Goal: Task Accomplishment & Management: Manage account settings

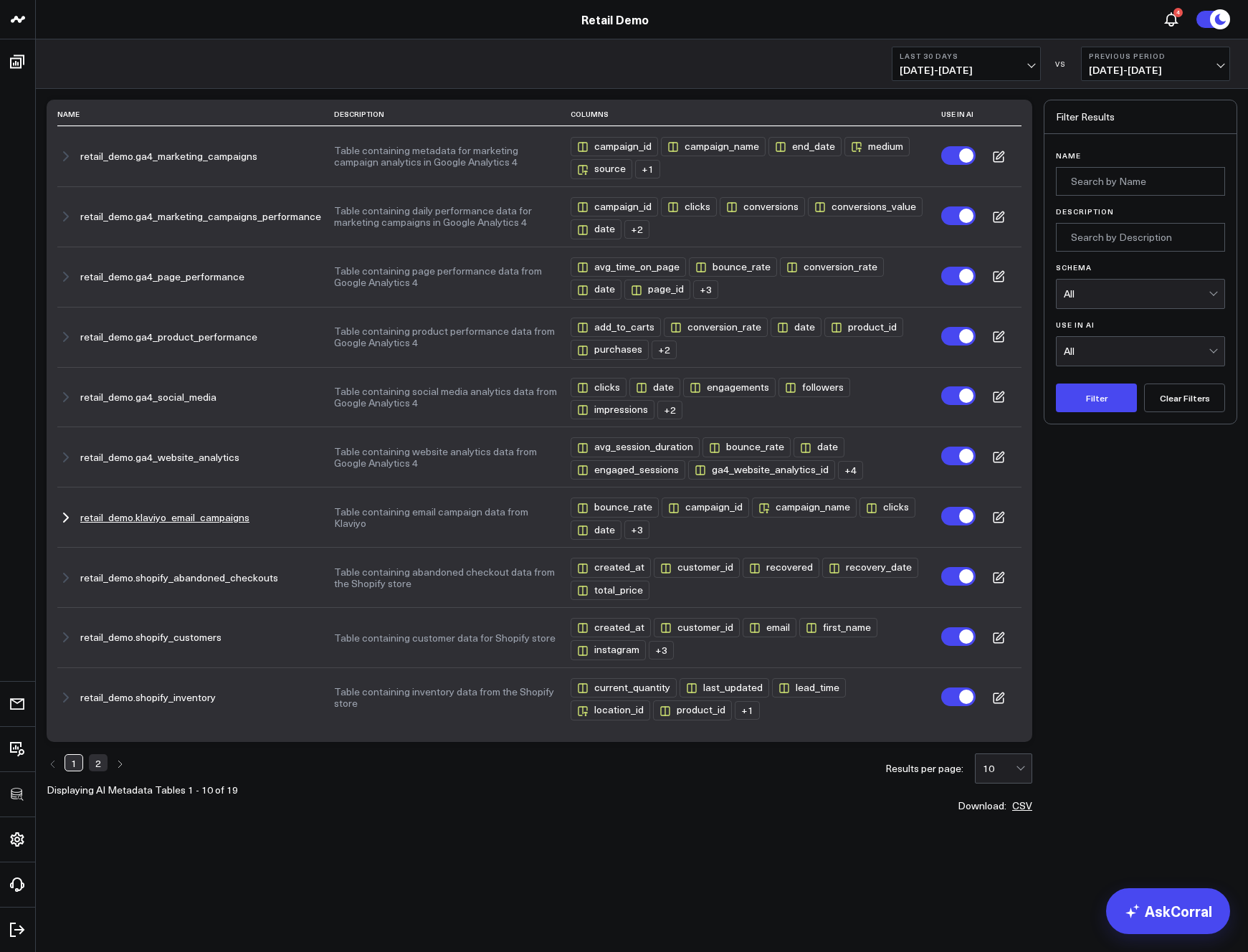
click at [487, 507] on td "Table containing email campaign data from Klaviyo" at bounding box center [452, 516] width 236 height 60
click at [483, 516] on button "Table containing email campaign data from Klaviyo" at bounding box center [445, 517] width 224 height 23
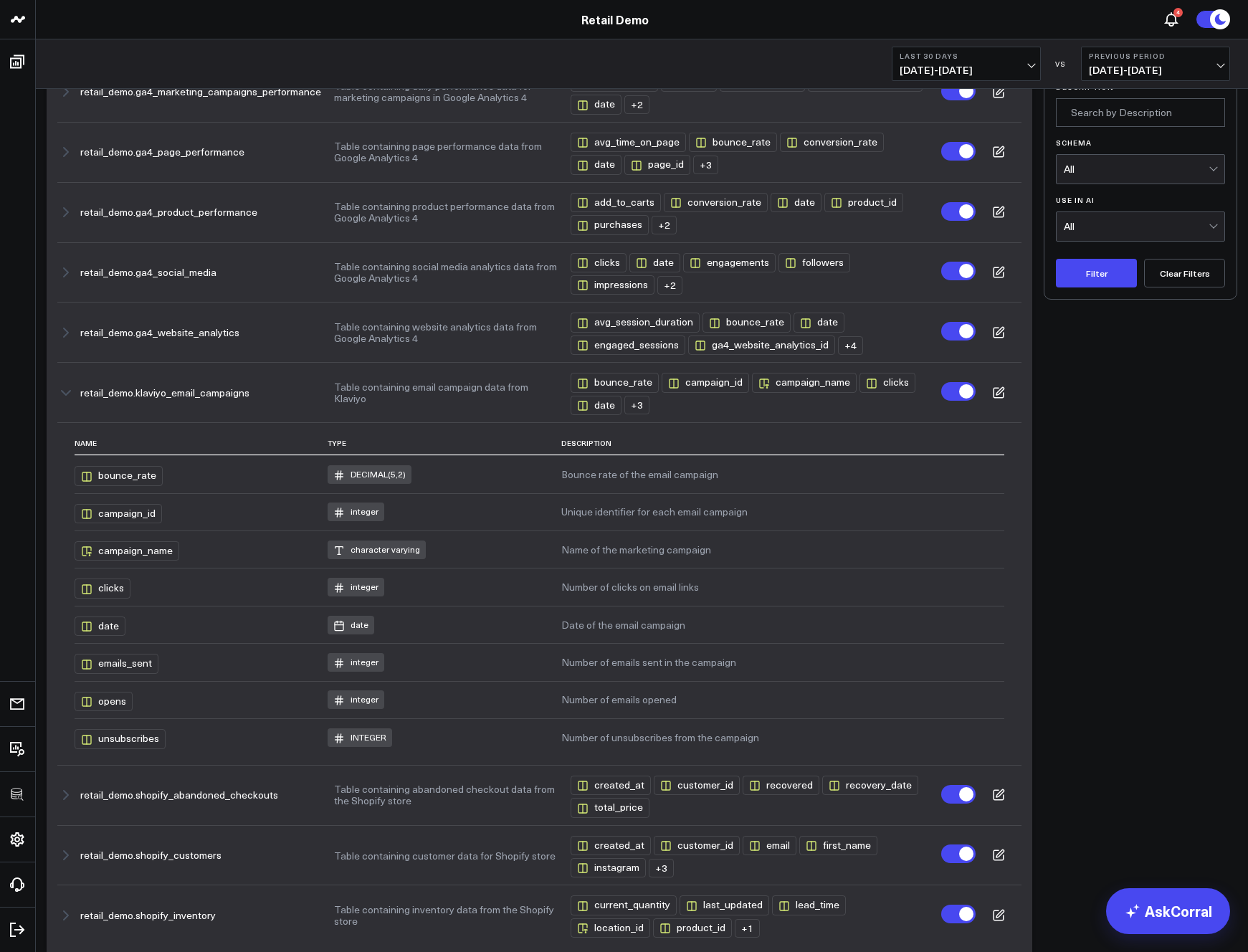
scroll to position [110, 0]
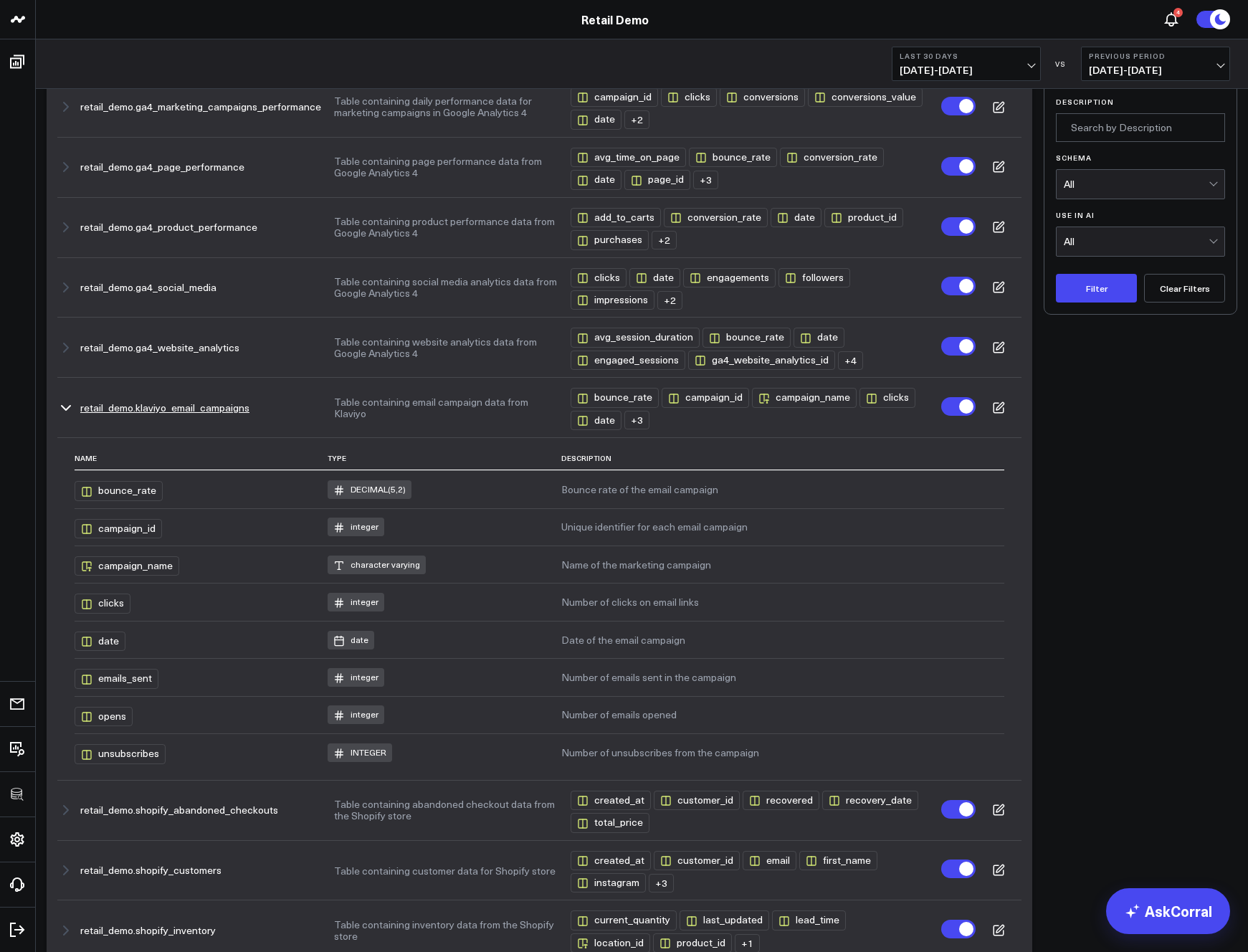
click at [995, 409] on icon at bounding box center [998, 408] width 13 height 13
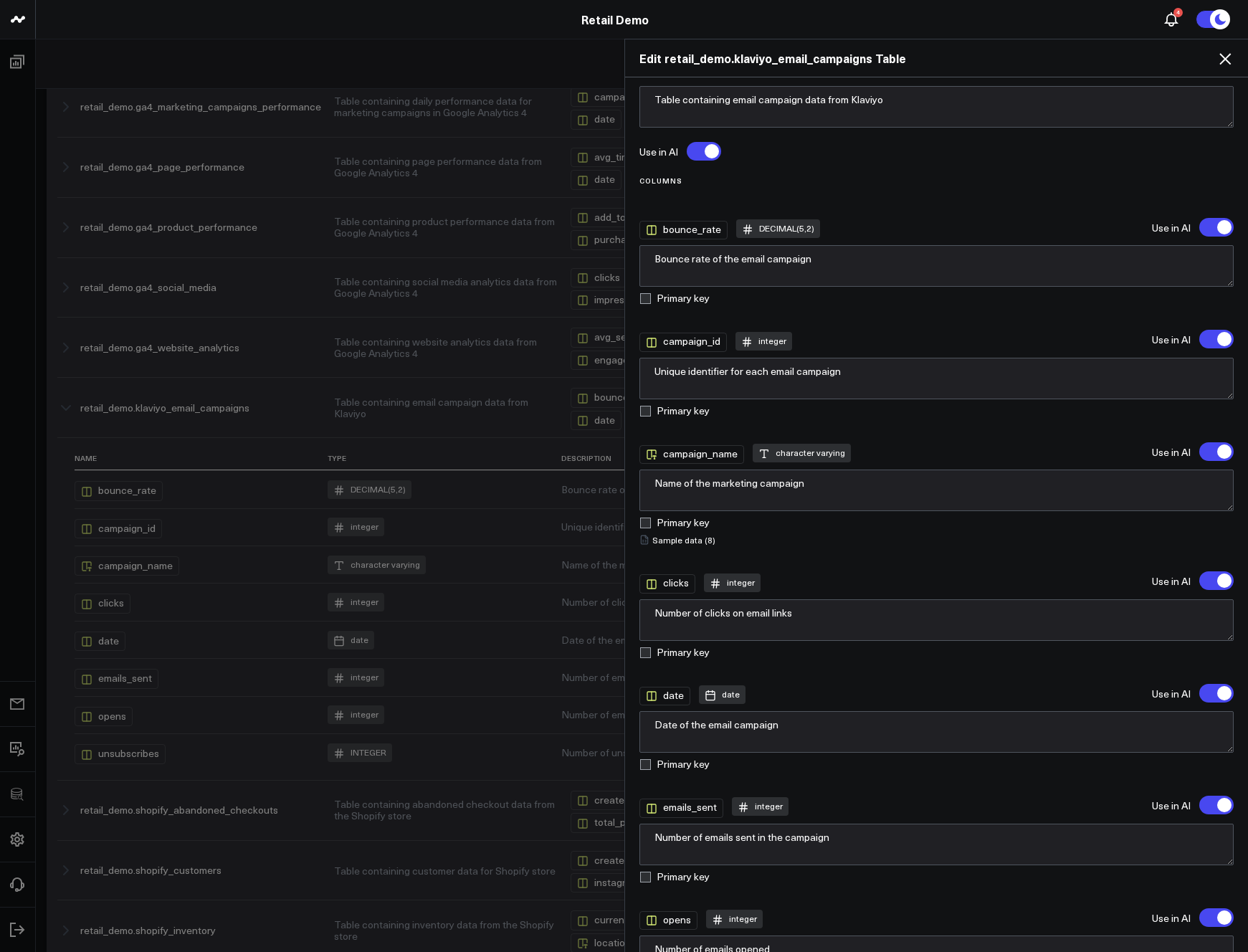
scroll to position [0, 0]
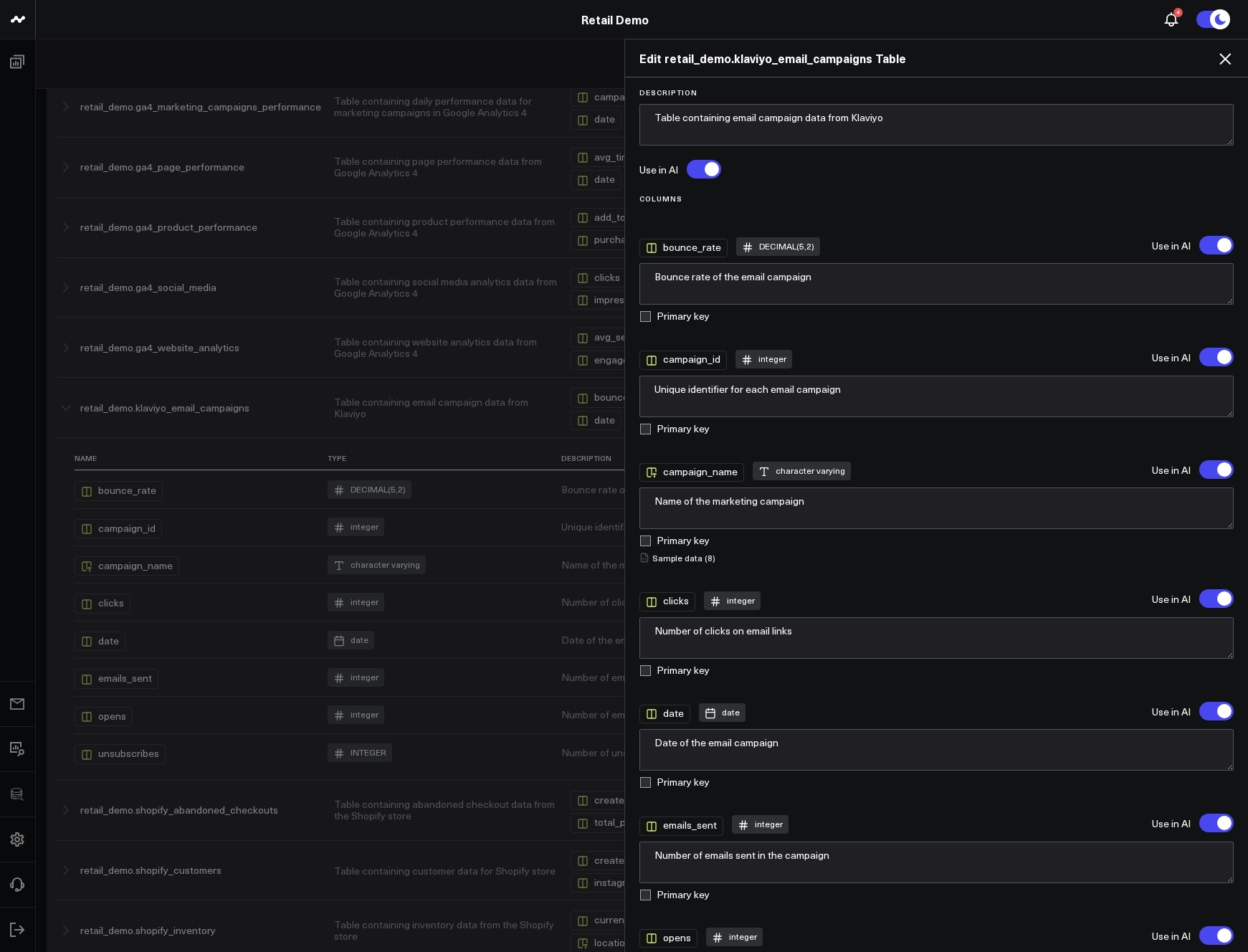
click at [1224, 55] on icon at bounding box center [1225, 59] width 17 height 17
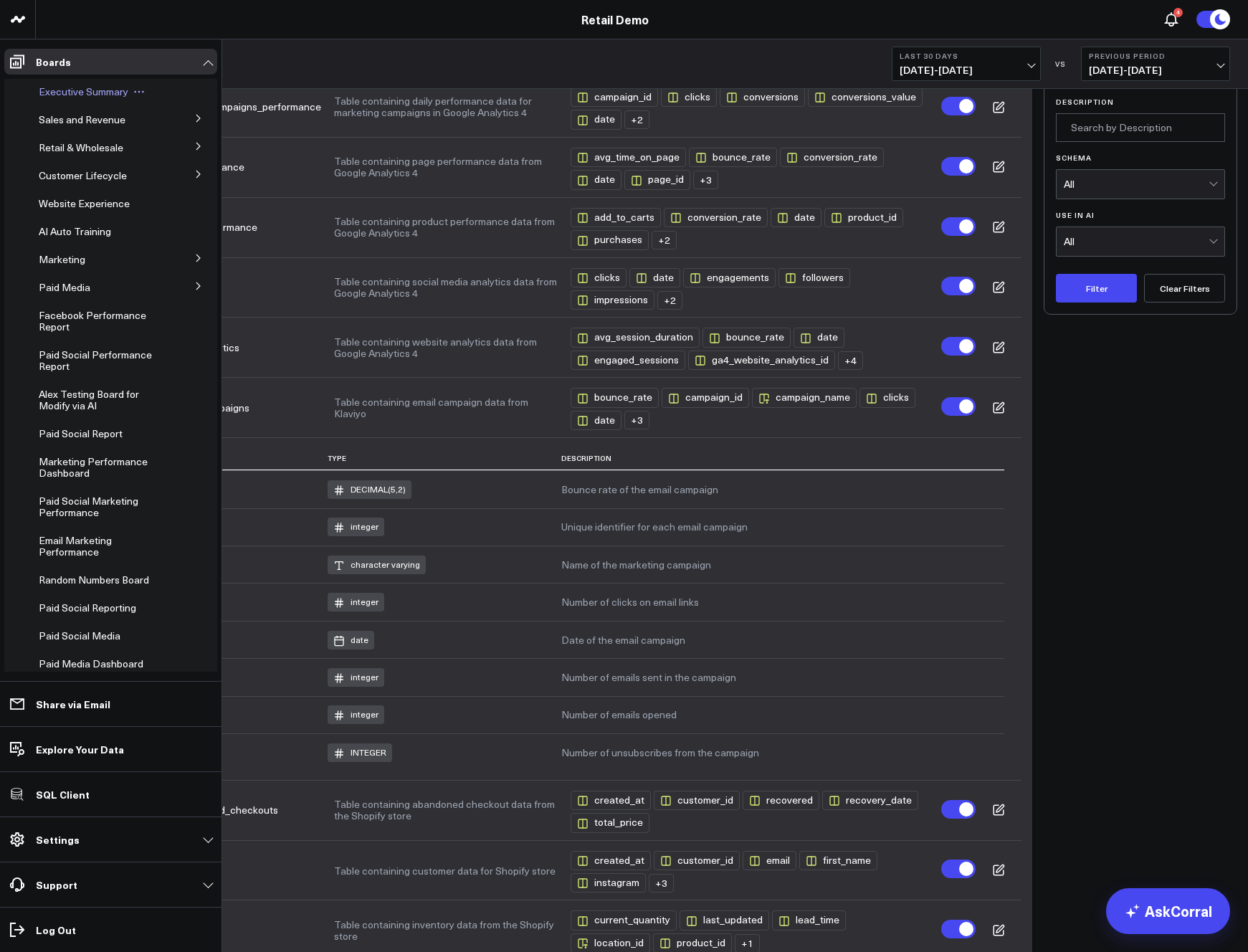
click at [66, 96] on span "Executive Summary" at bounding box center [83, 91] width 89 height 13
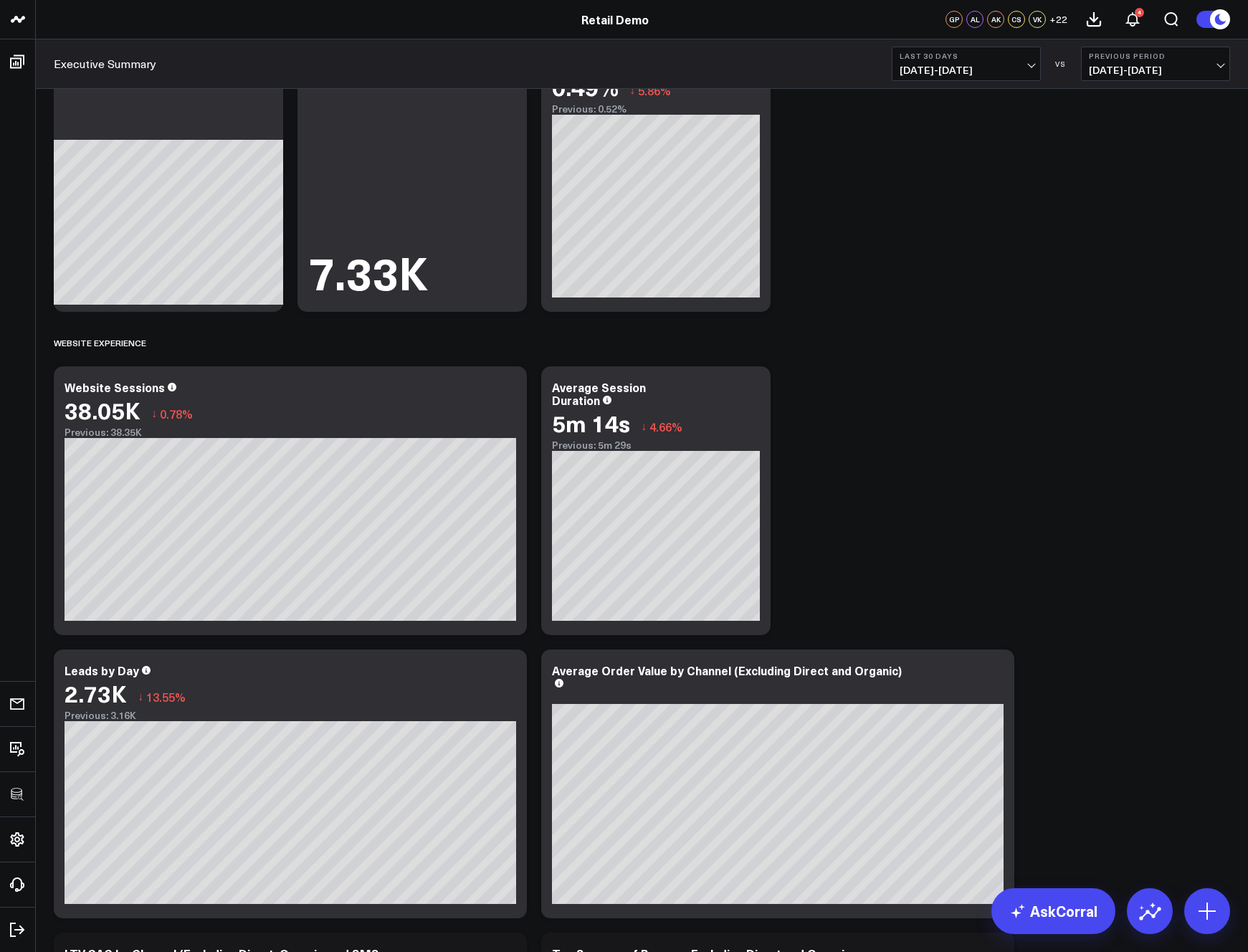
scroll to position [920, 0]
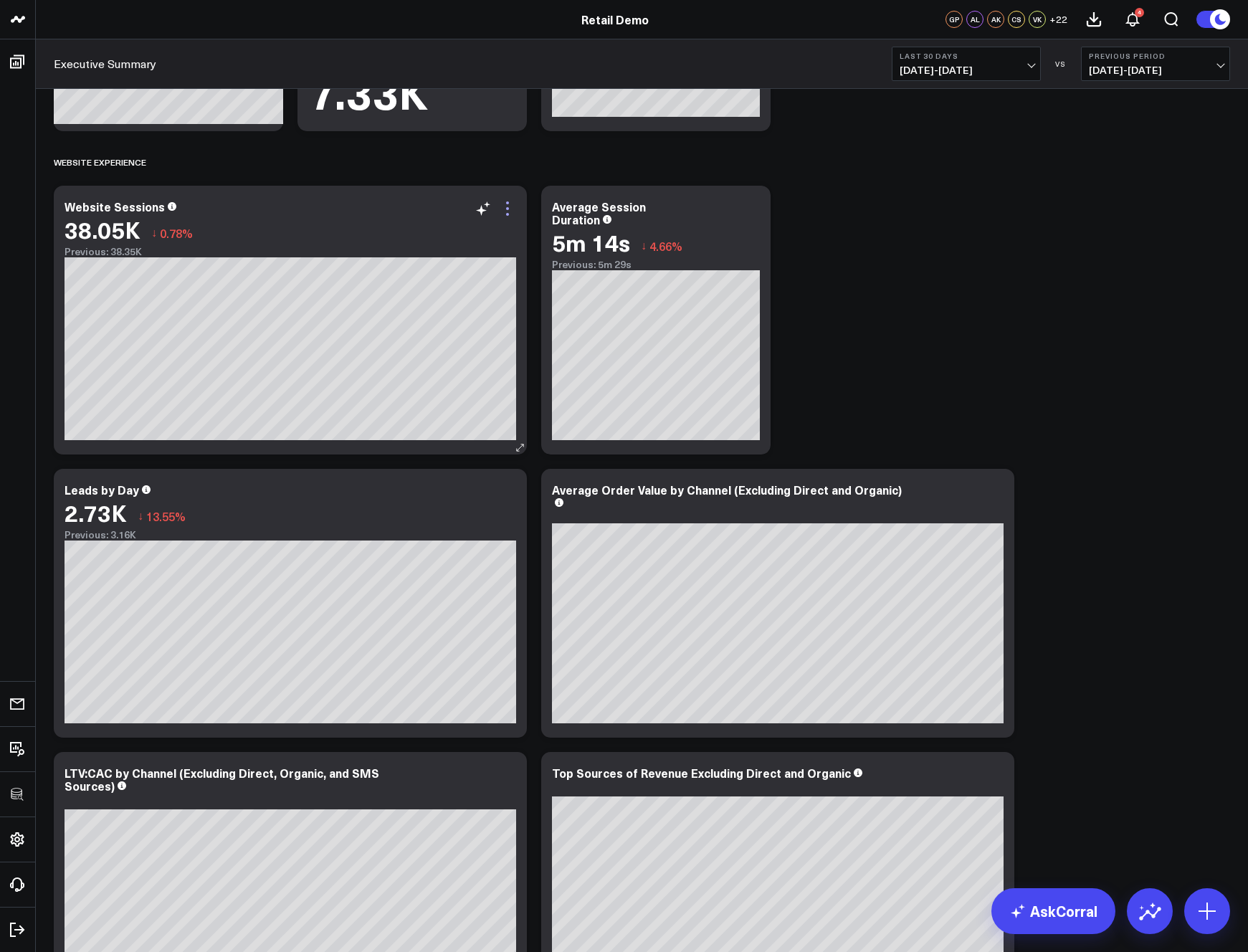
click at [510, 213] on icon at bounding box center [508, 209] width 17 height 17
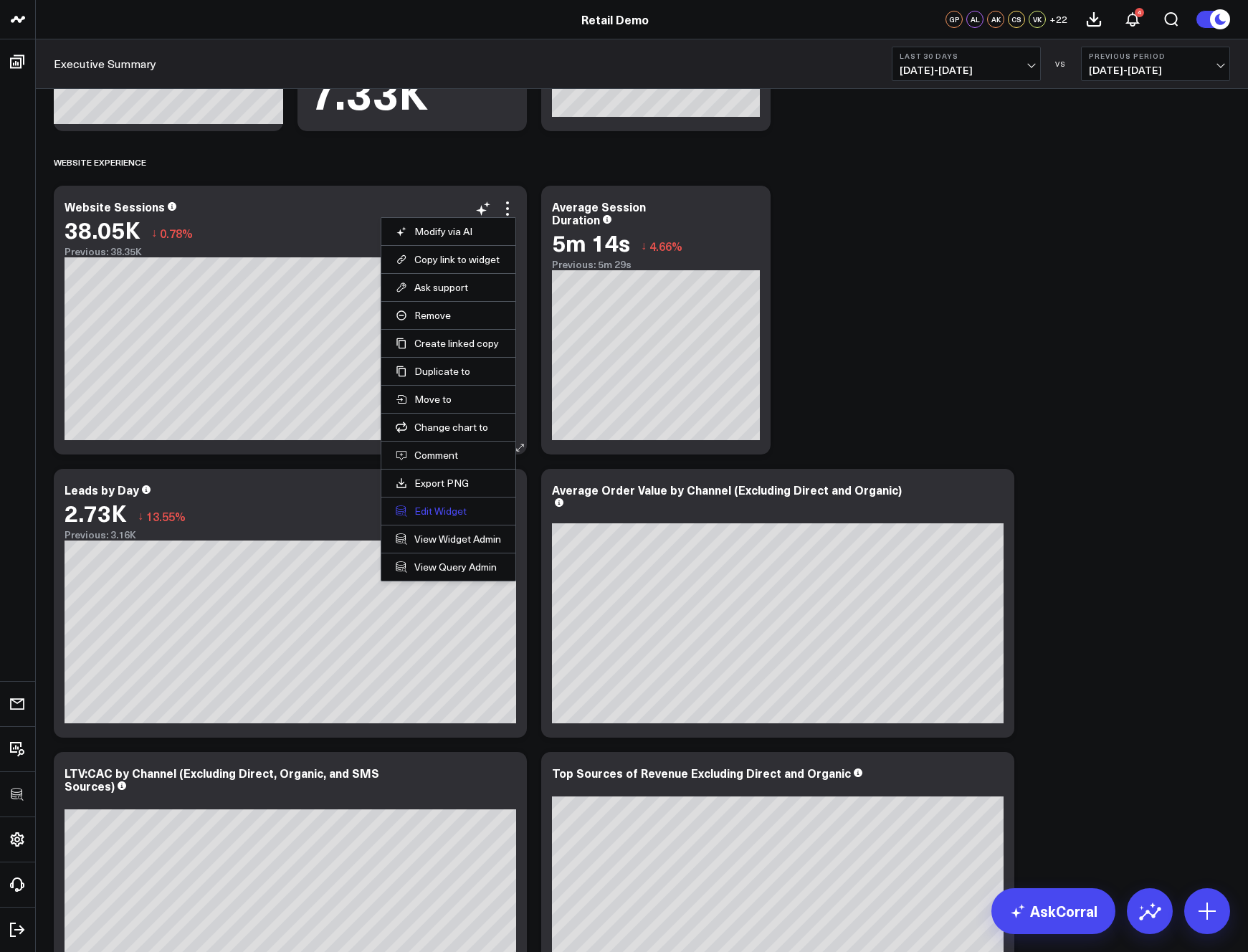
click at [425, 509] on button "Edit Widget" at bounding box center [448, 511] width 105 height 13
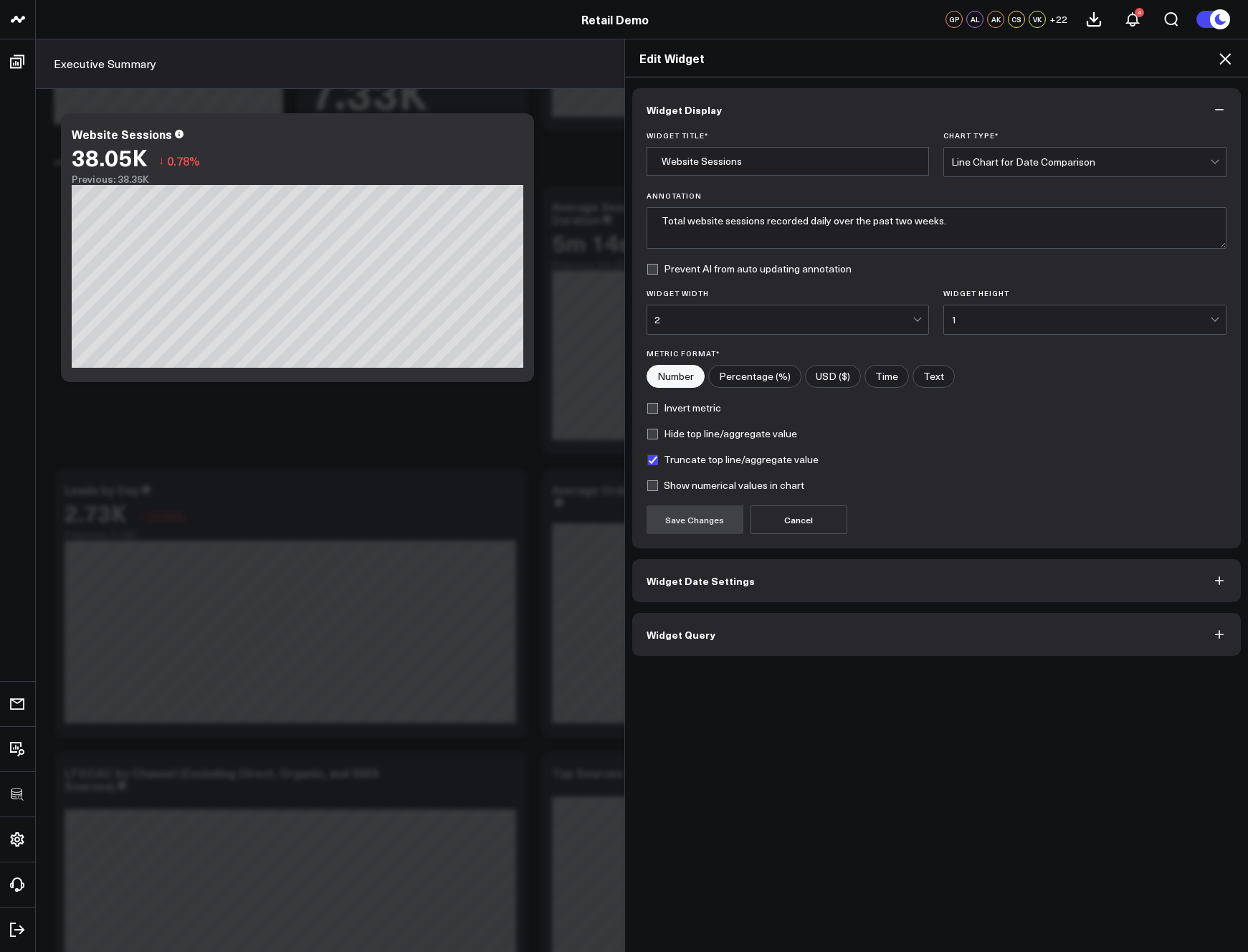
click at [735, 632] on button "Widget Query" at bounding box center [936, 634] width 609 height 43
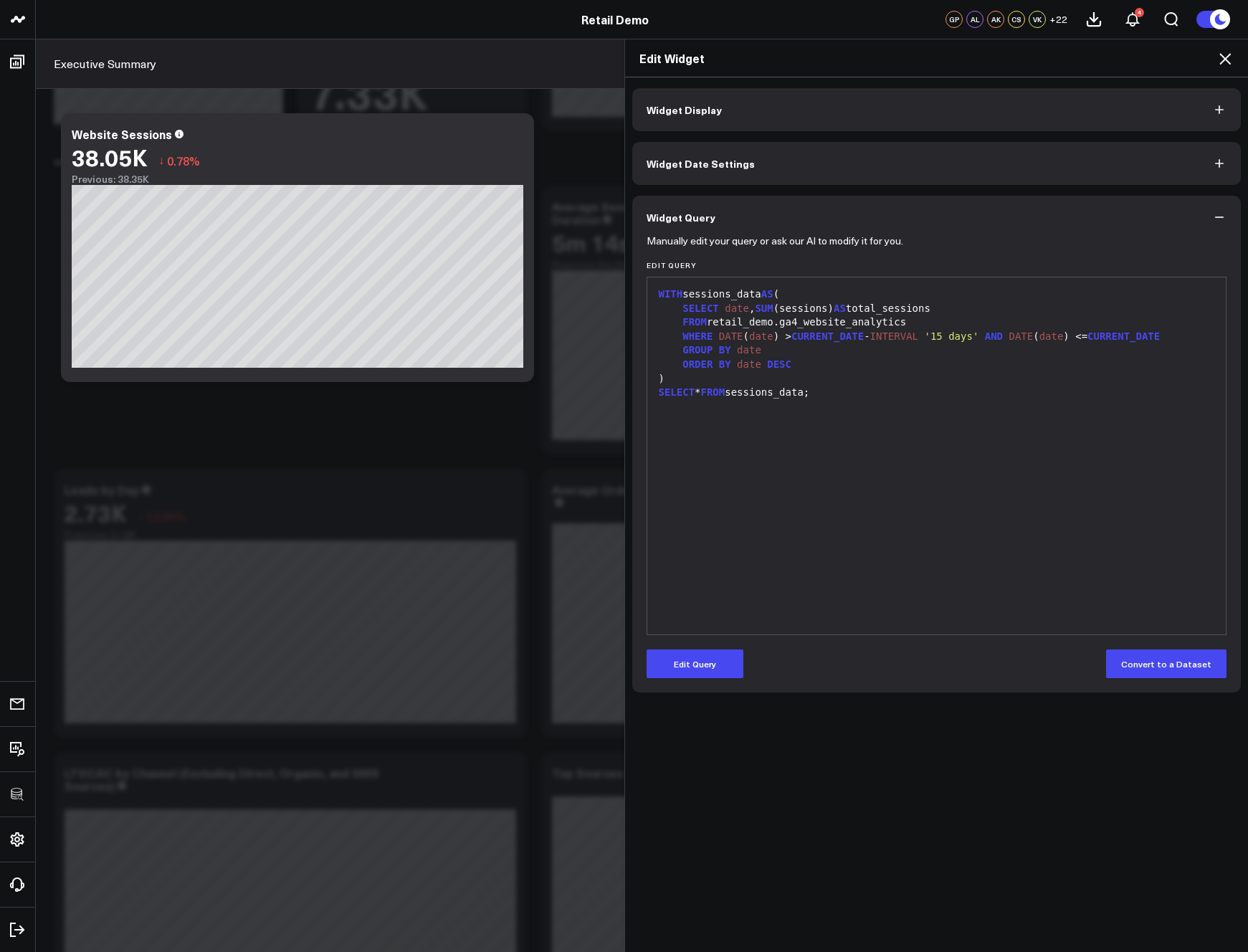
click at [1221, 61] on icon at bounding box center [1225, 59] width 17 height 17
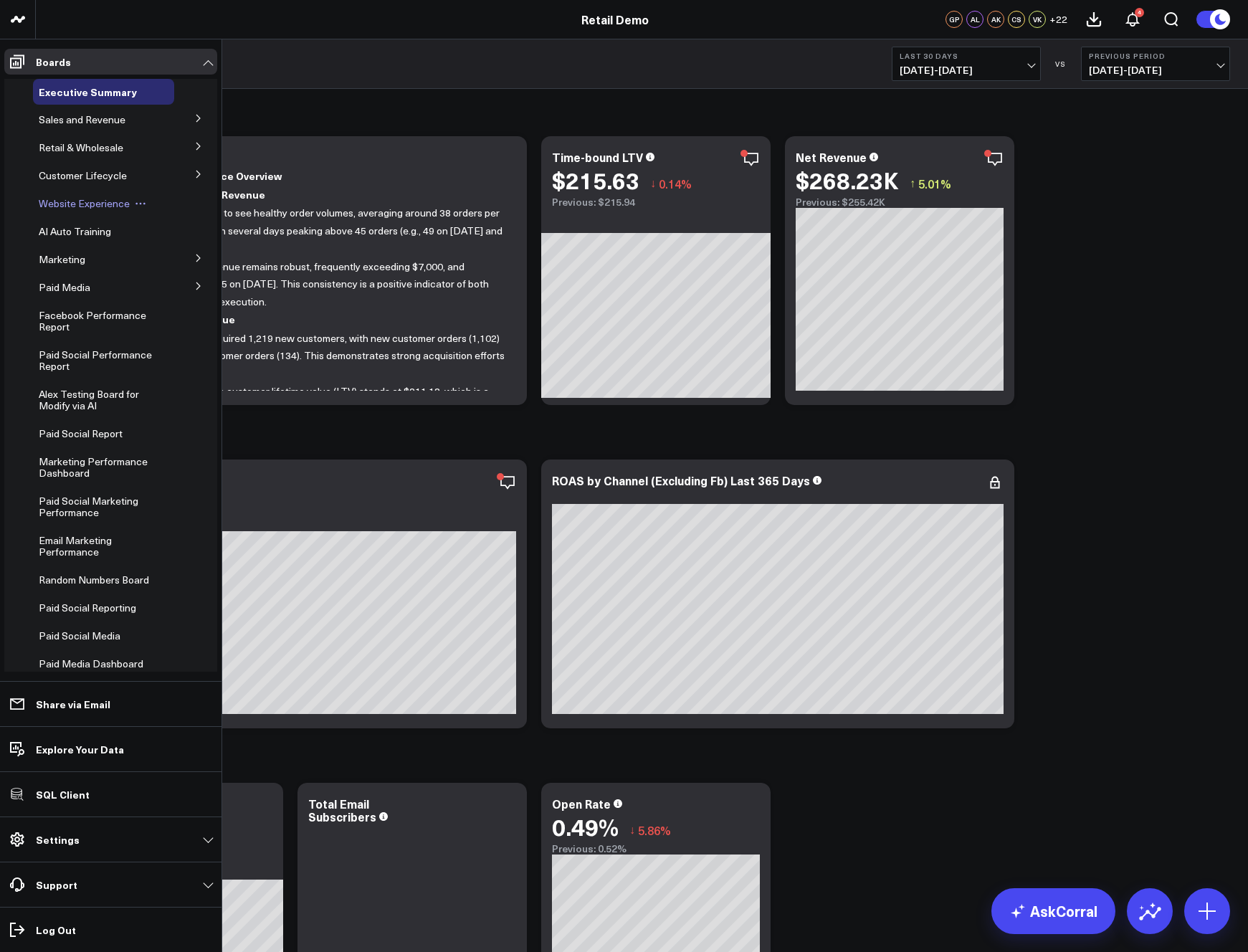
click at [81, 202] on span "Website Experience" at bounding box center [84, 202] width 91 height 13
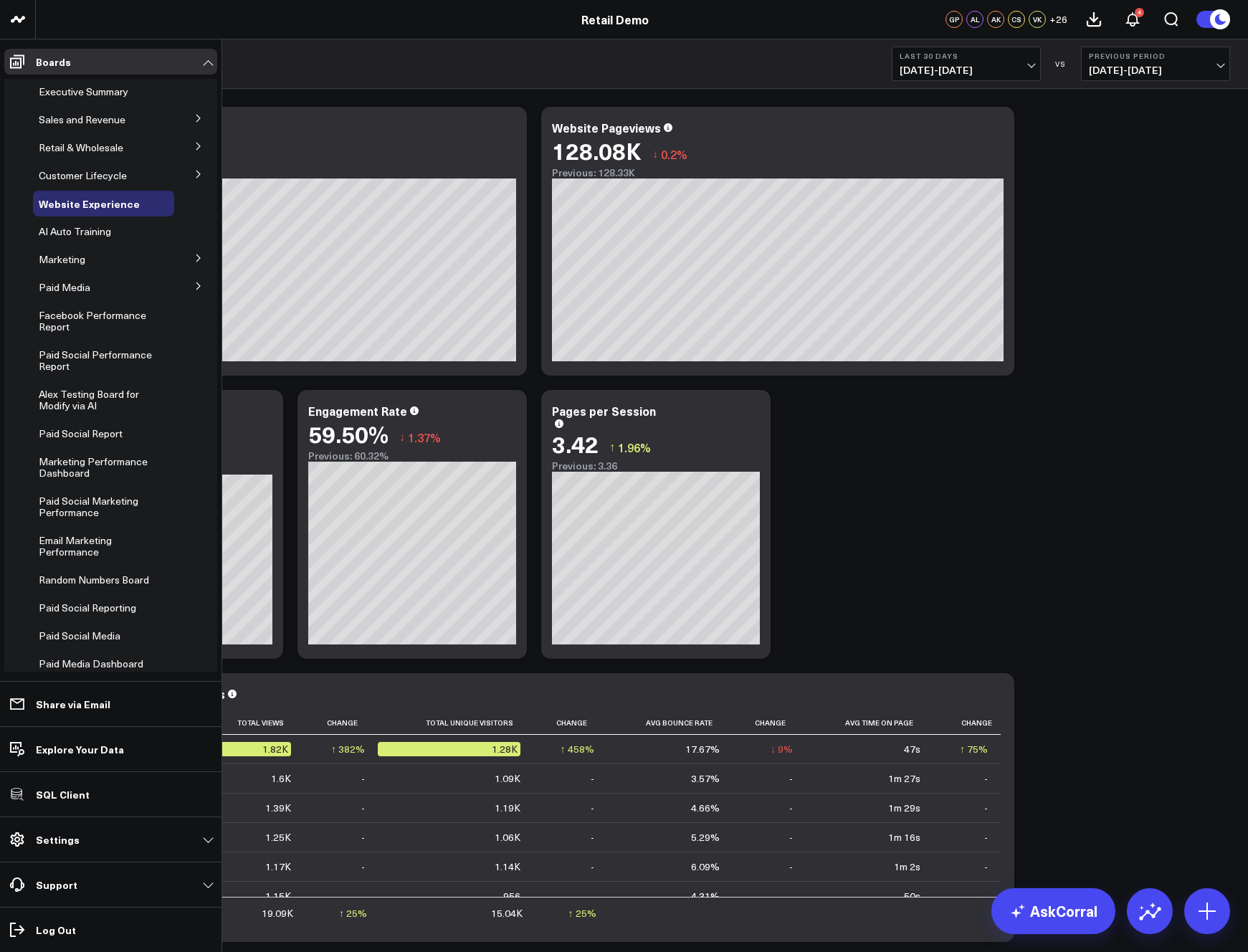
click at [195, 117] on icon at bounding box center [199, 118] width 9 height 9
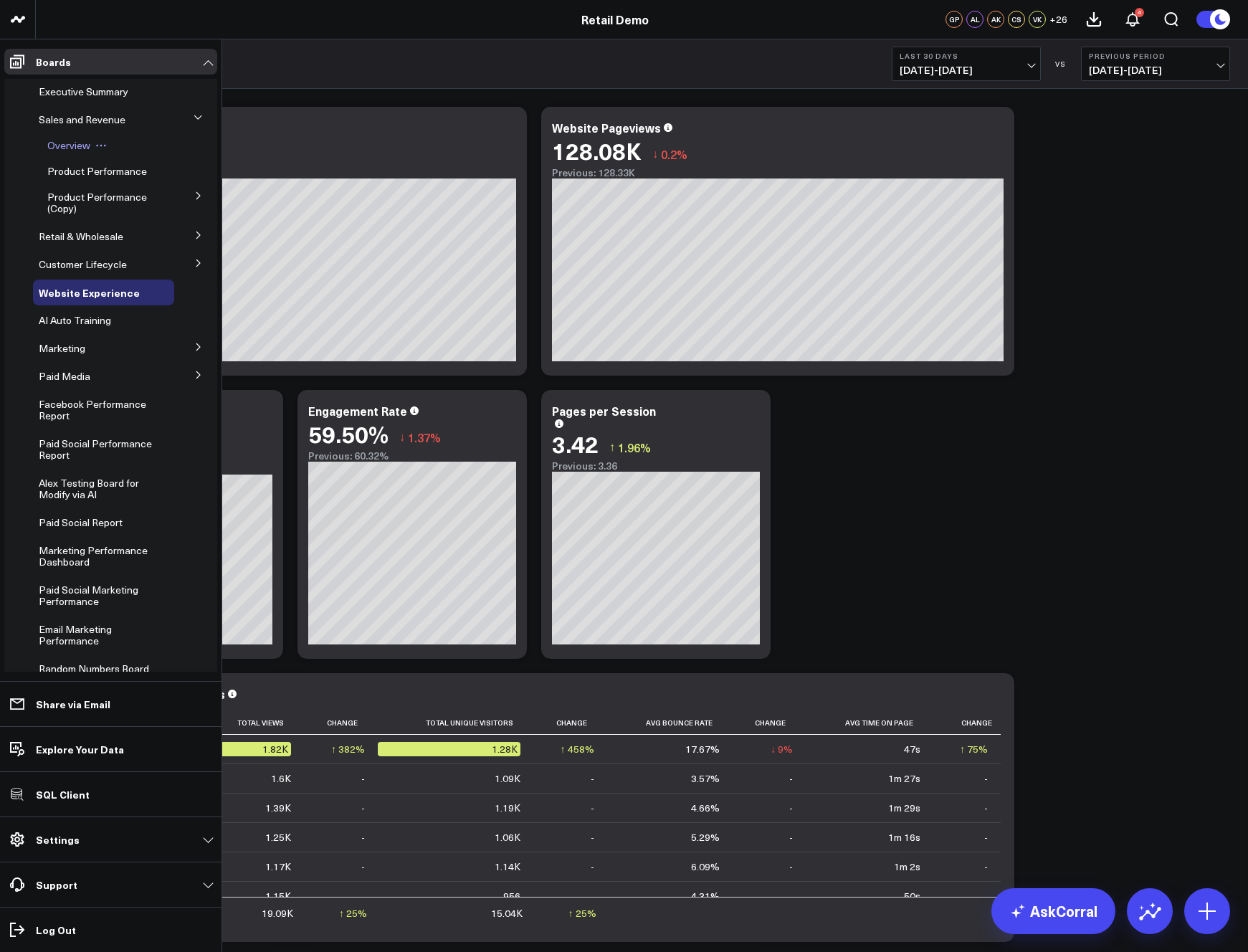
click at [69, 143] on span "Overview" at bounding box center [69, 145] width 43 height 13
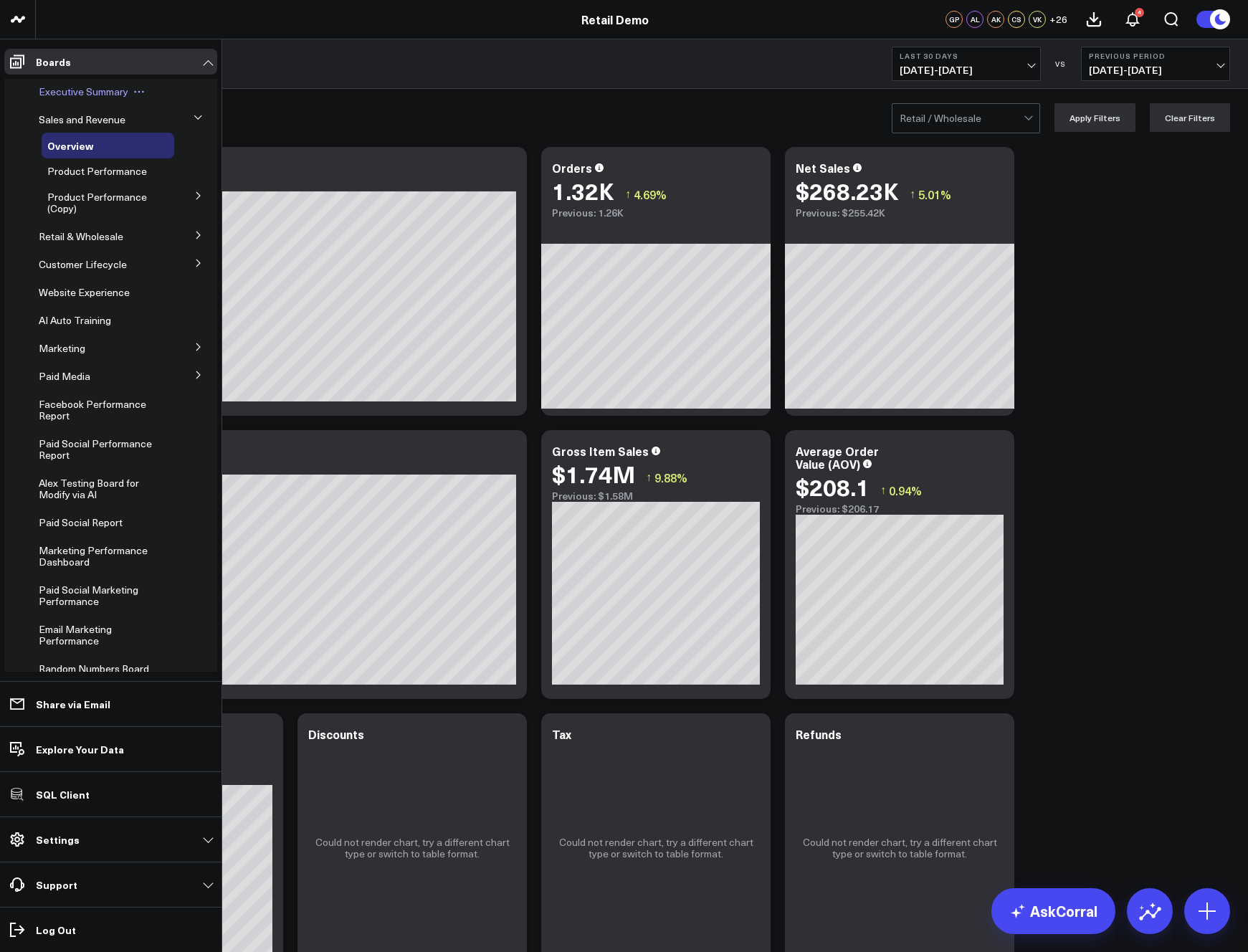
click at [66, 91] on span "Executive Summary" at bounding box center [83, 91] width 89 height 13
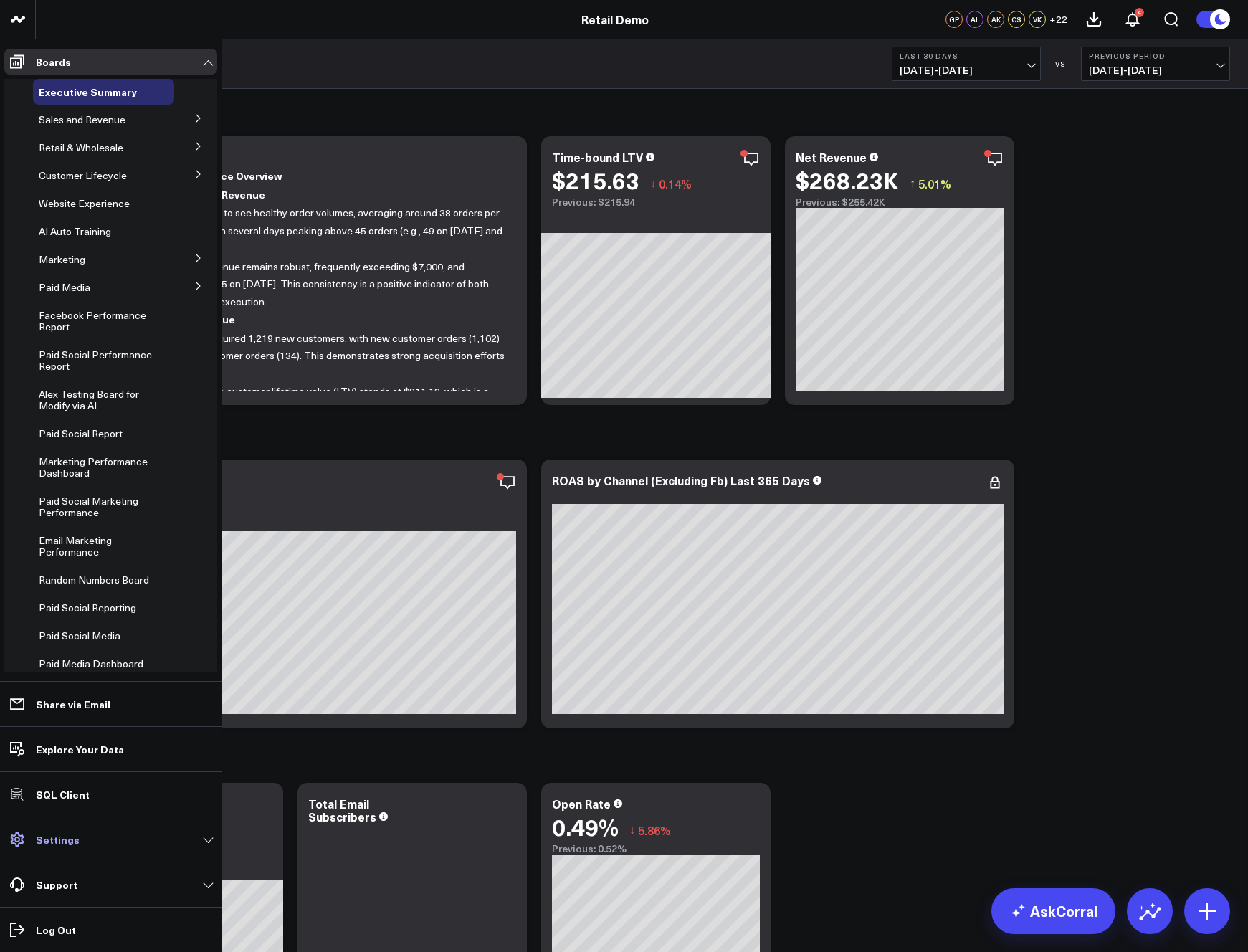
click at [70, 836] on p "Settings" at bounding box center [57, 839] width 43 height 12
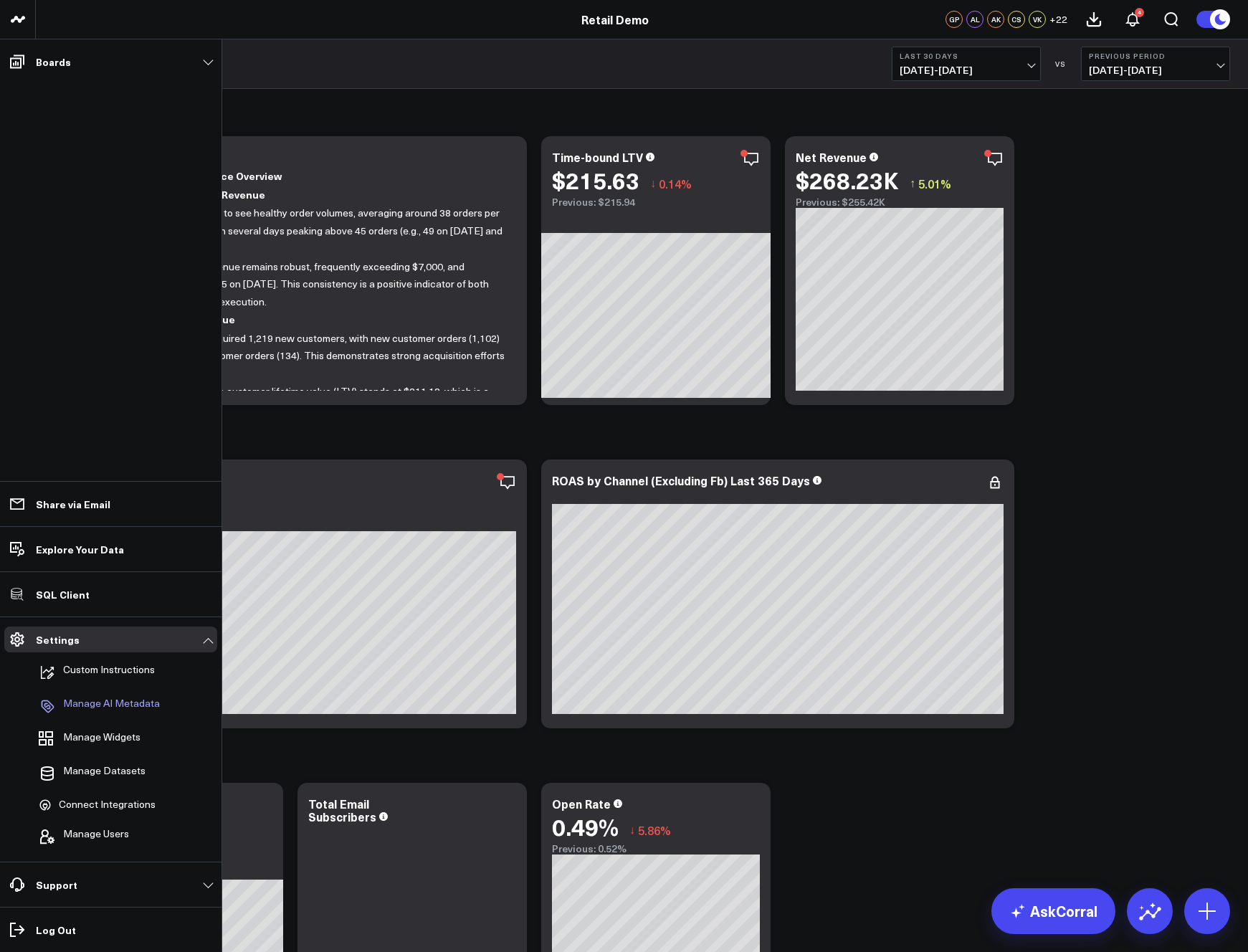
click at [119, 701] on p "Manage AI Metadata" at bounding box center [112, 706] width 96 height 17
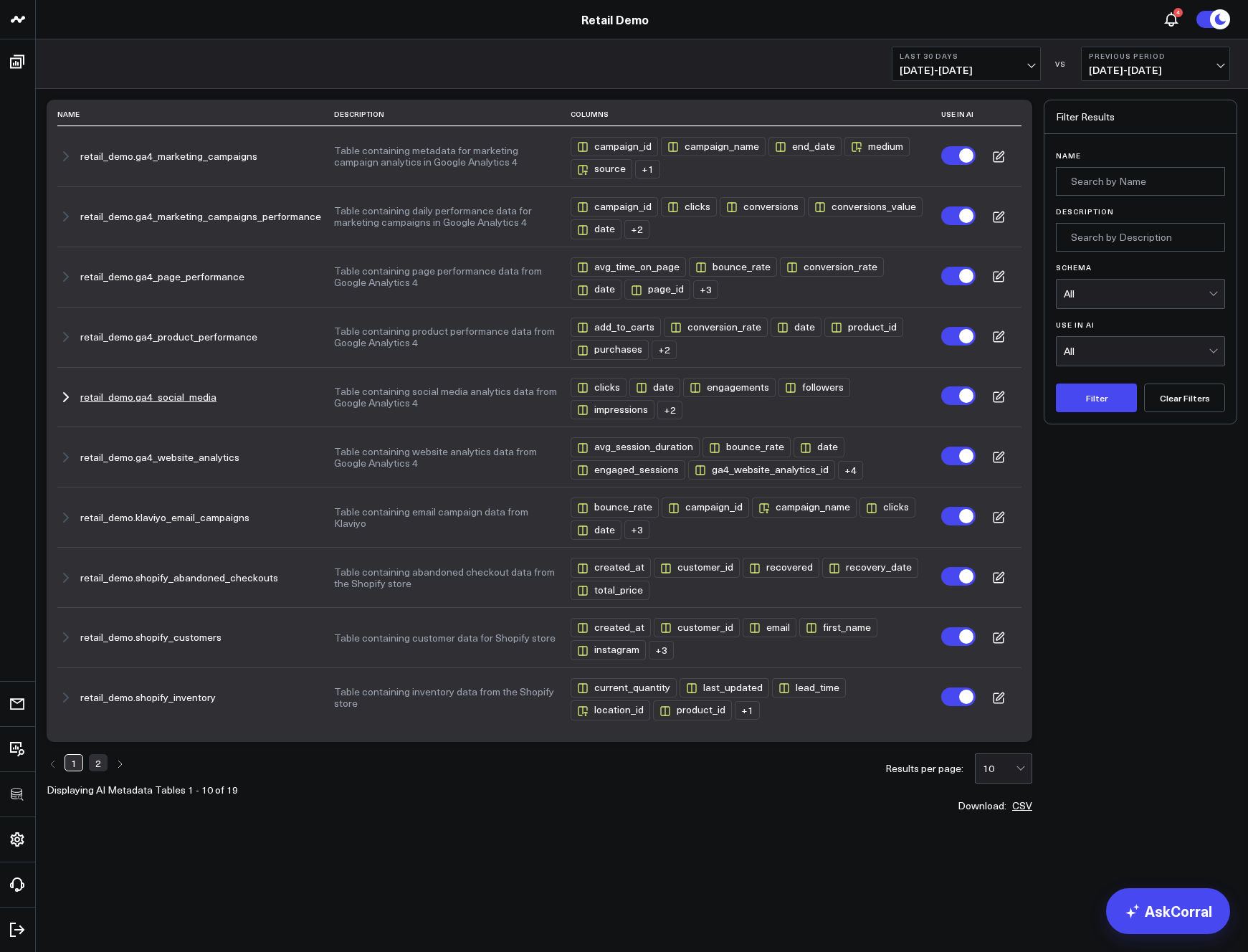
click at [997, 402] on icon at bounding box center [998, 397] width 13 height 13
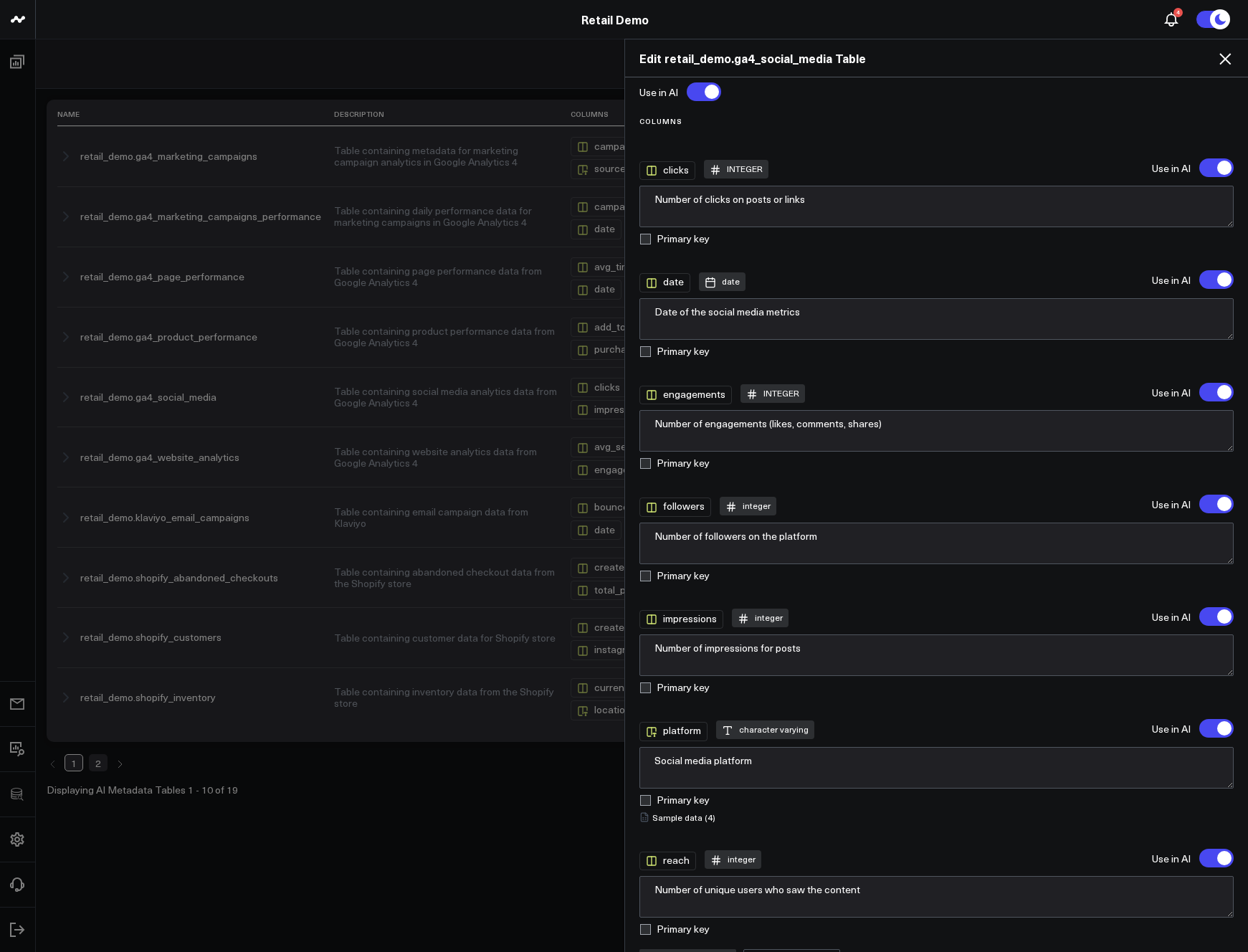
scroll to position [82, 0]
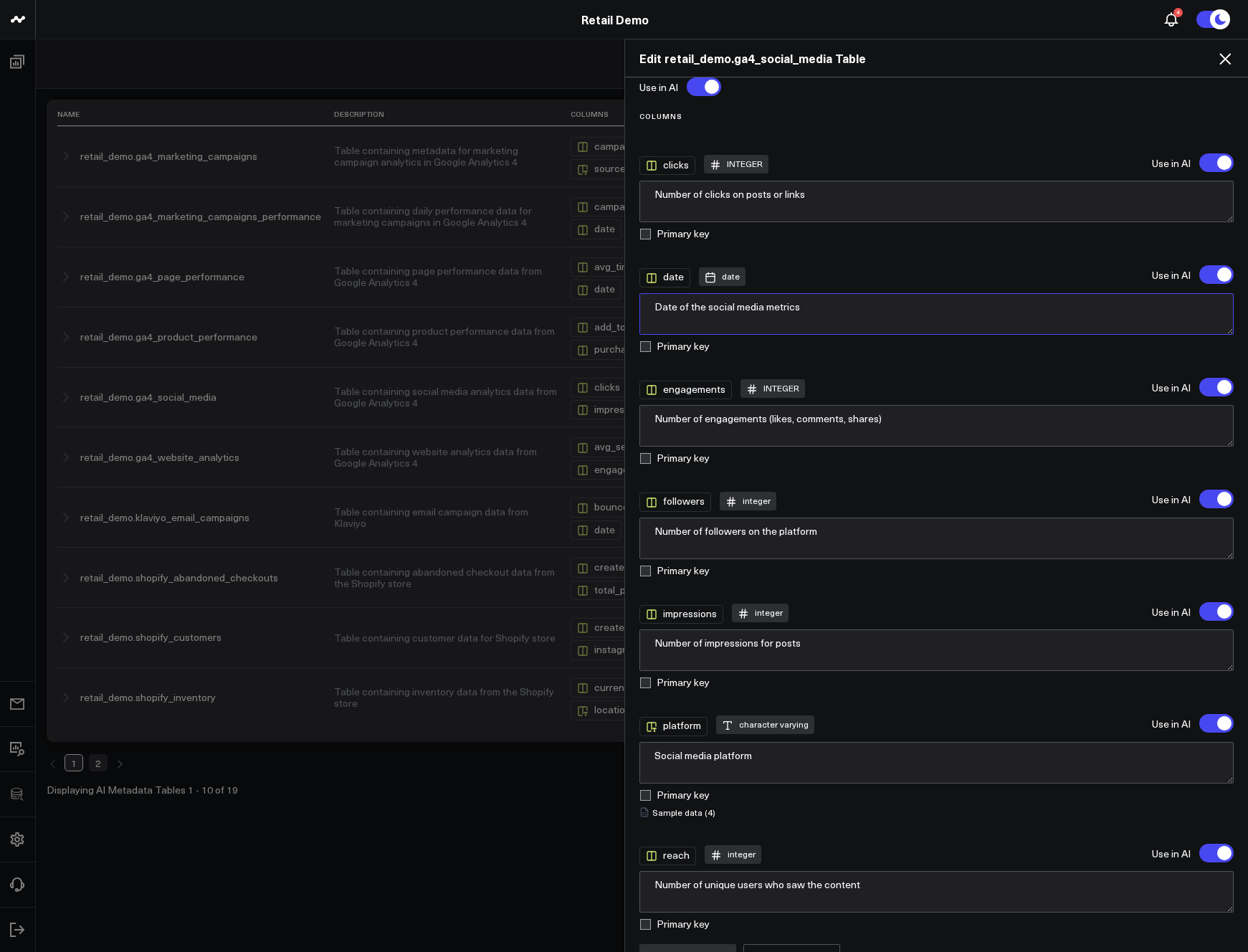
click at [887, 313] on textarea "Date of the social media metrics" at bounding box center [936, 314] width 595 height 42
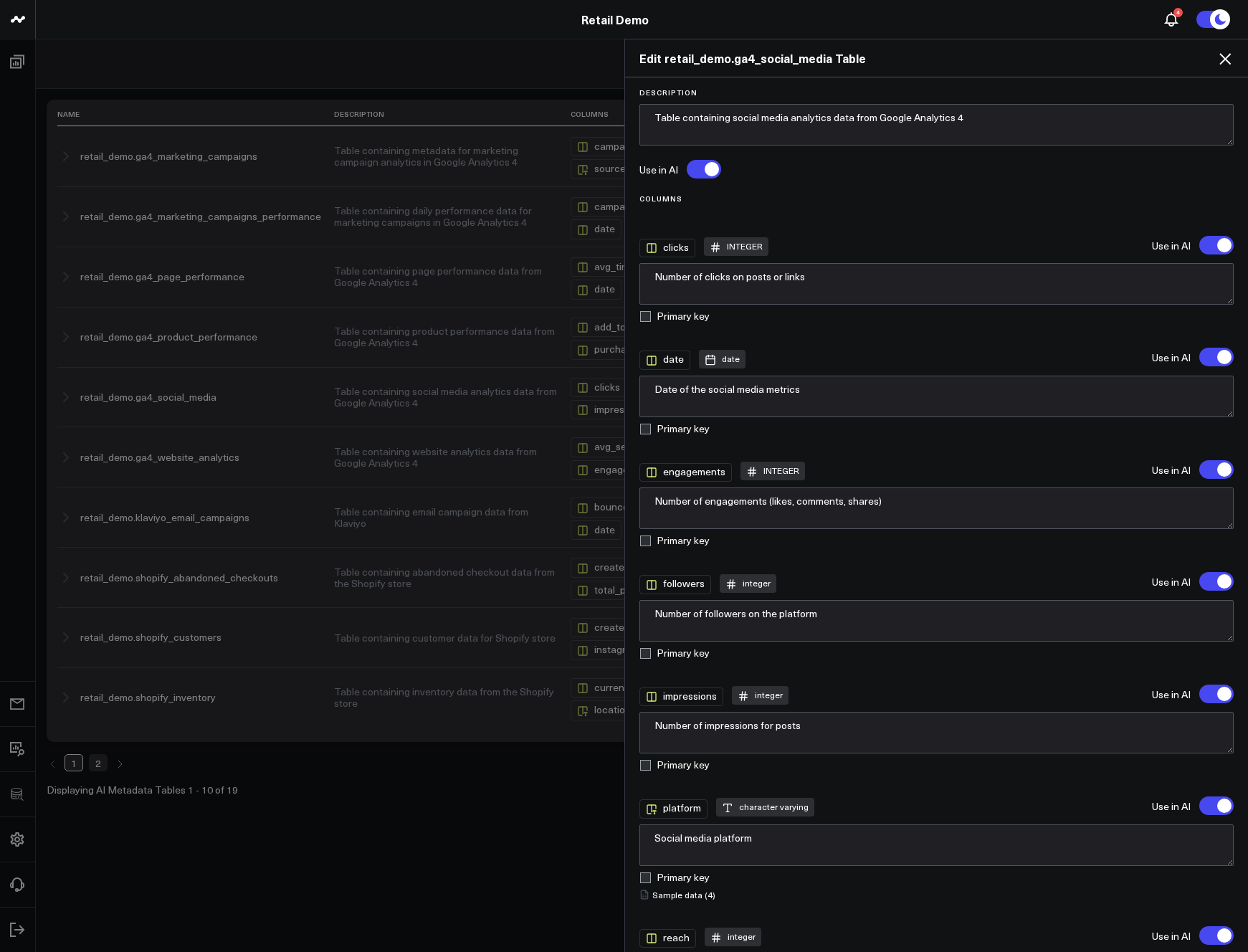
click at [1222, 58] on icon at bounding box center [1225, 59] width 17 height 17
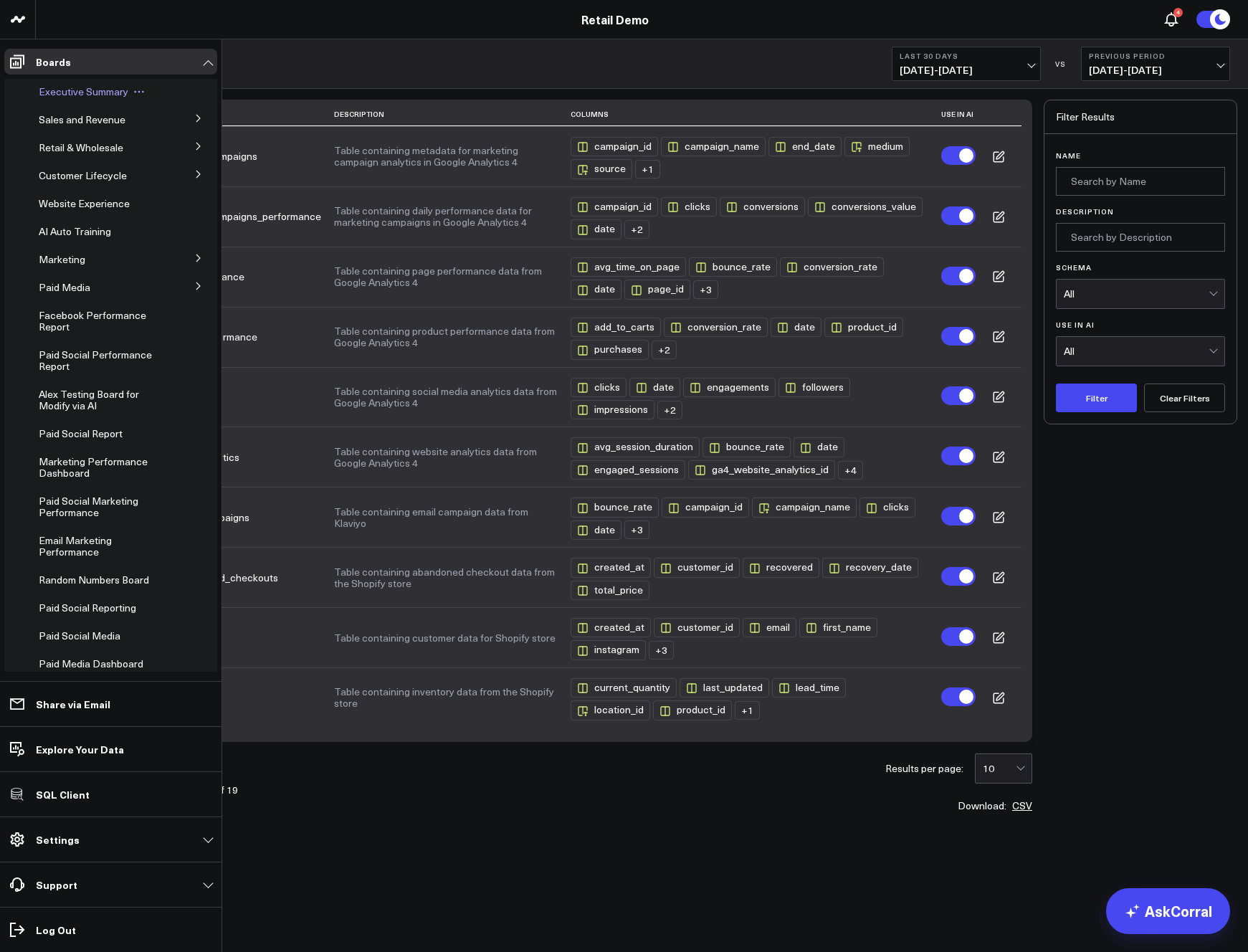
click at [48, 88] on span "Executive Summary" at bounding box center [83, 91] width 89 height 13
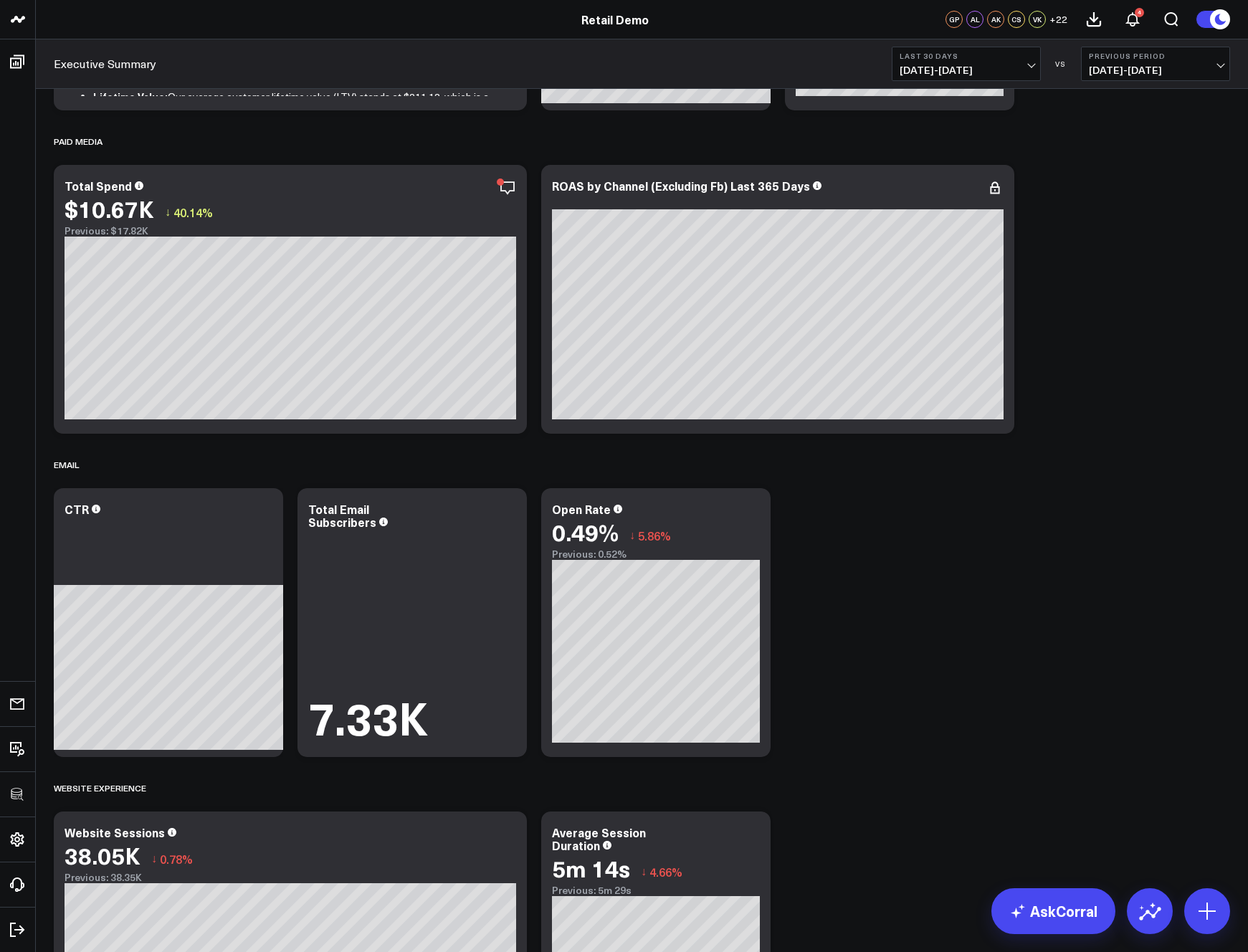
scroll to position [296, 0]
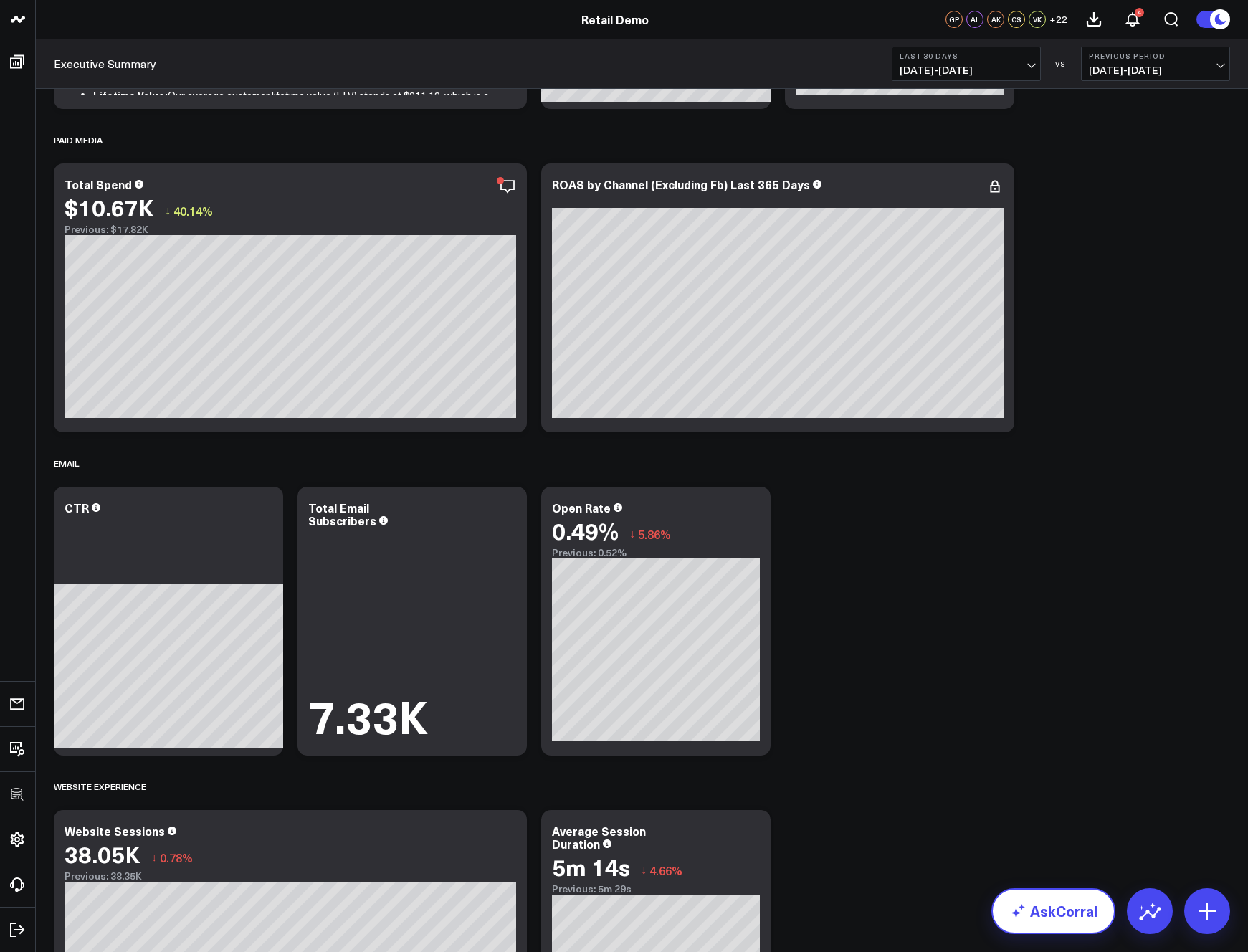
click at [1026, 922] on link "AskCorral" at bounding box center [1053, 911] width 124 height 46
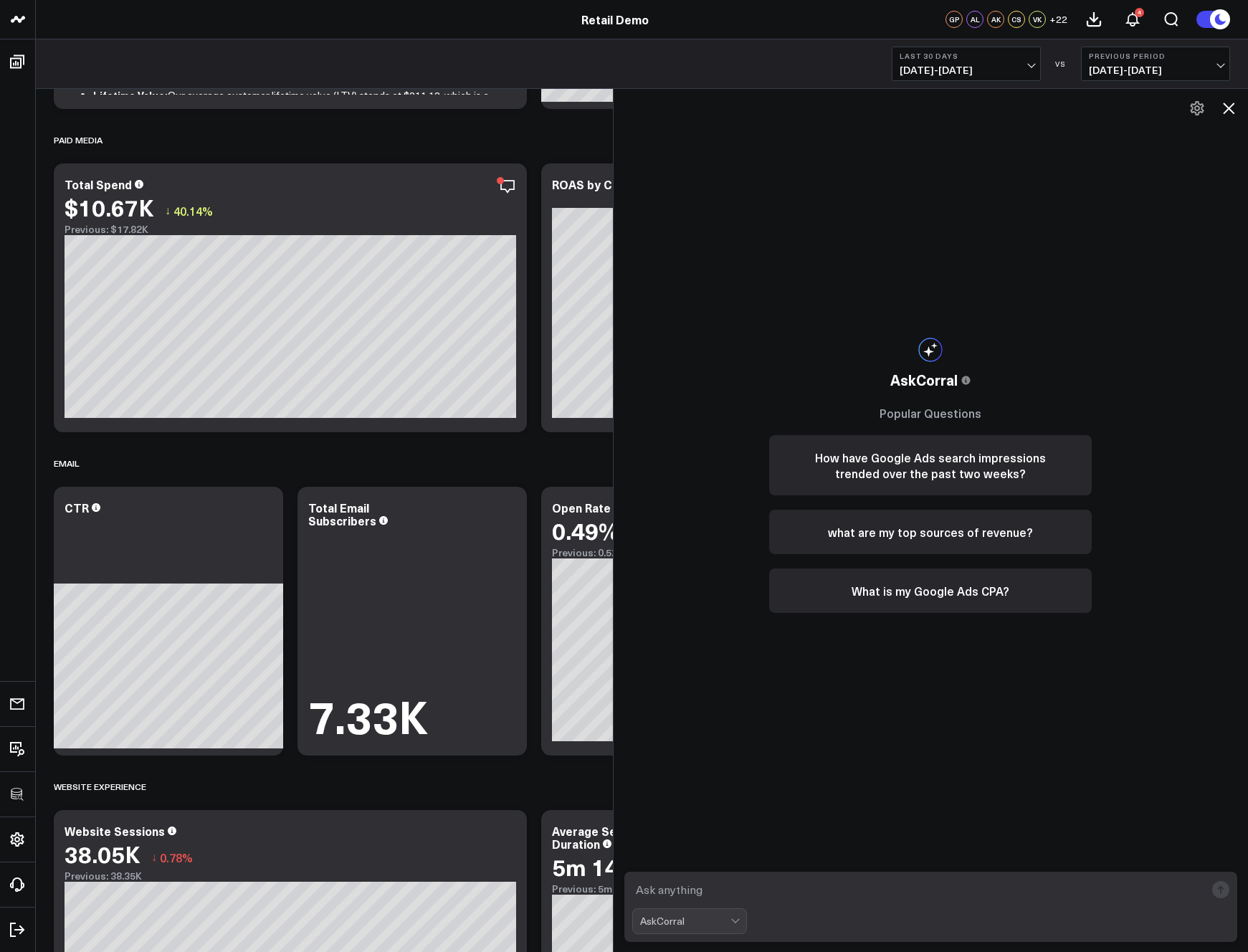
click at [701, 890] on textarea at bounding box center [918, 889] width 573 height 26
type textarea "what are my top sources of revenue over the past 90 dayss?"
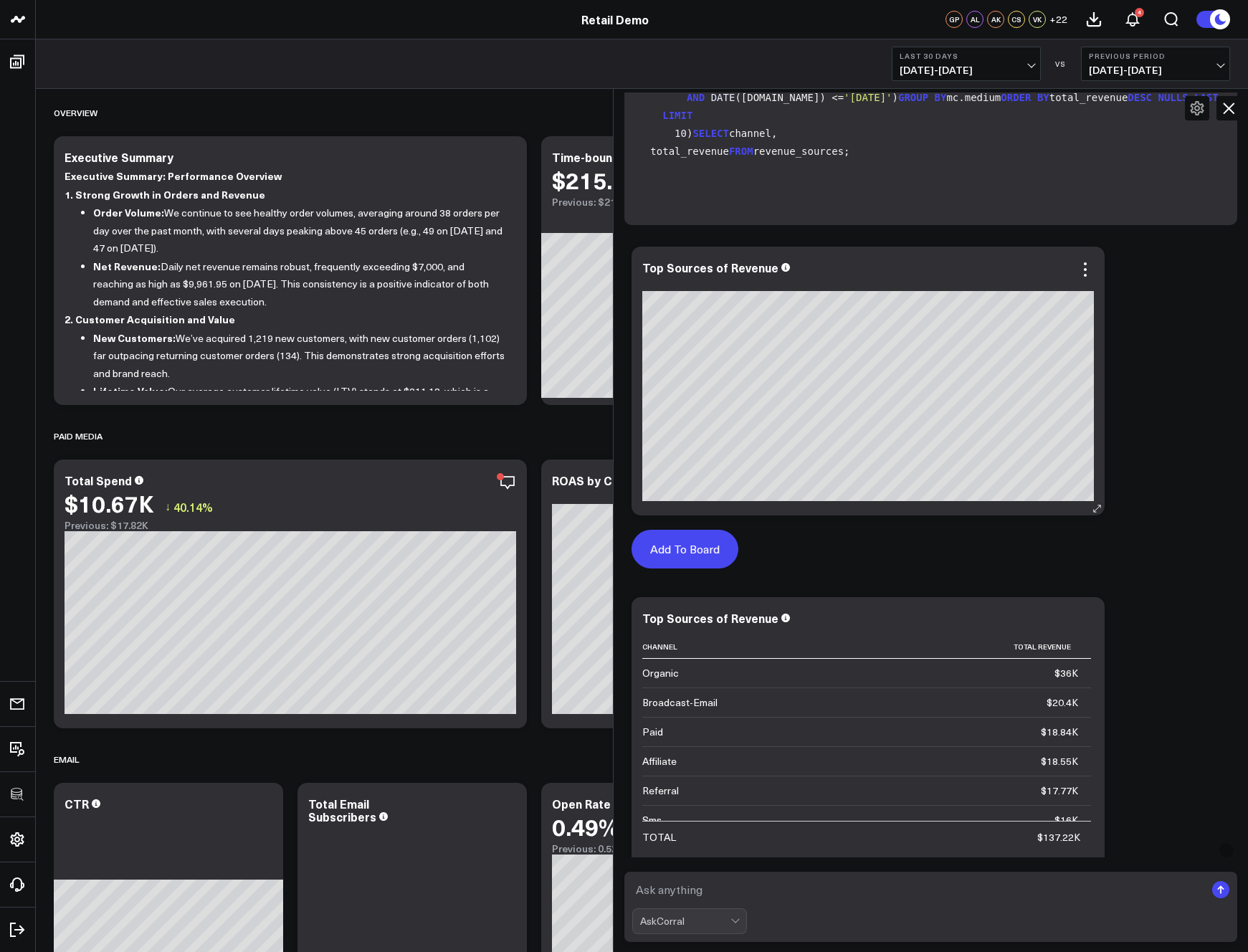
scroll to position [345, 0]
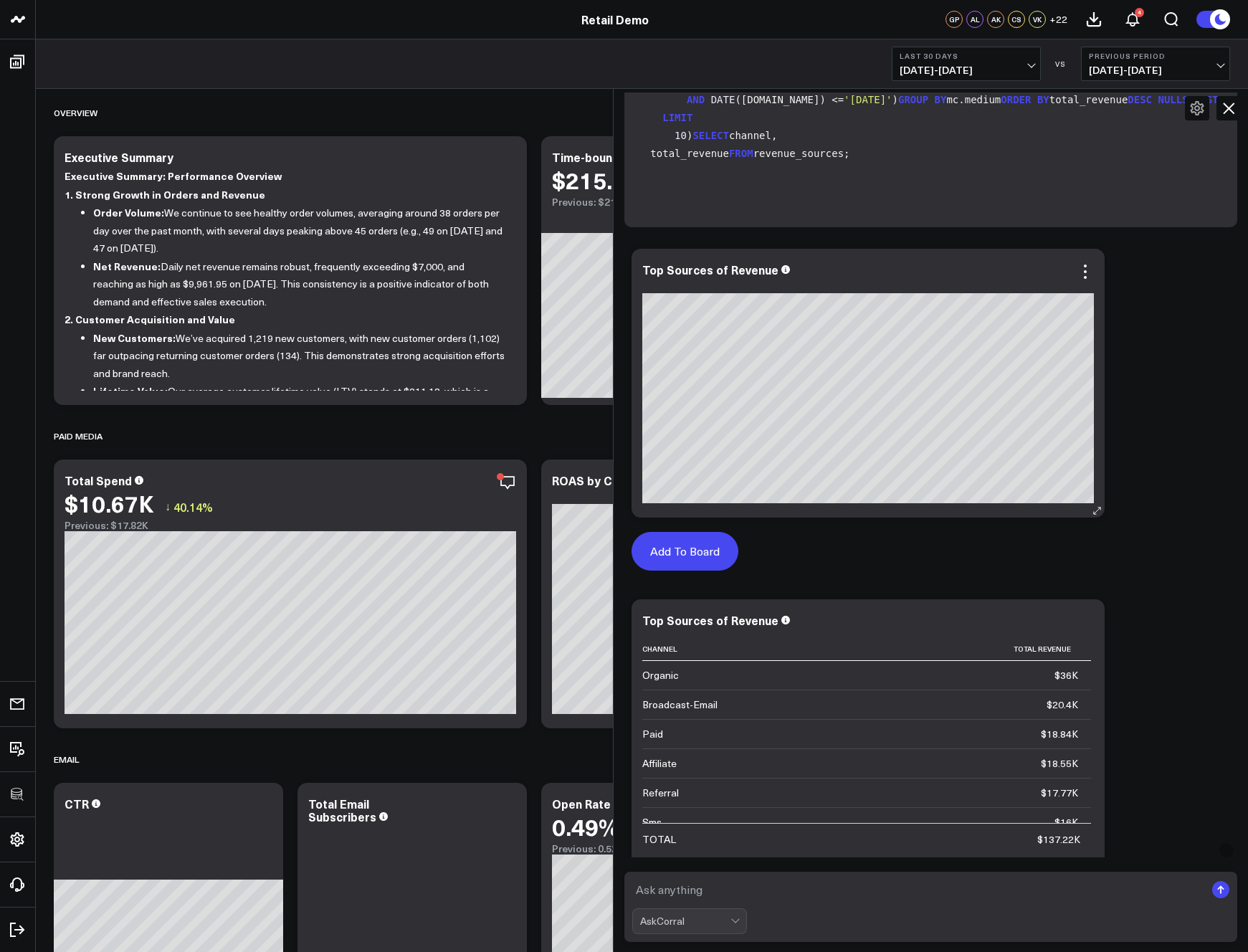
click at [688, 548] on button "Add To Board" at bounding box center [685, 551] width 107 height 39
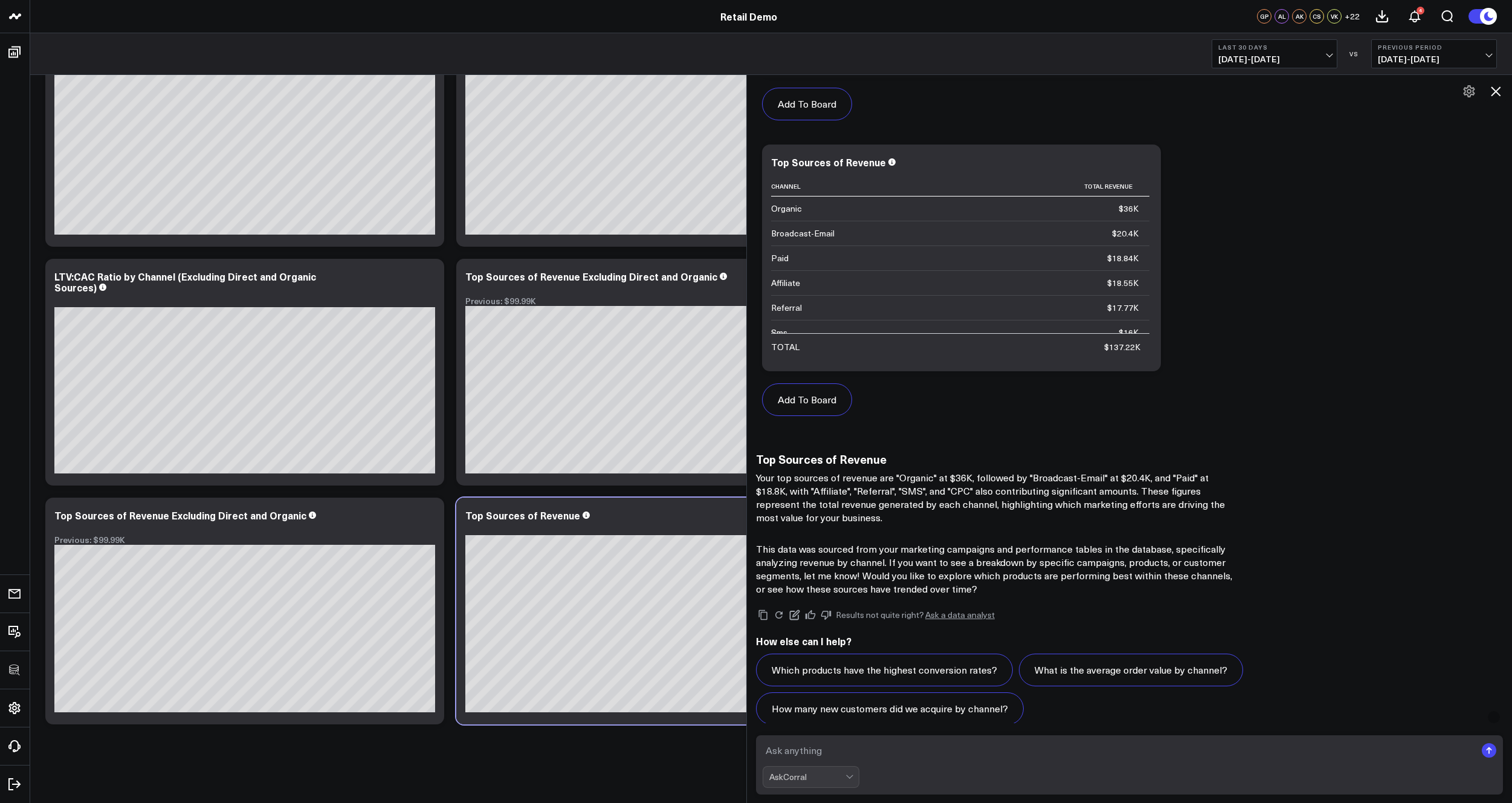
scroll to position [652, 0]
click at [810, 616] on icon at bounding box center [810, 614] width 11 height 11
click at [954, 614] on link "Ask a data analyst" at bounding box center [960, 614] width 69 height 9
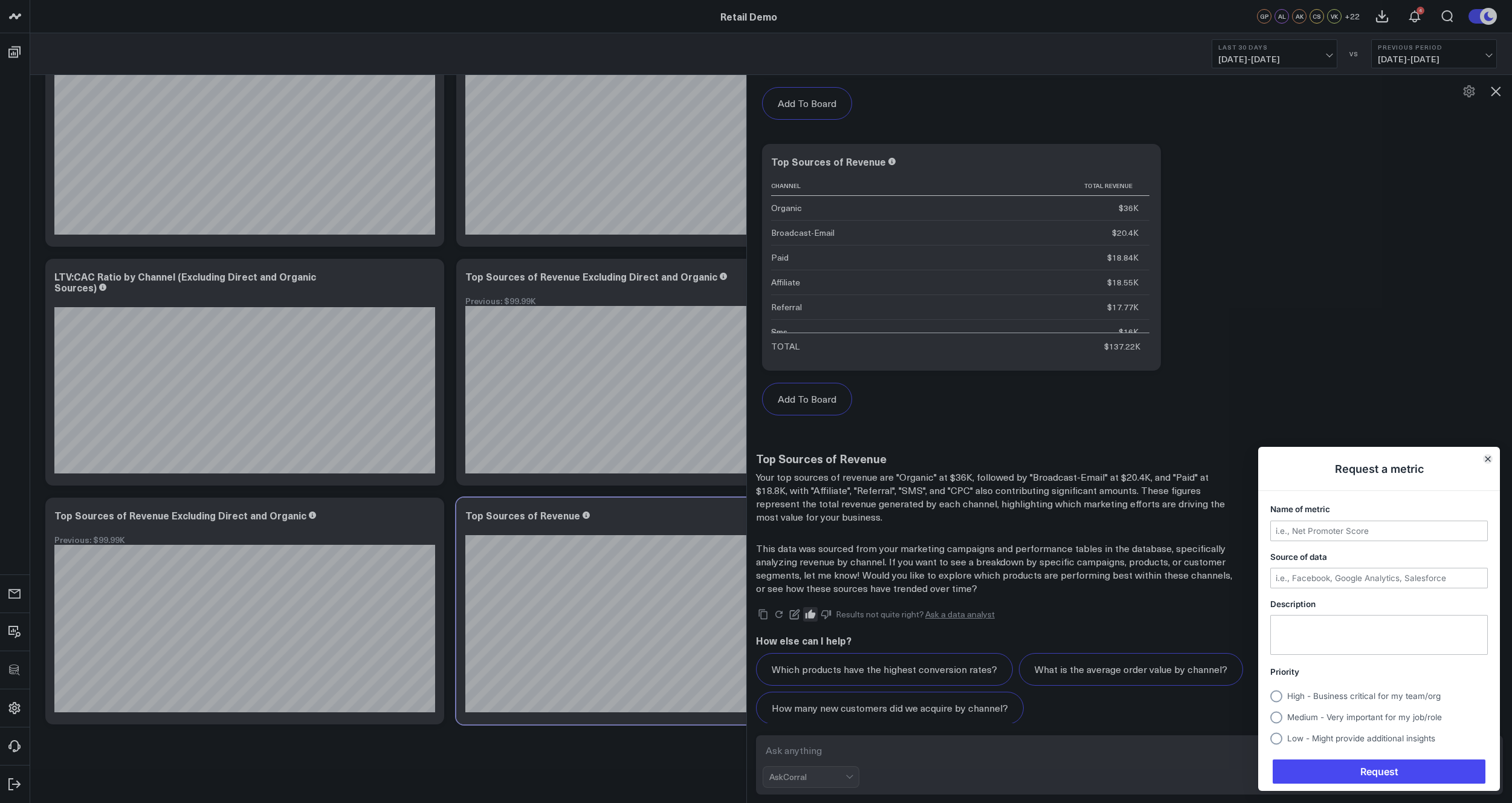
click at [1051, 458] on icon "Close" at bounding box center [1487, 458] width 6 height 6
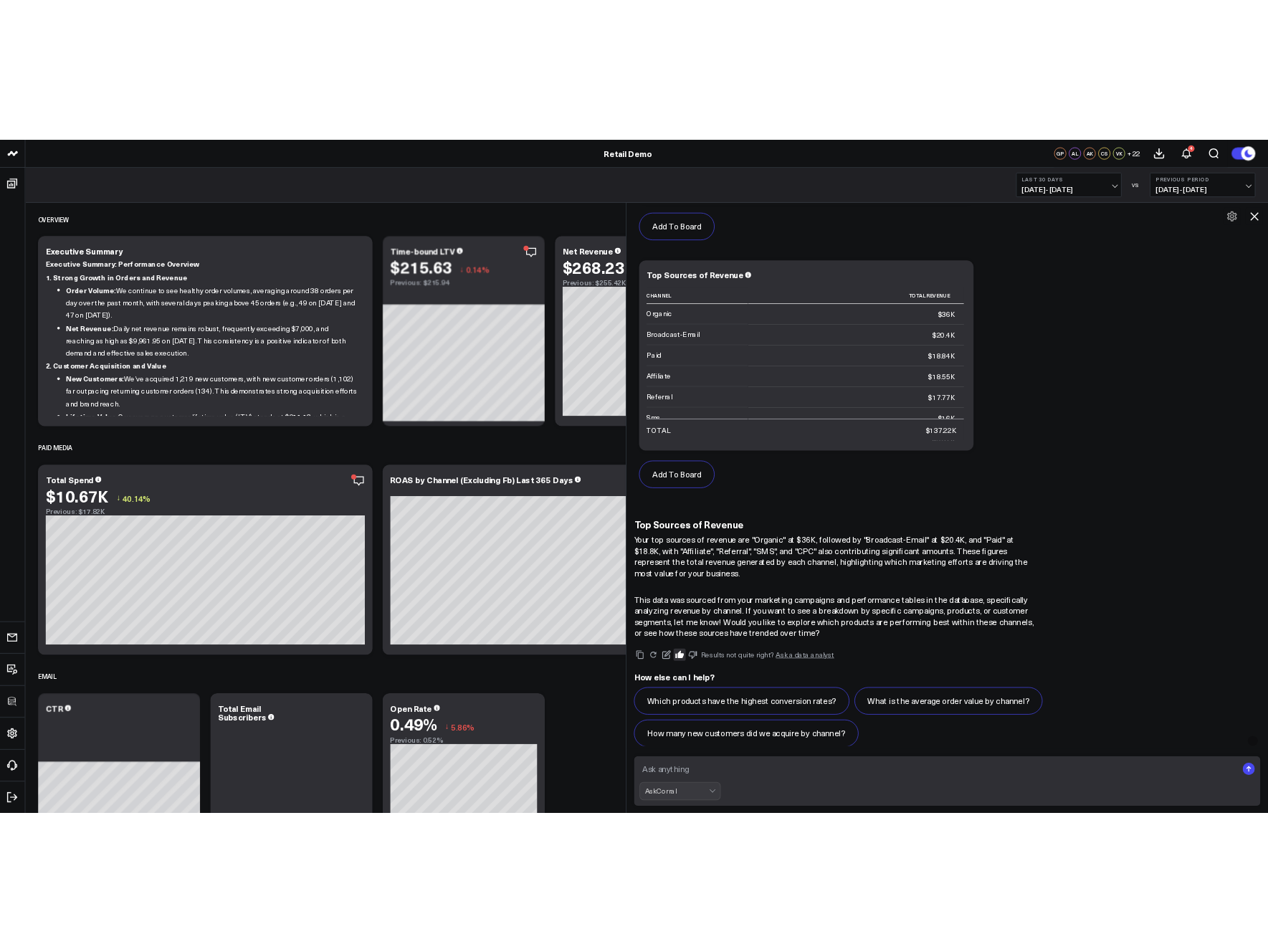
scroll to position [789, 0]
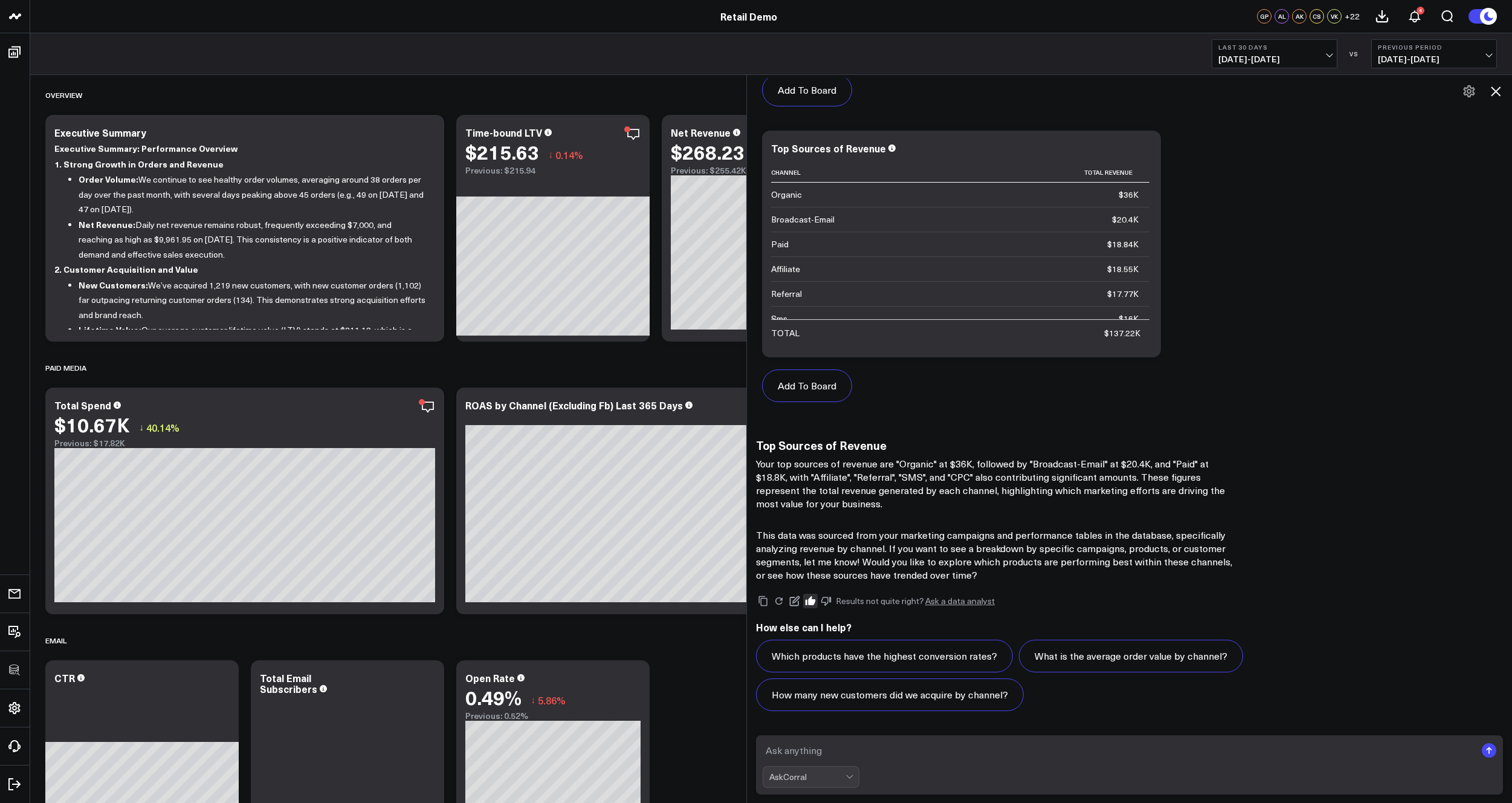
click at [1051, 95] on icon at bounding box center [1469, 91] width 15 height 15
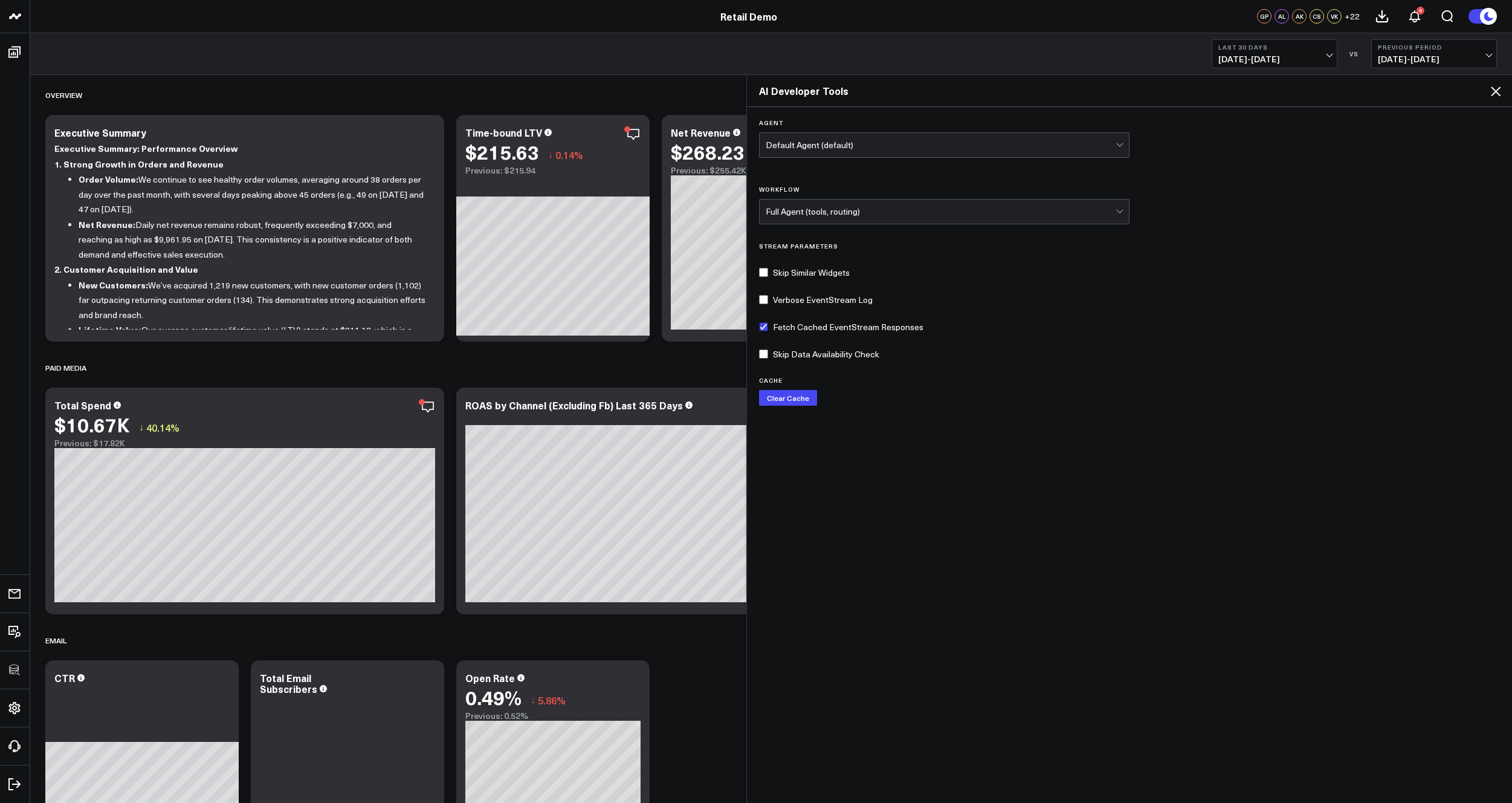
click at [802, 141] on div "Default Agent (default)" at bounding box center [940, 145] width 350 height 10
click at [805, 141] on div "Default Agent (default)" at bounding box center [940, 145] width 350 height 10
click at [1051, 95] on icon at bounding box center [1495, 91] width 15 height 15
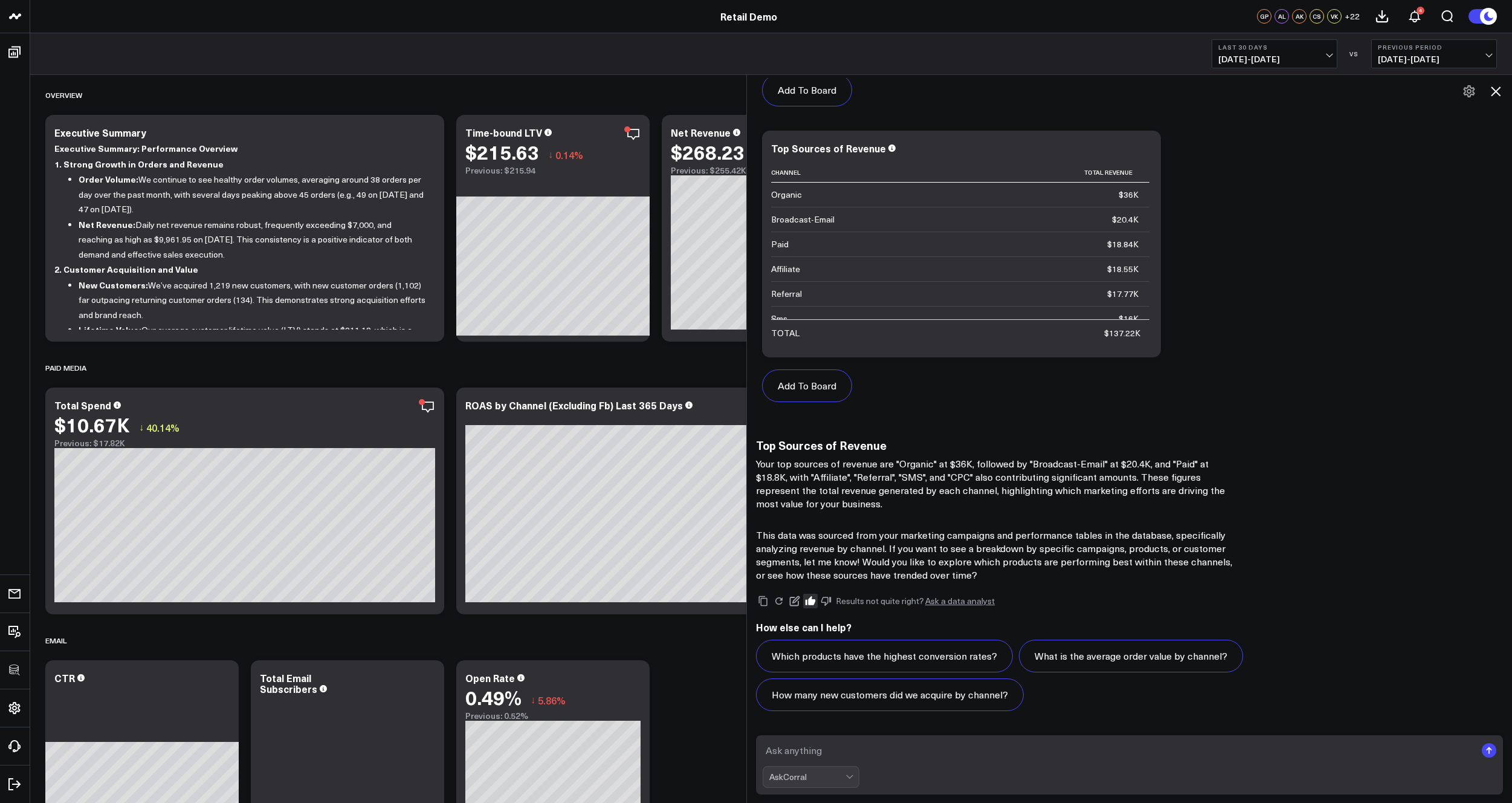
click at [1051, 92] on icon at bounding box center [1495, 91] width 15 height 15
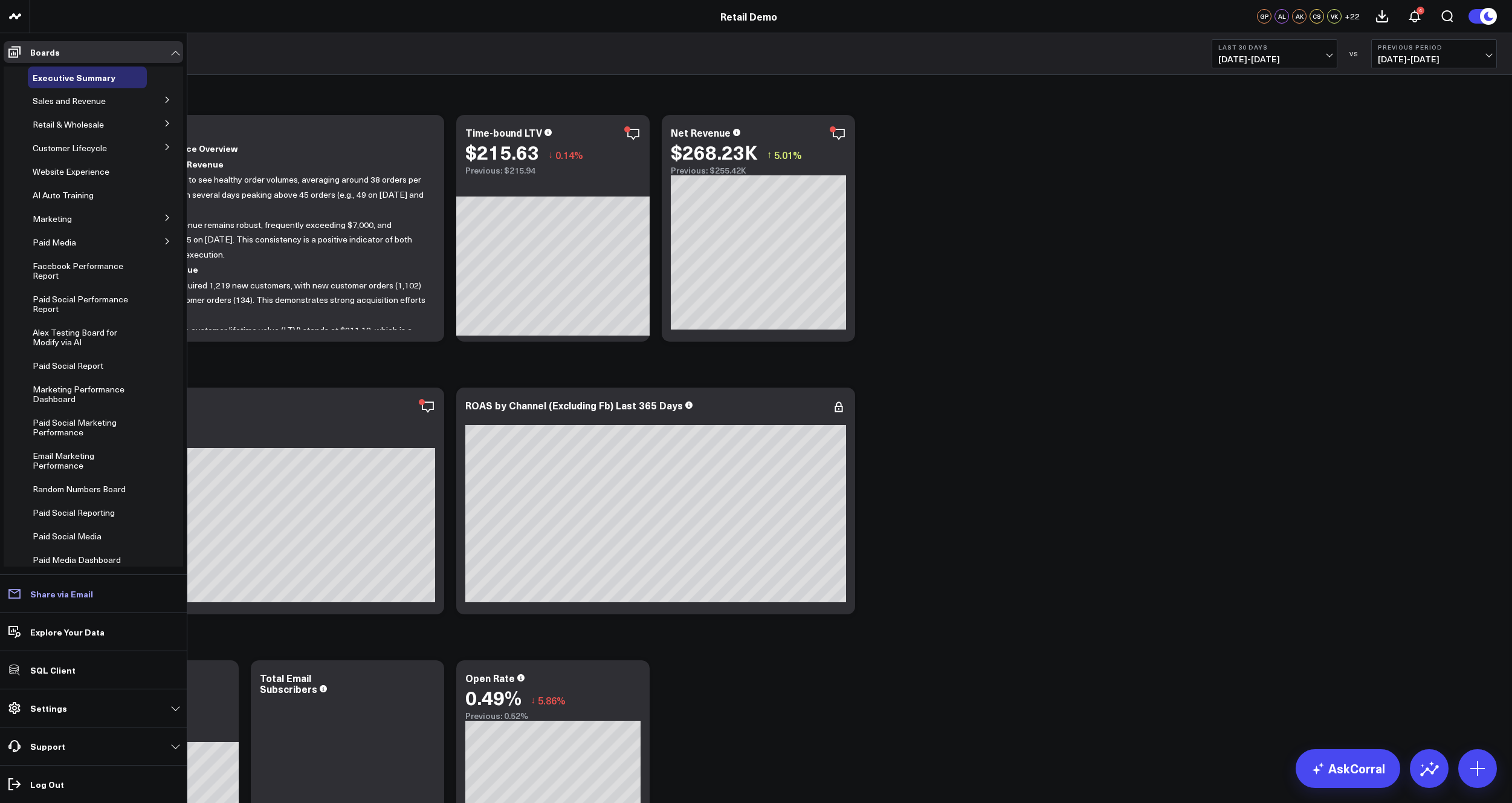
click at [46, 598] on p "Share via Email" at bounding box center [61, 594] width 63 height 10
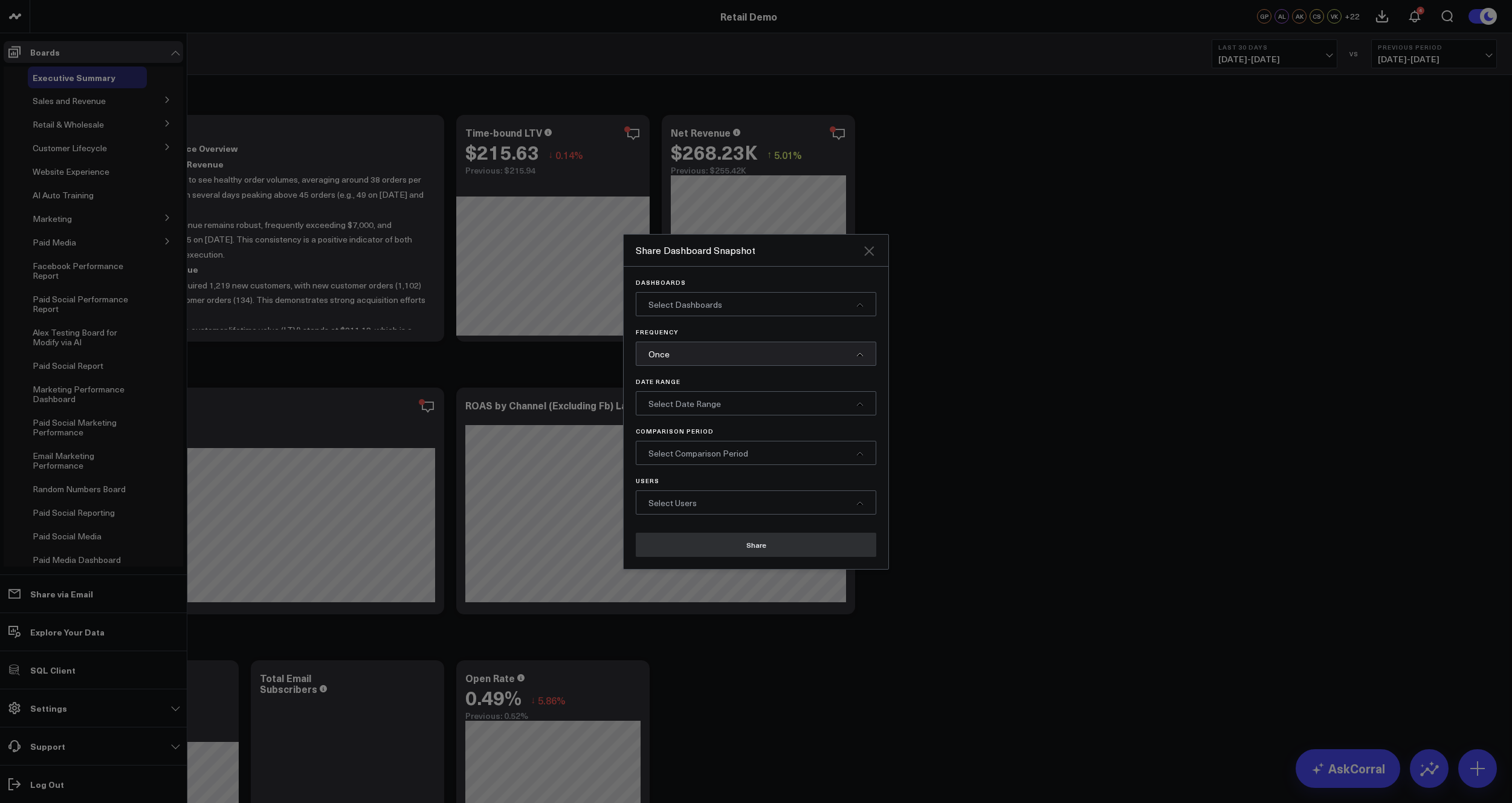
click at [873, 251] on icon "Close" at bounding box center [869, 251] width 15 height 15
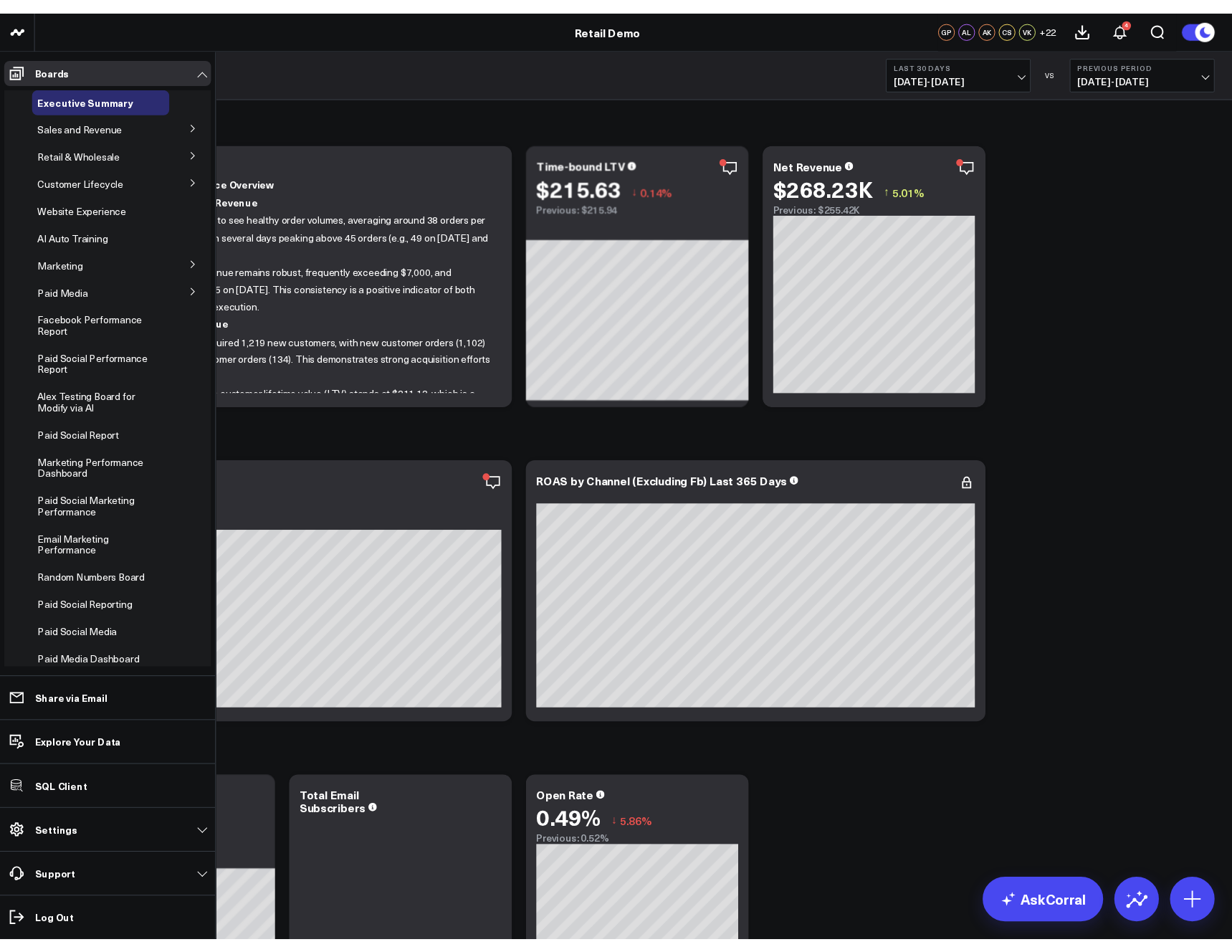
scroll to position [272, 0]
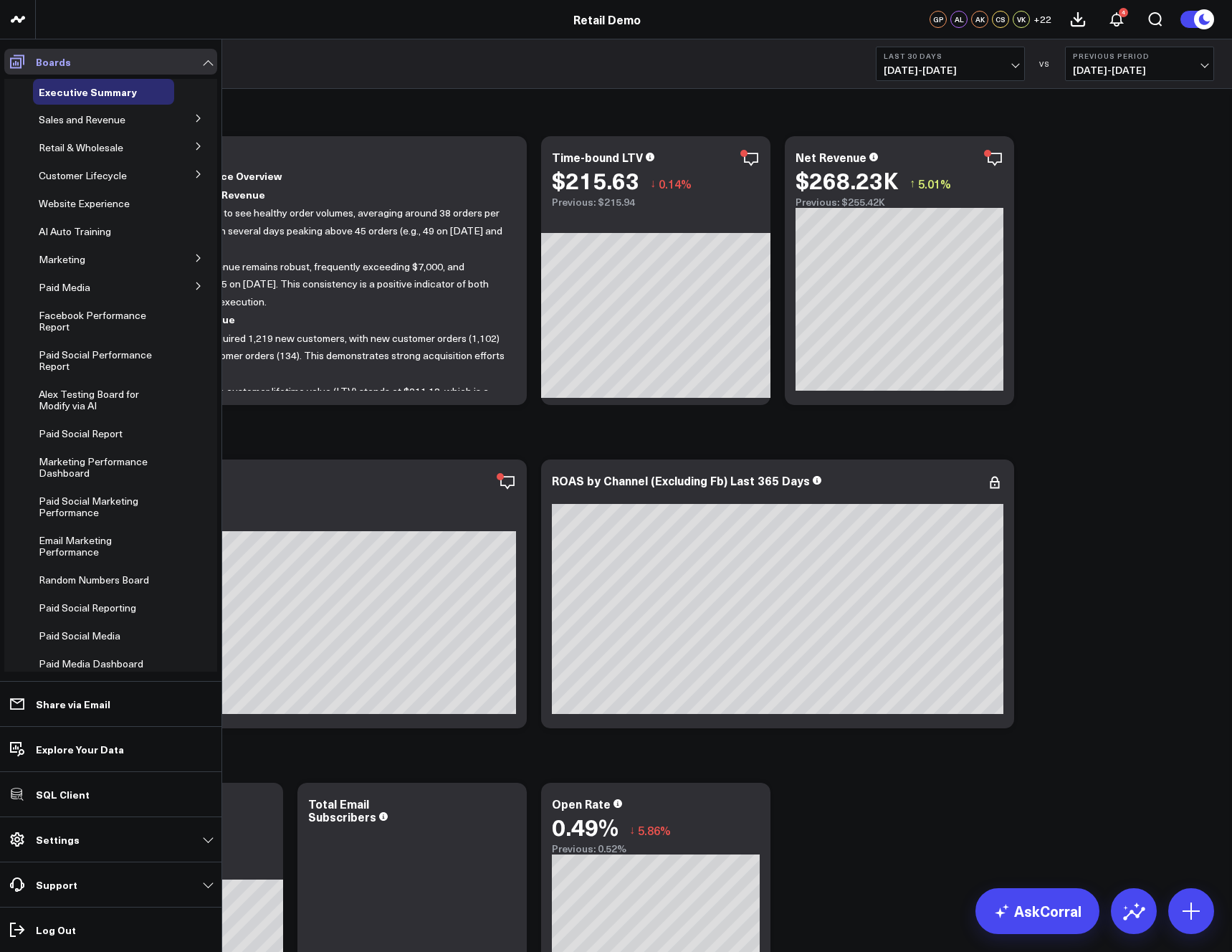
click at [13, 57] on icon at bounding box center [17, 62] width 17 height 17
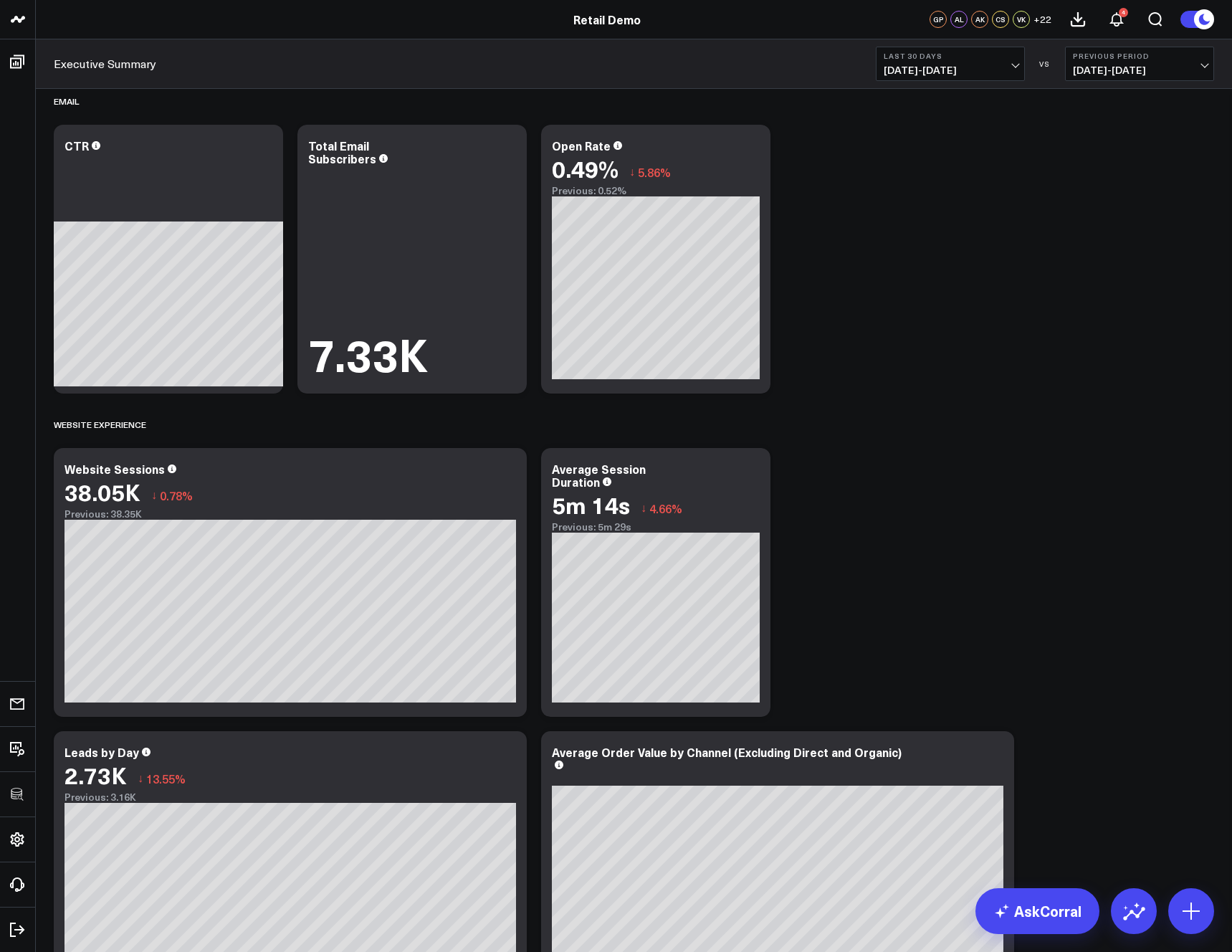
scroll to position [795, 0]
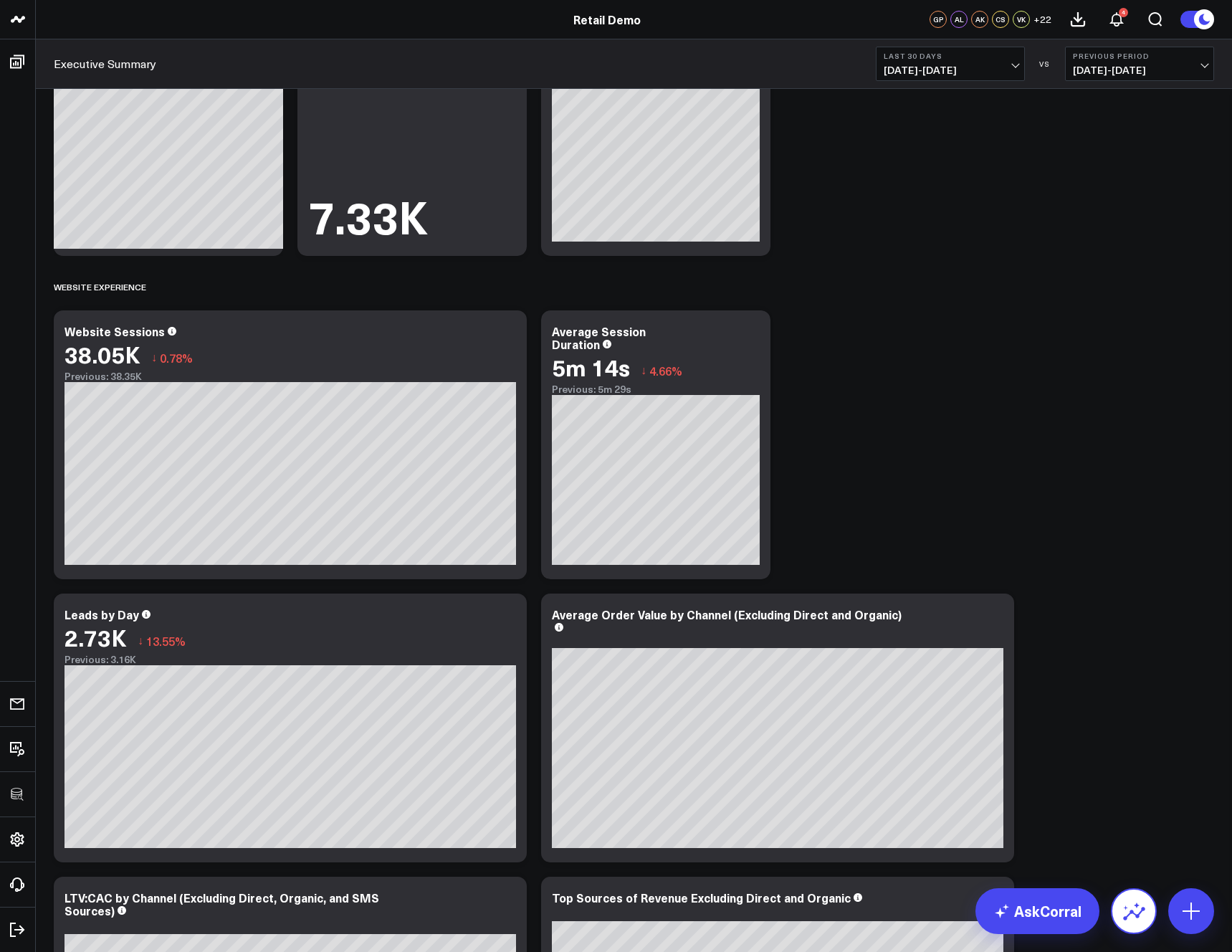
click at [1137, 905] on icon at bounding box center [1131, 906] width 17 height 8
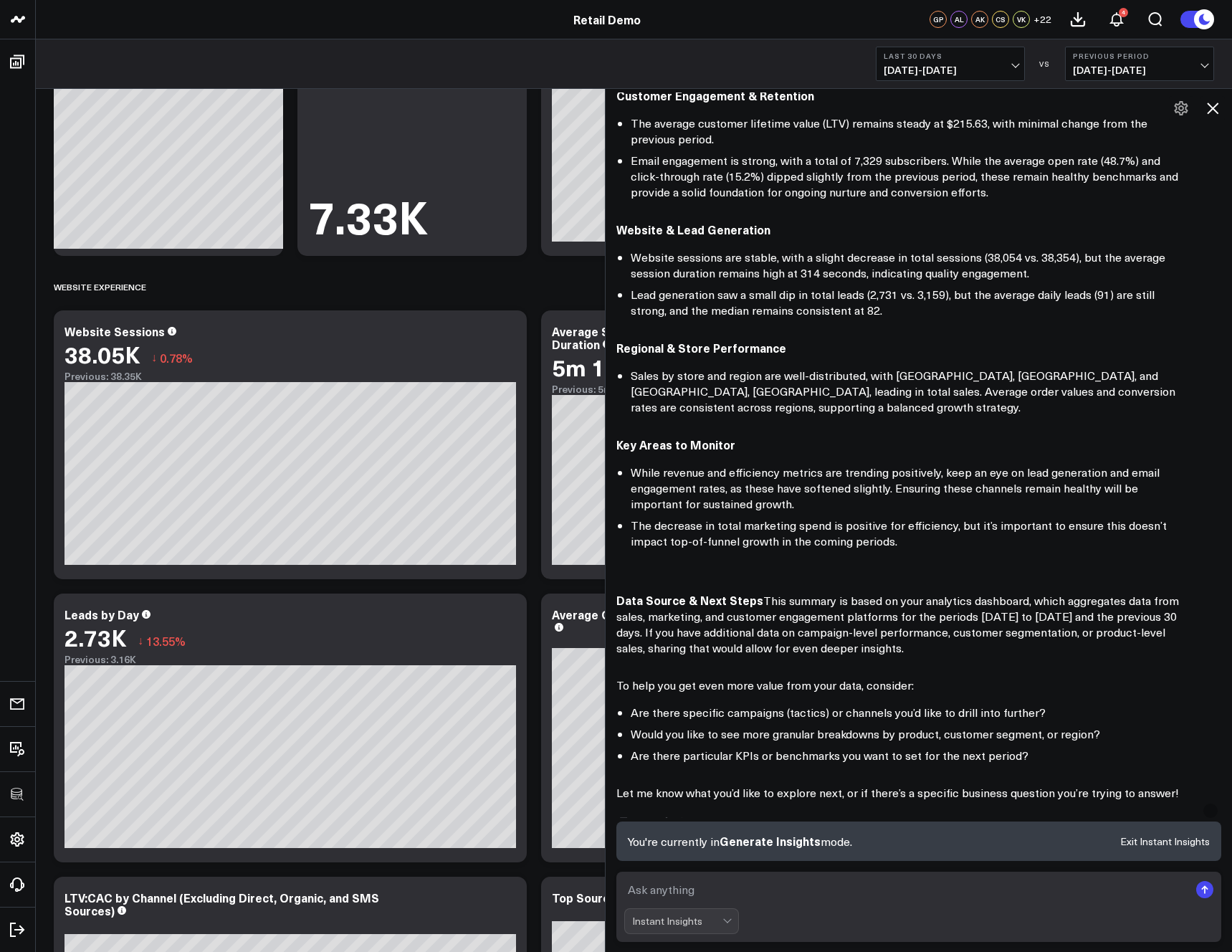
scroll to position [539, 0]
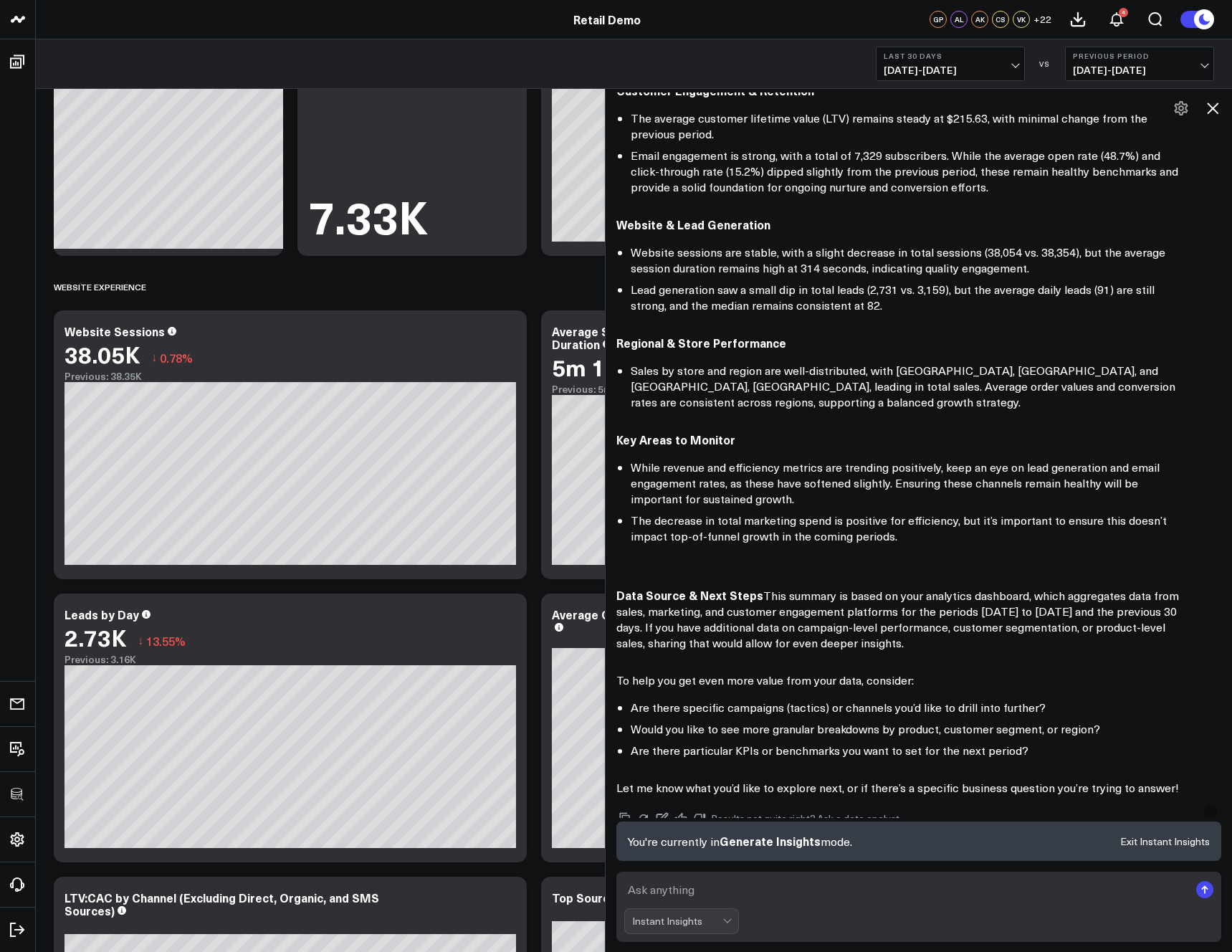
click at [697, 888] on textarea at bounding box center [906, 889] width 565 height 26
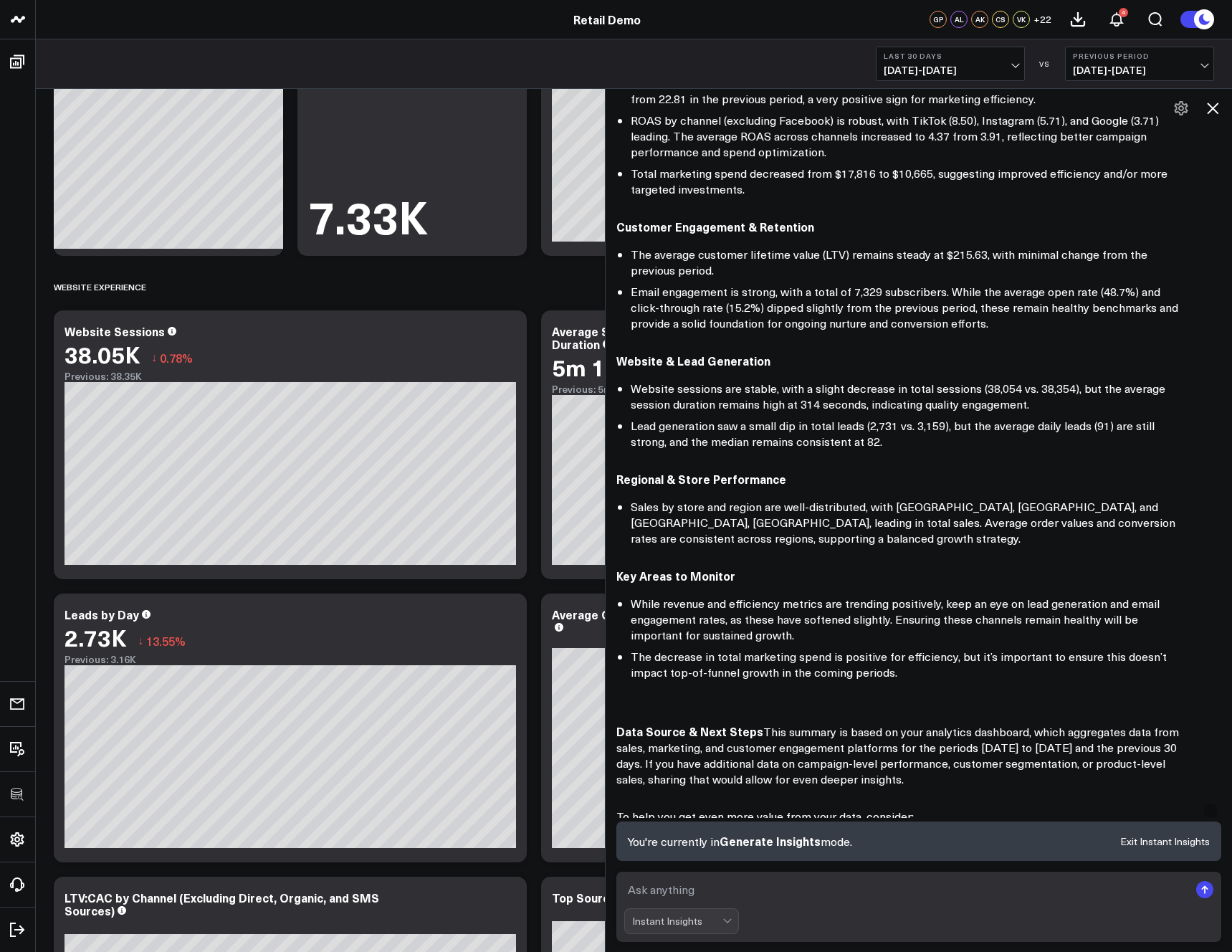
scroll to position [594, 0]
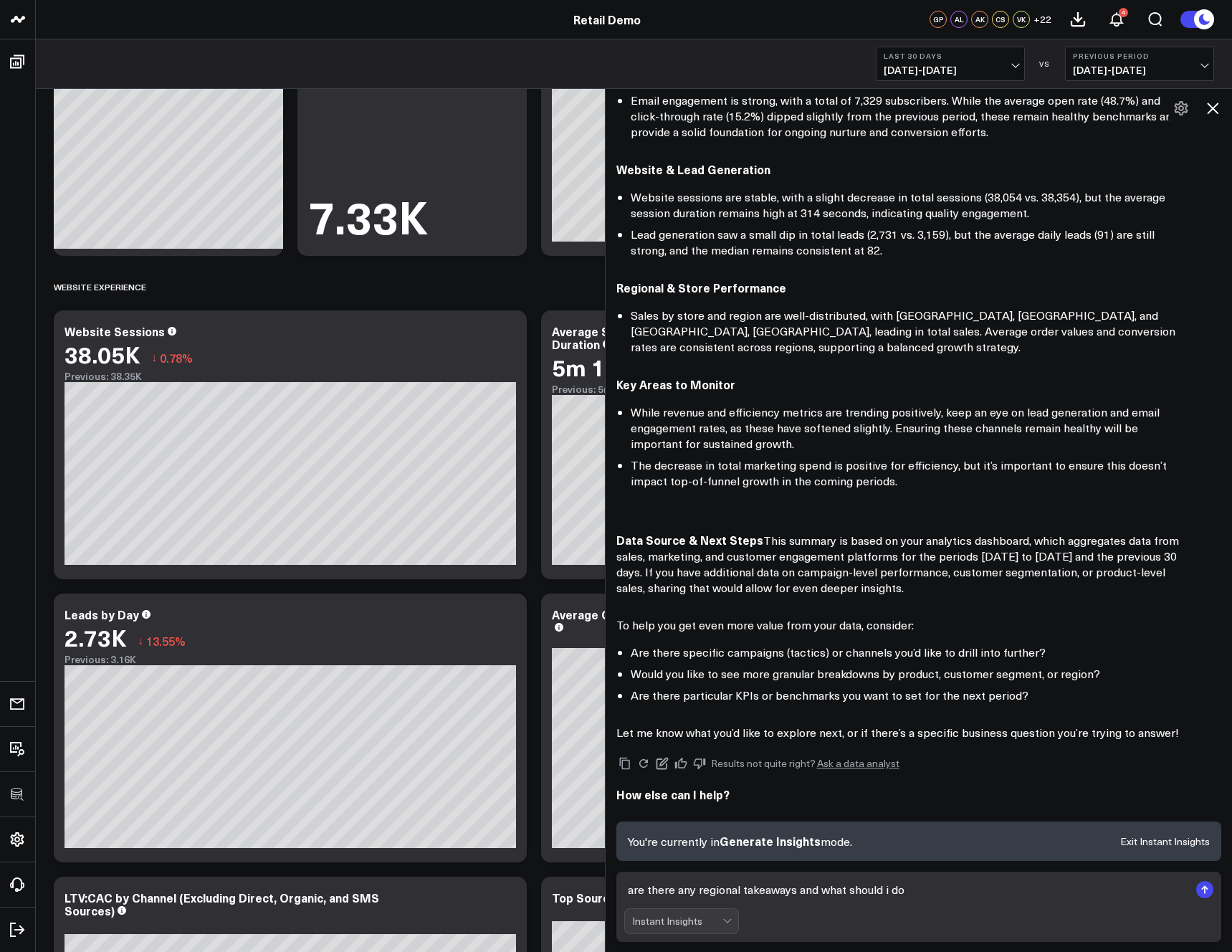
type textarea "are there any regional takeaways and what should i do?"
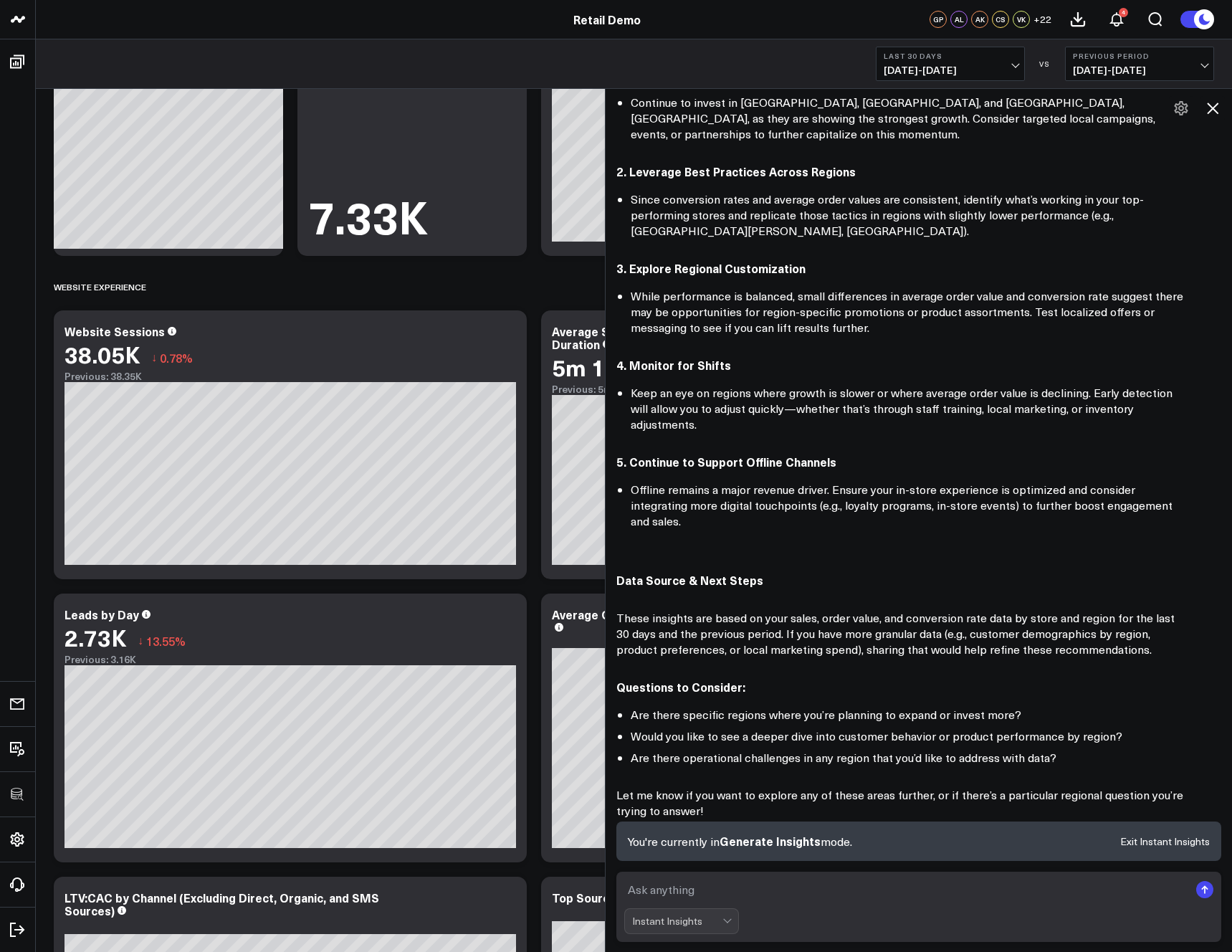
scroll to position [1962, 0]
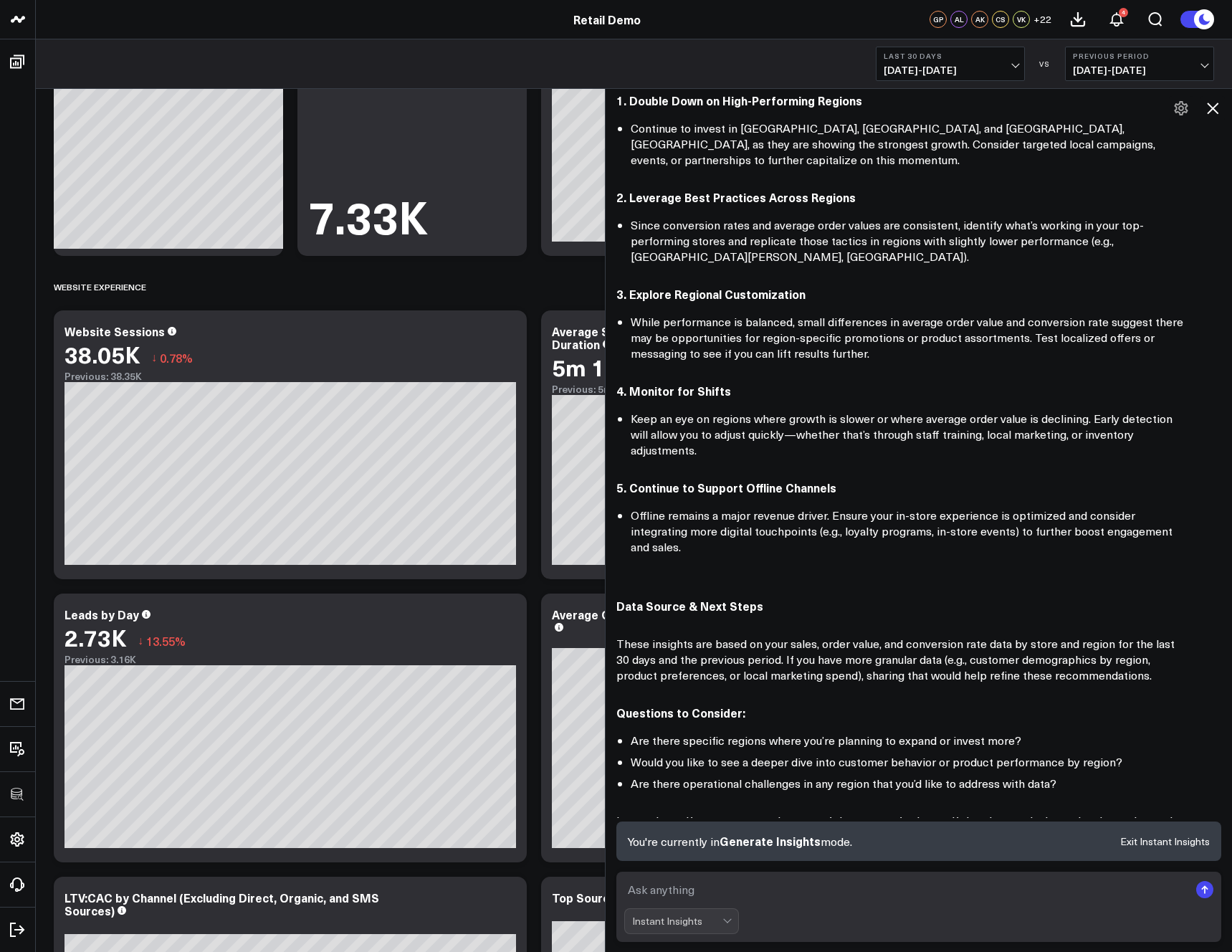
click at [1213, 111] on icon at bounding box center [1213, 108] width 17 height 17
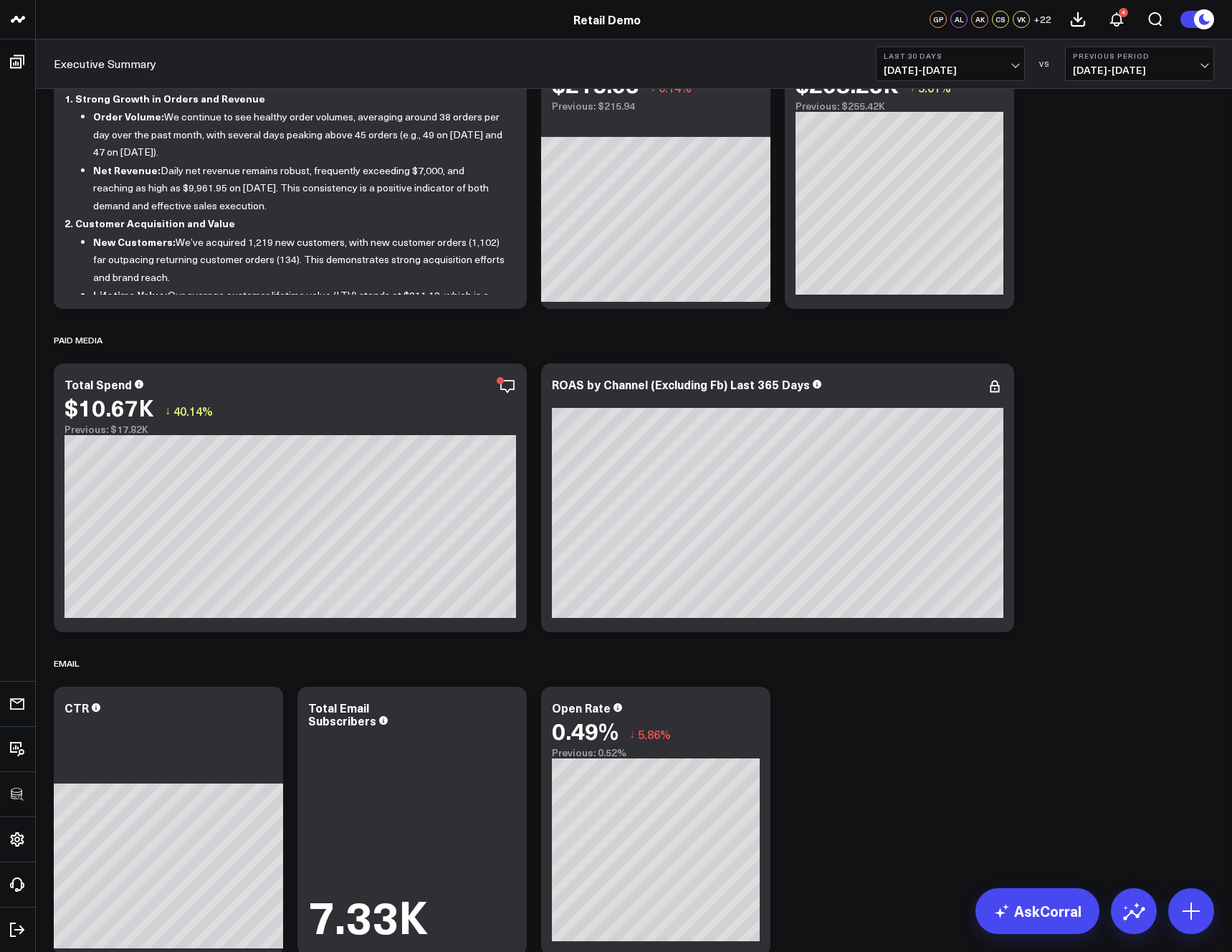
scroll to position [0, 0]
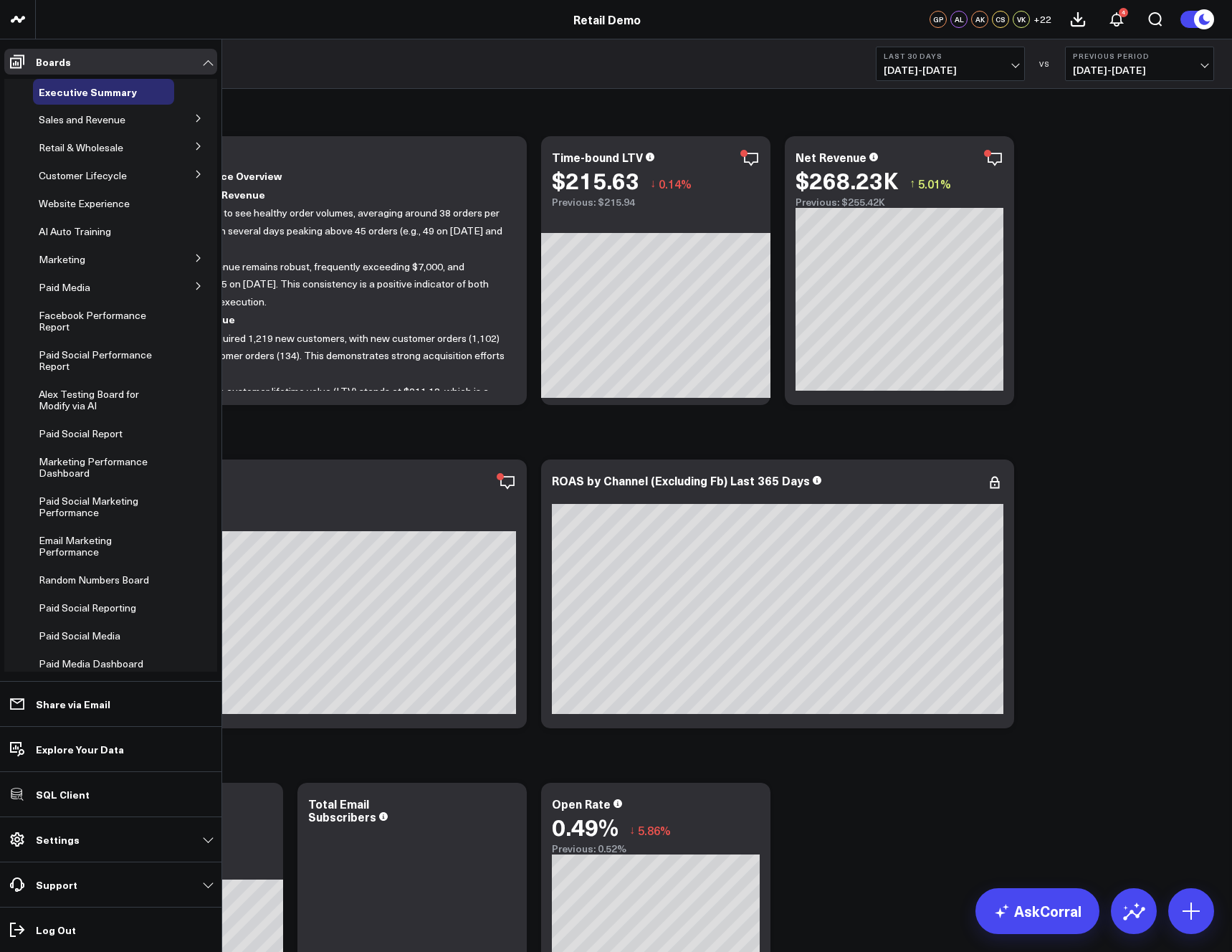
click at [195, 119] on icon at bounding box center [198, 118] width 9 height 9
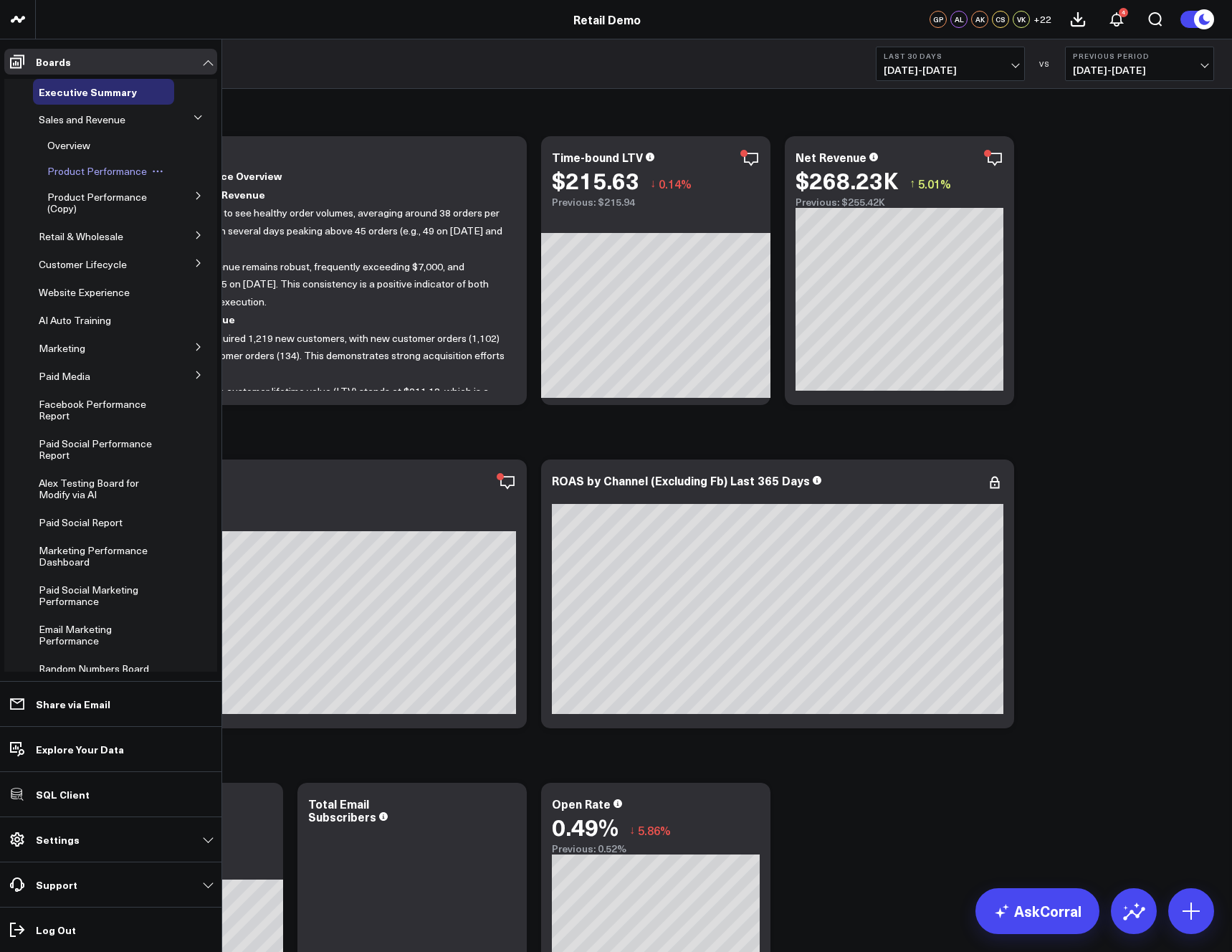
click at [70, 169] on span "Product Performance" at bounding box center [97, 171] width 100 height 13
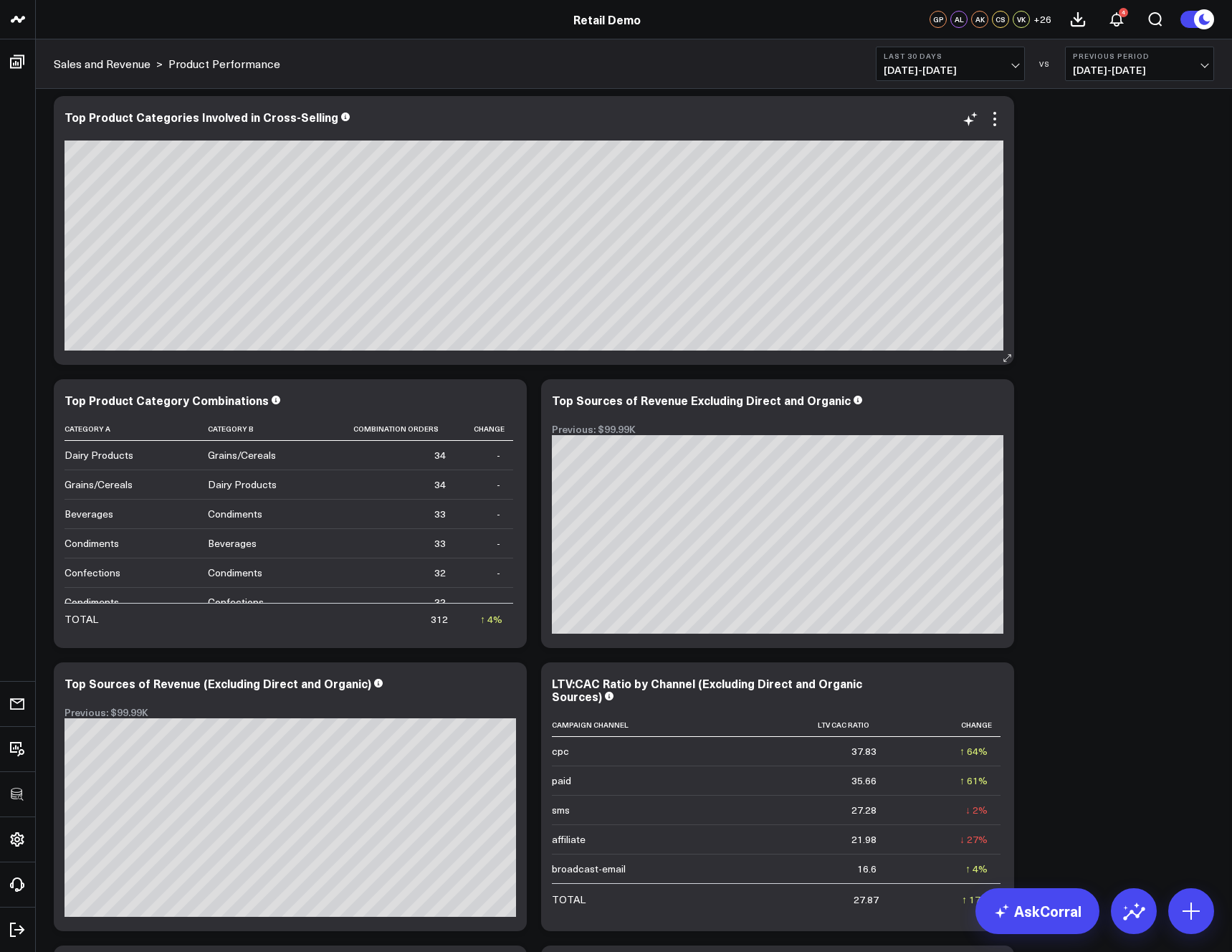
scroll to position [1822, 0]
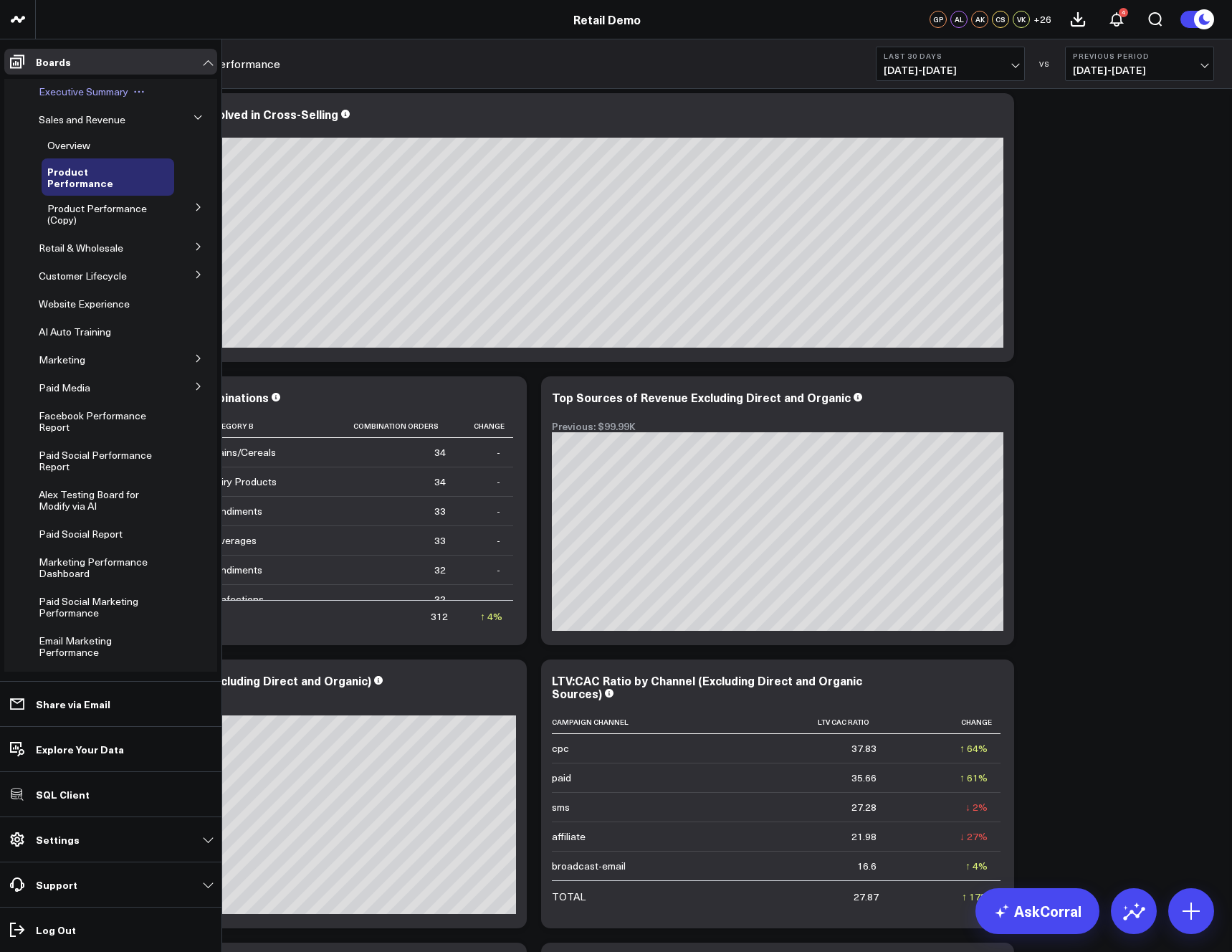
click at [57, 94] on span "Executive Summary" at bounding box center [83, 91] width 89 height 13
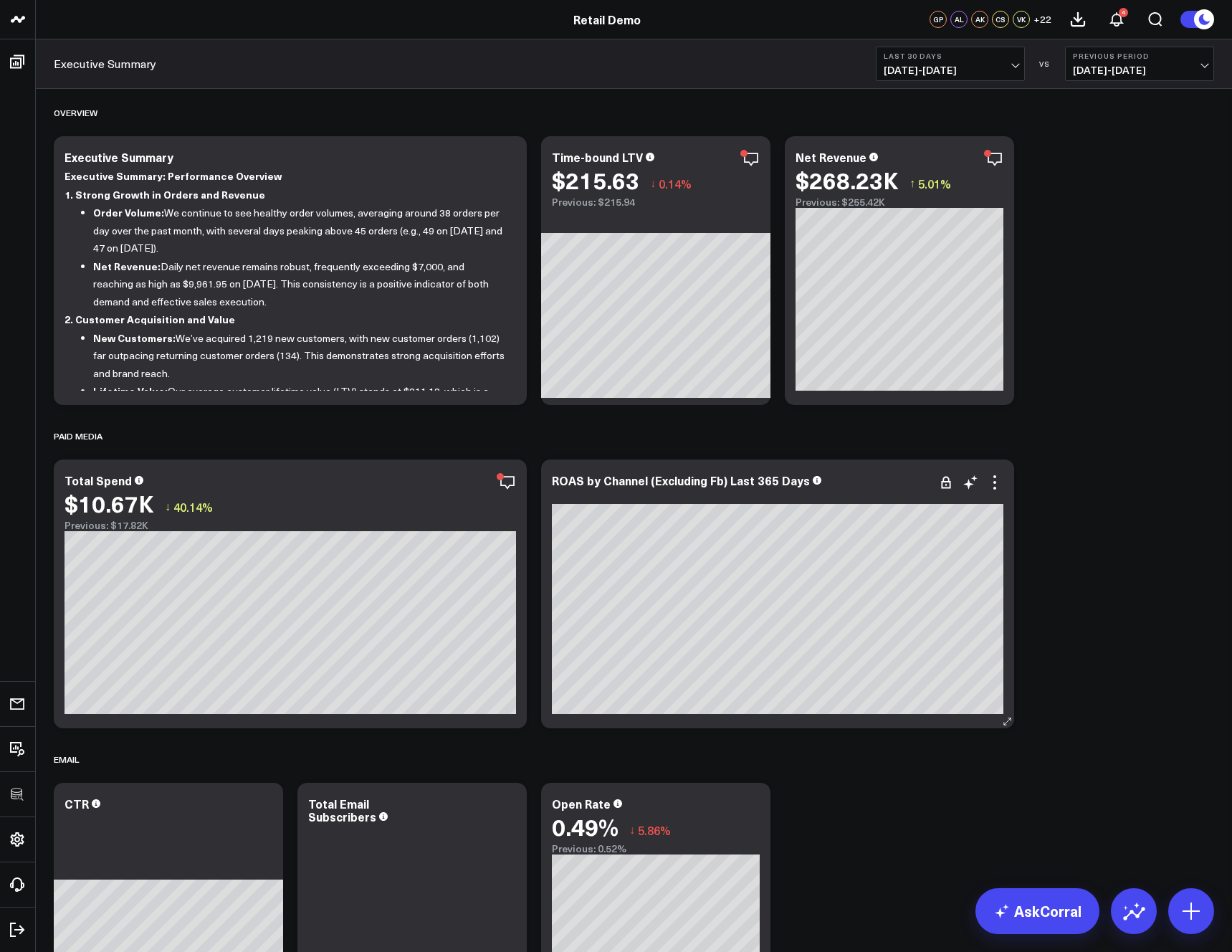
drag, startPoint x: 999, startPoint y: 483, endPoint x: 992, endPoint y: 495, distance: 13.9
click at [999, 483] on icon at bounding box center [995, 482] width 17 height 17
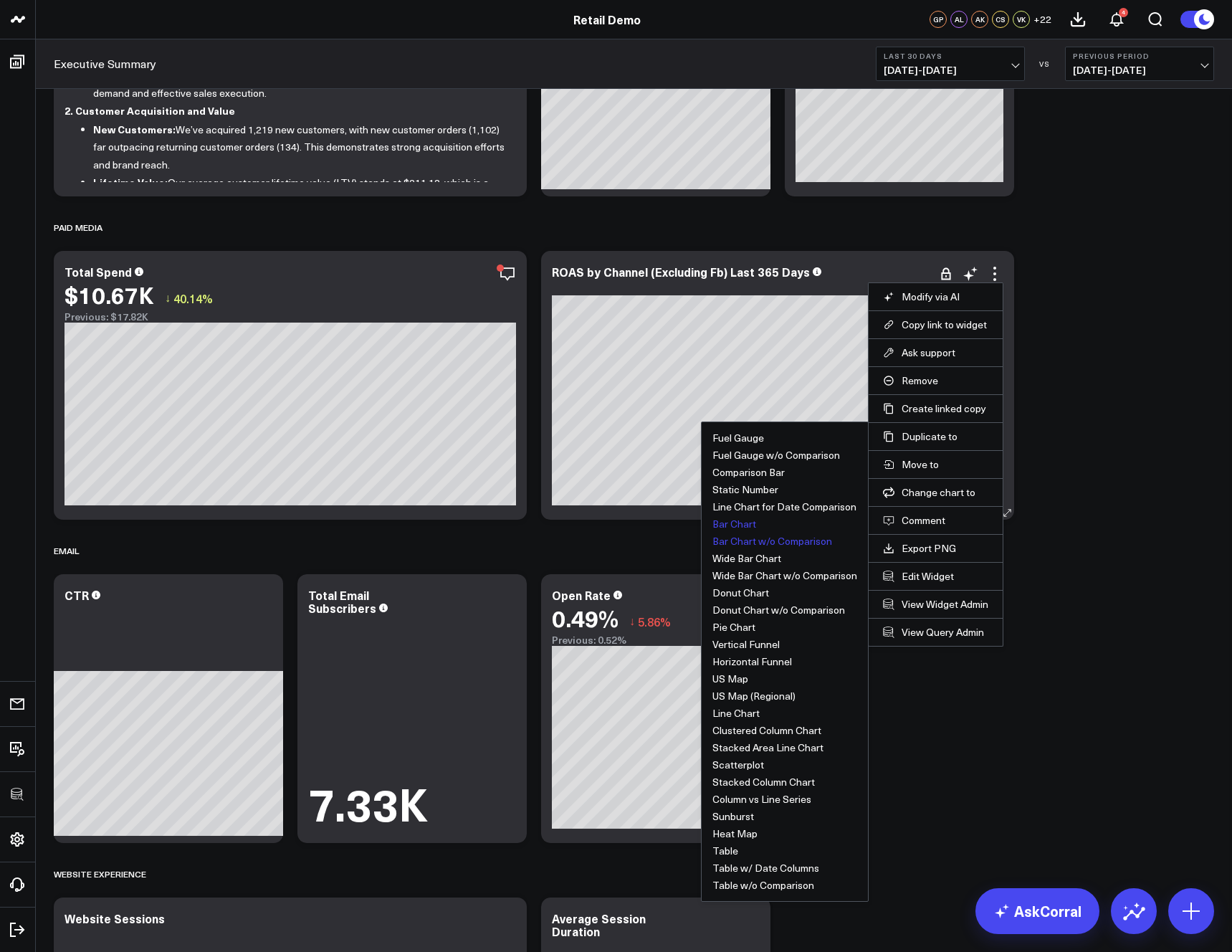
scroll to position [212, 0]
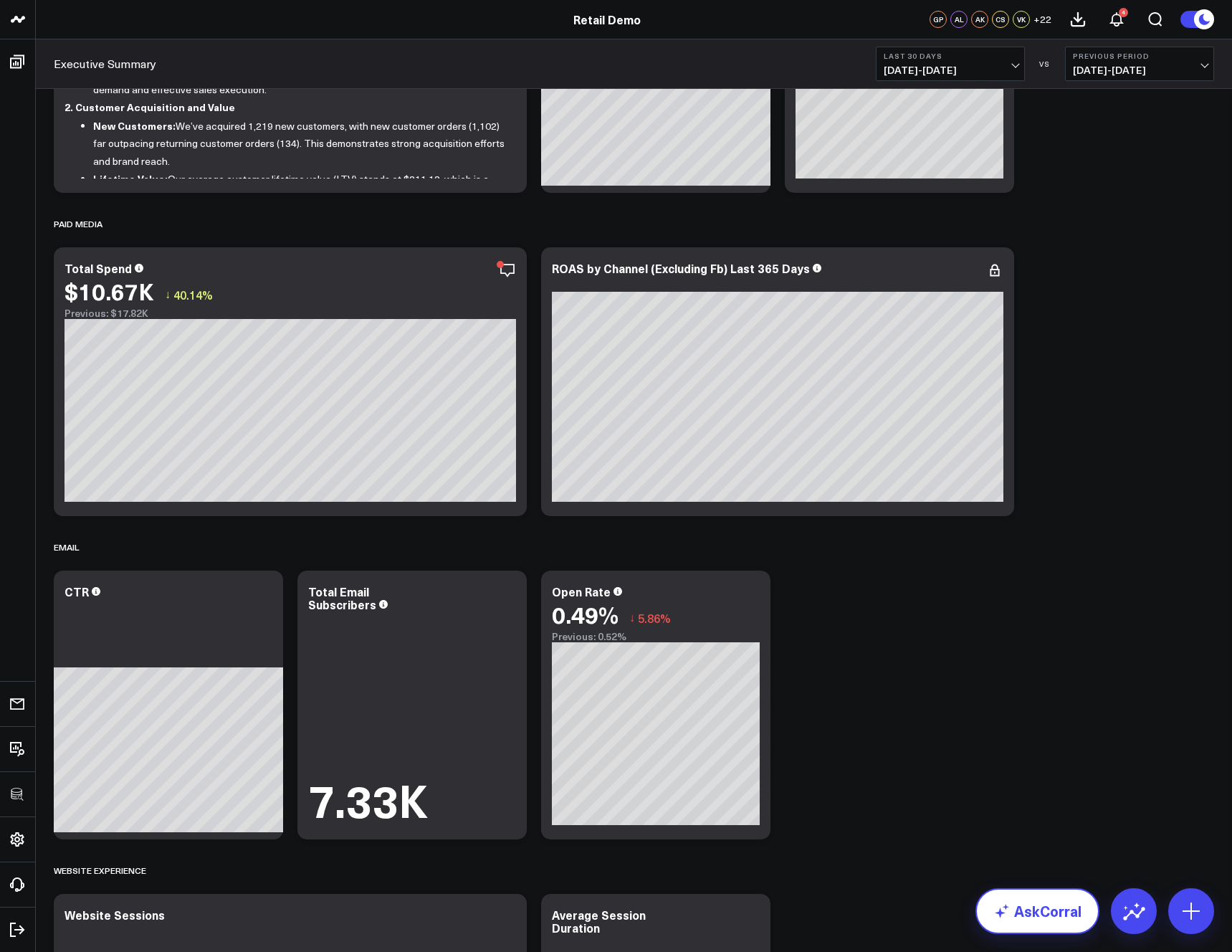
click at [1052, 922] on link "AskCorral" at bounding box center [1037, 911] width 124 height 46
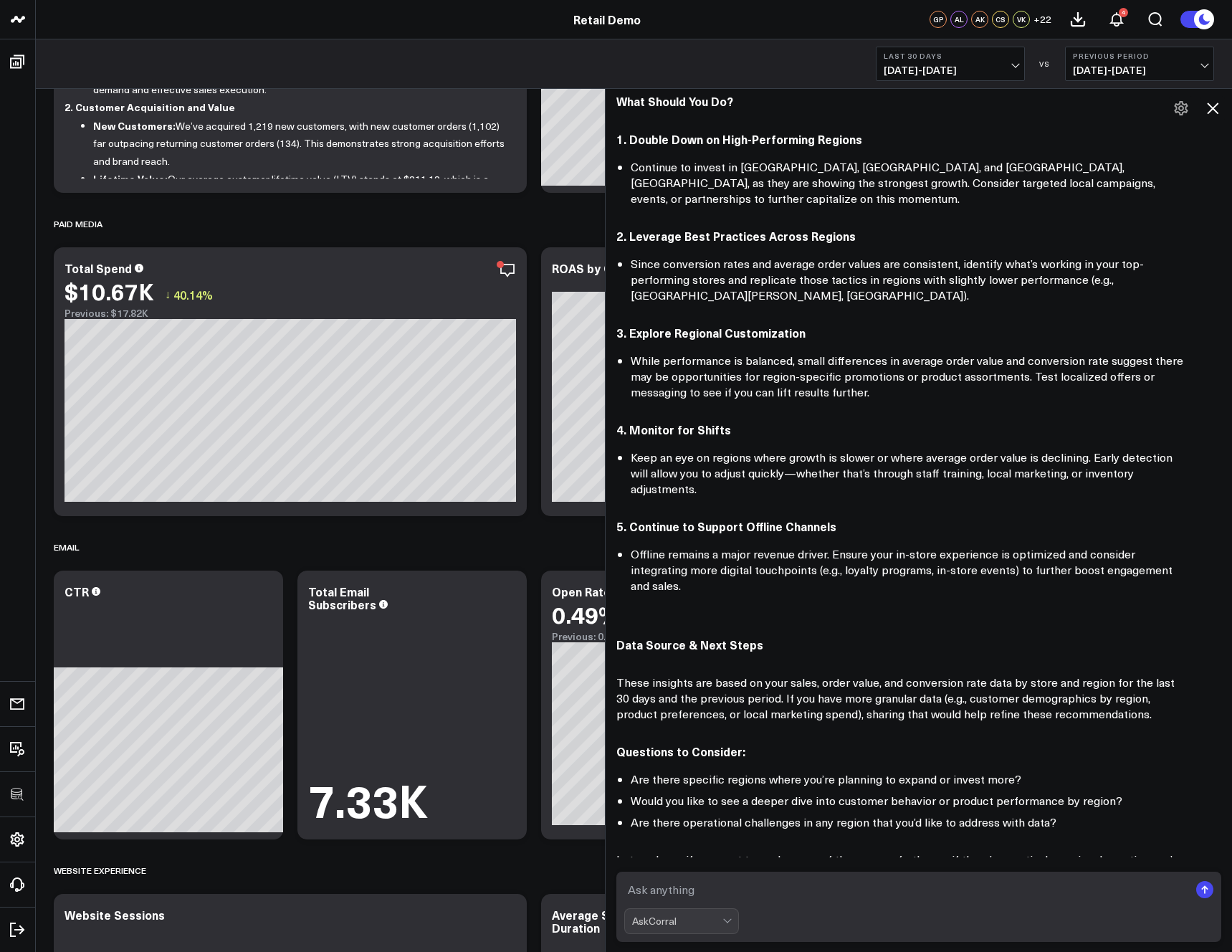
click at [1213, 108] on icon at bounding box center [1212, 108] width 12 height 12
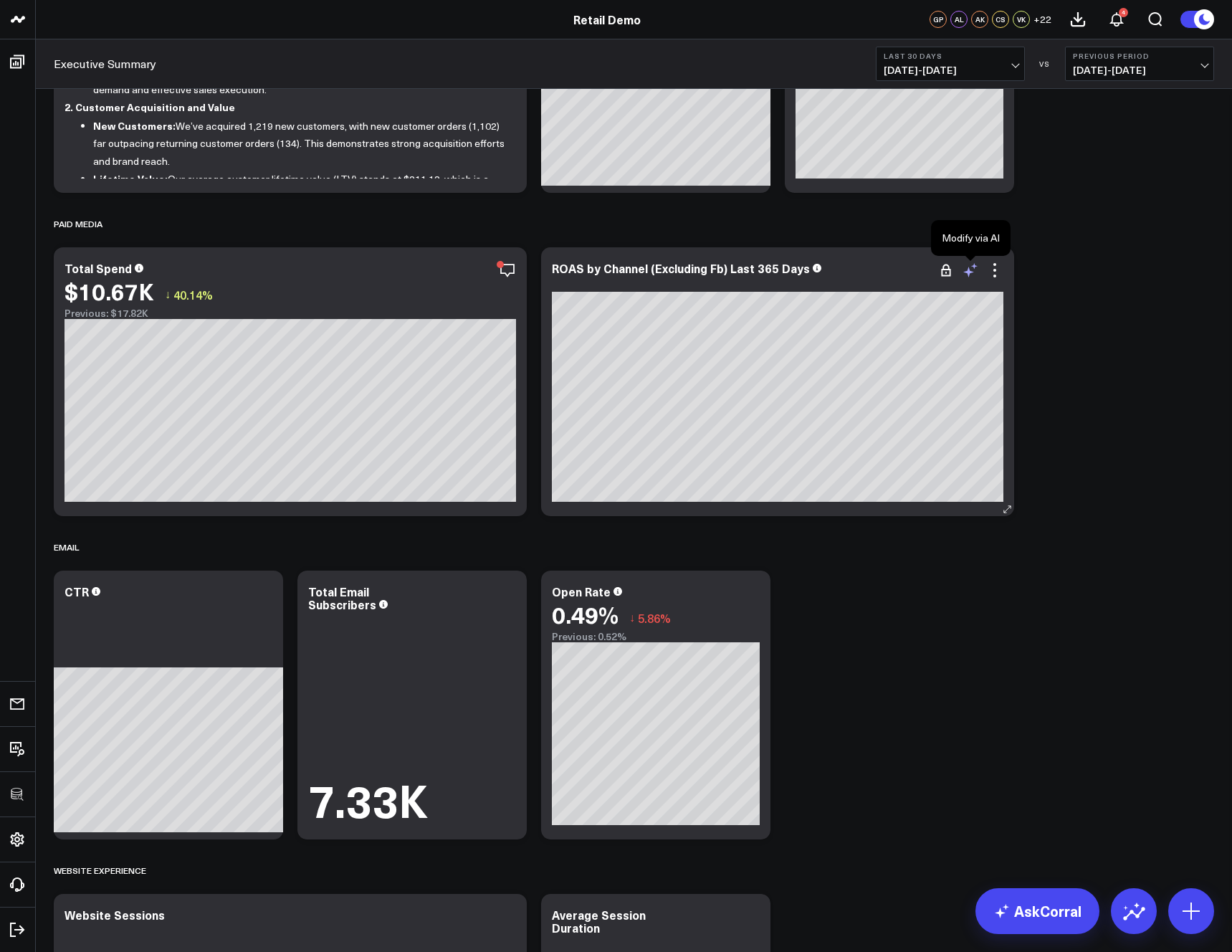
click at [973, 274] on icon at bounding box center [970, 270] width 17 height 17
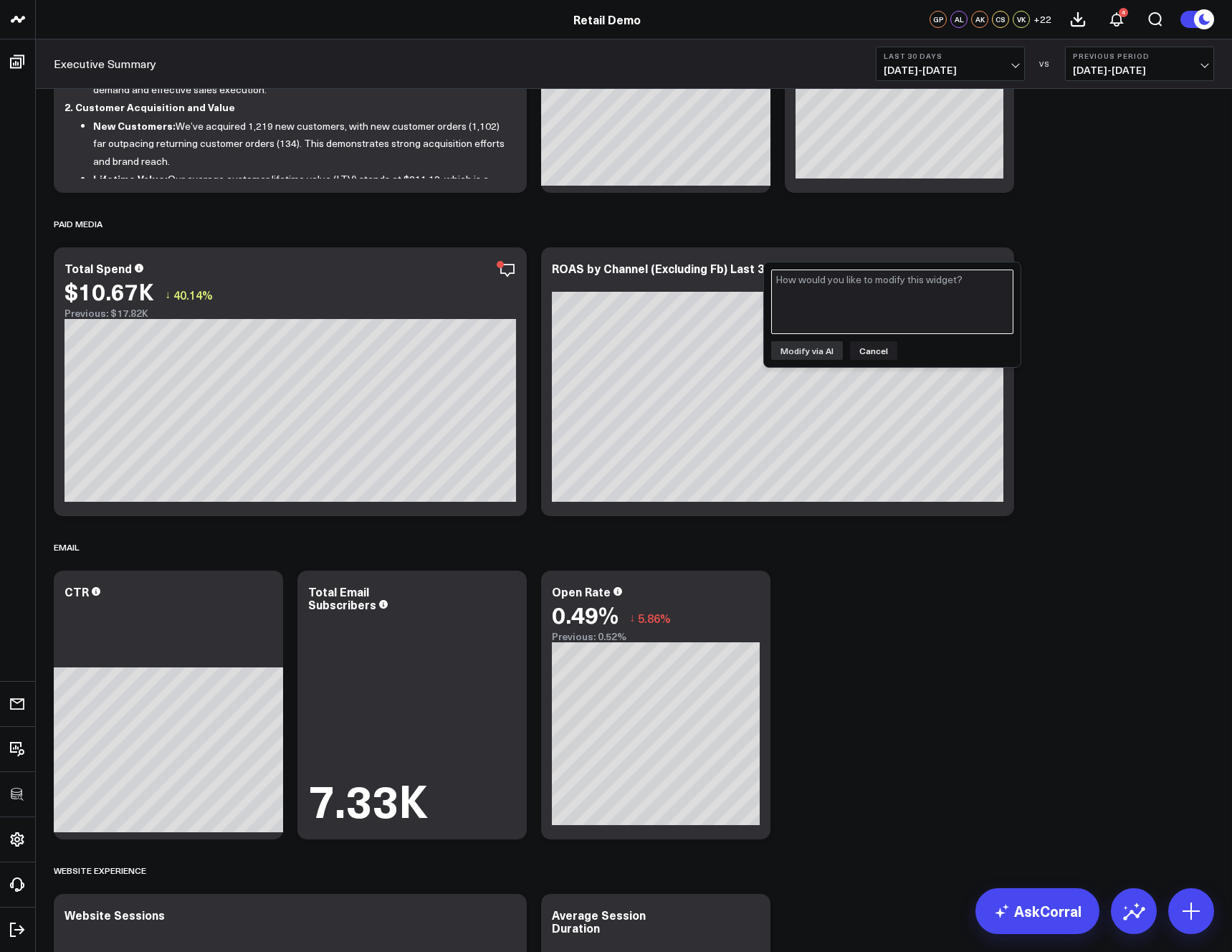
click at [913, 327] on textarea at bounding box center [892, 302] width 242 height 65
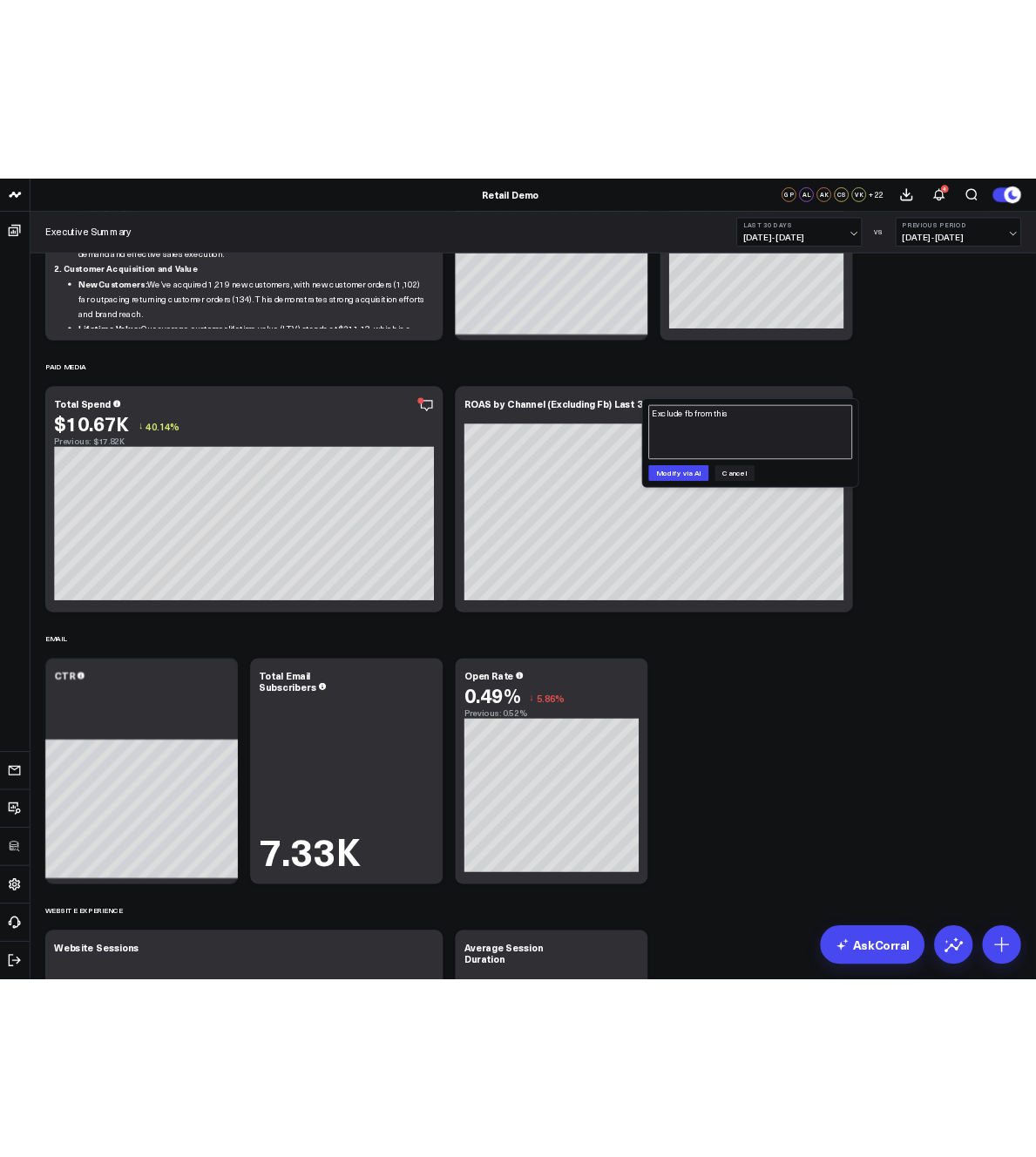
scroll to position [260, 0]
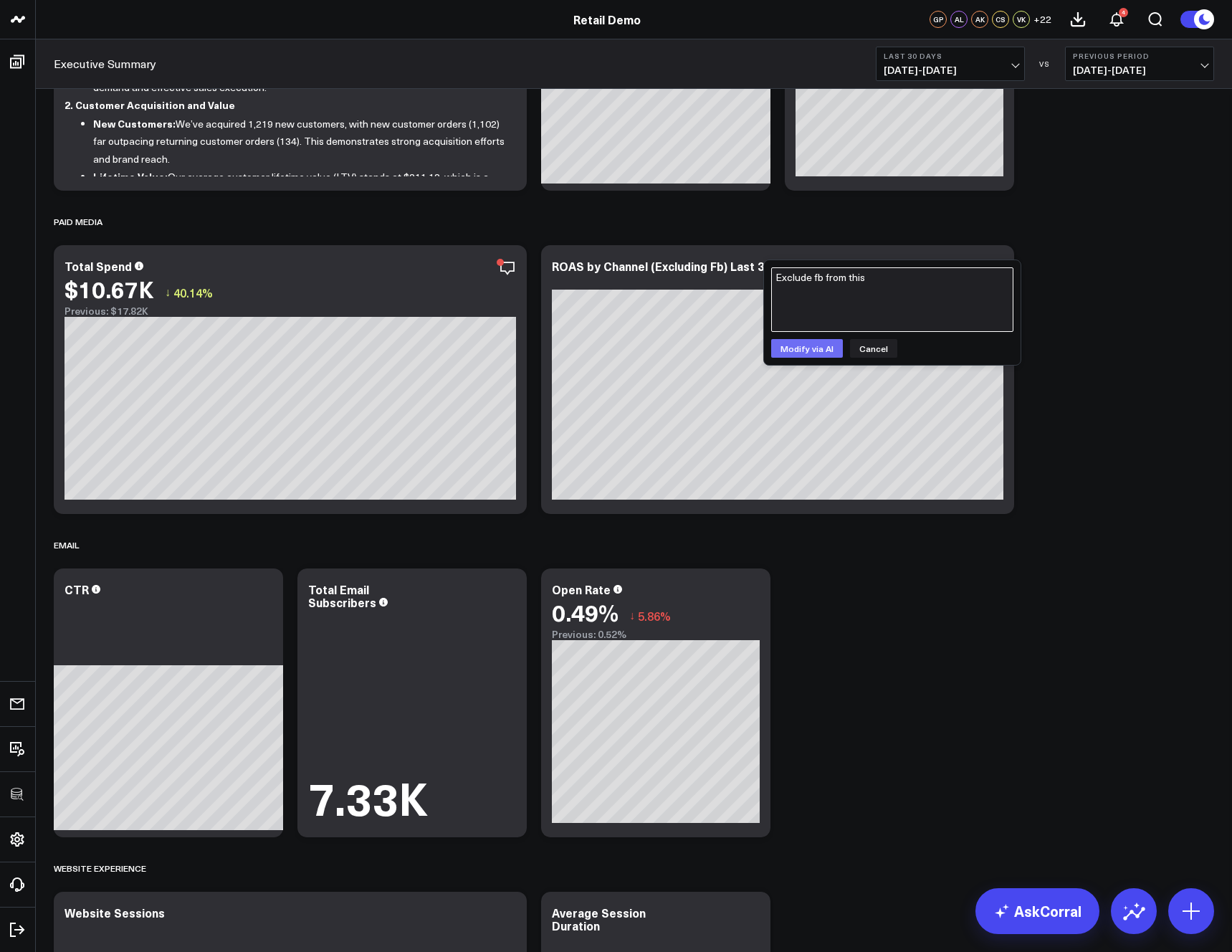
type textarea "Exclude fb from this"
click at [810, 348] on button "Modify via AI" at bounding box center [807, 349] width 72 height 19
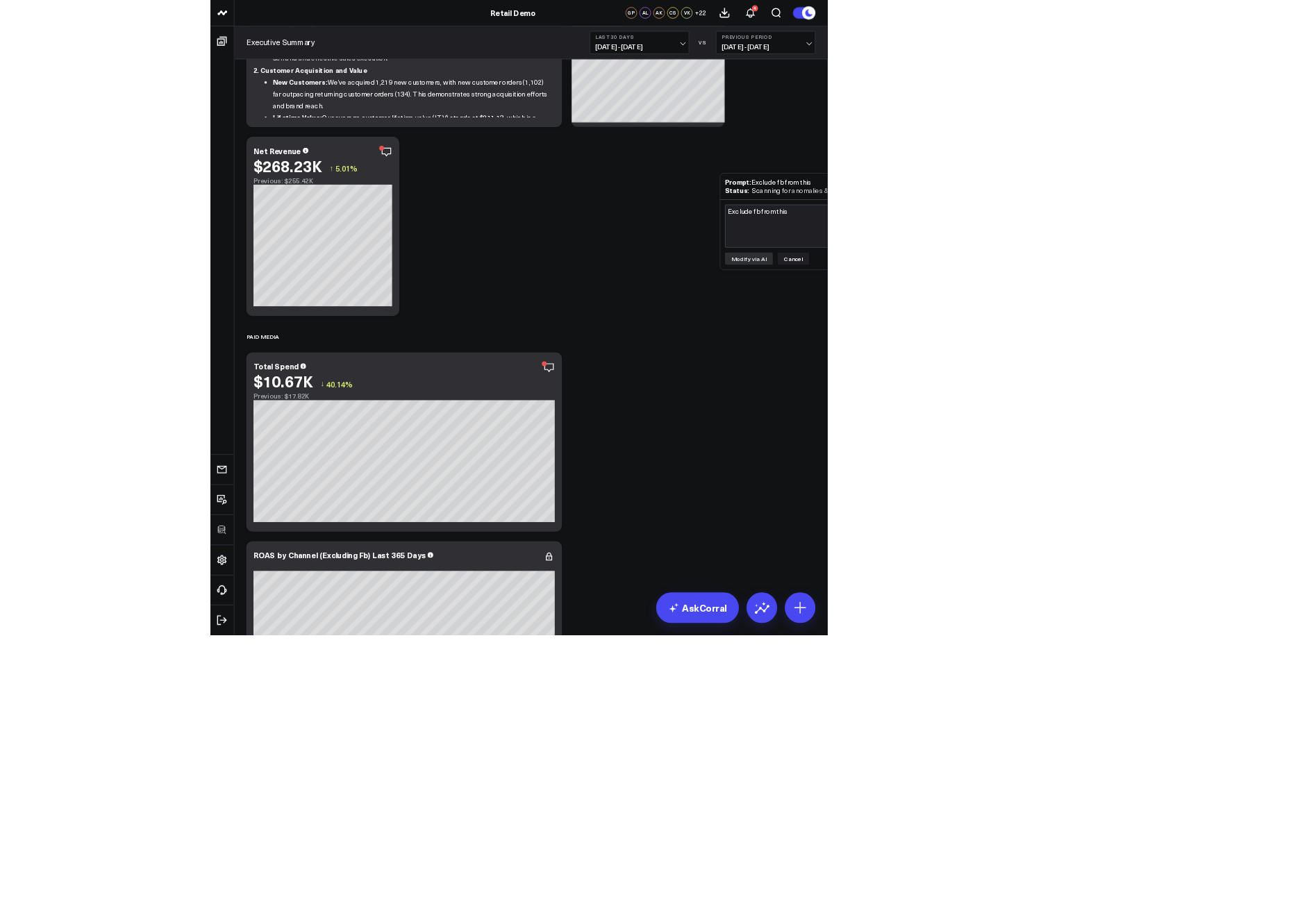
scroll to position [1862, 0]
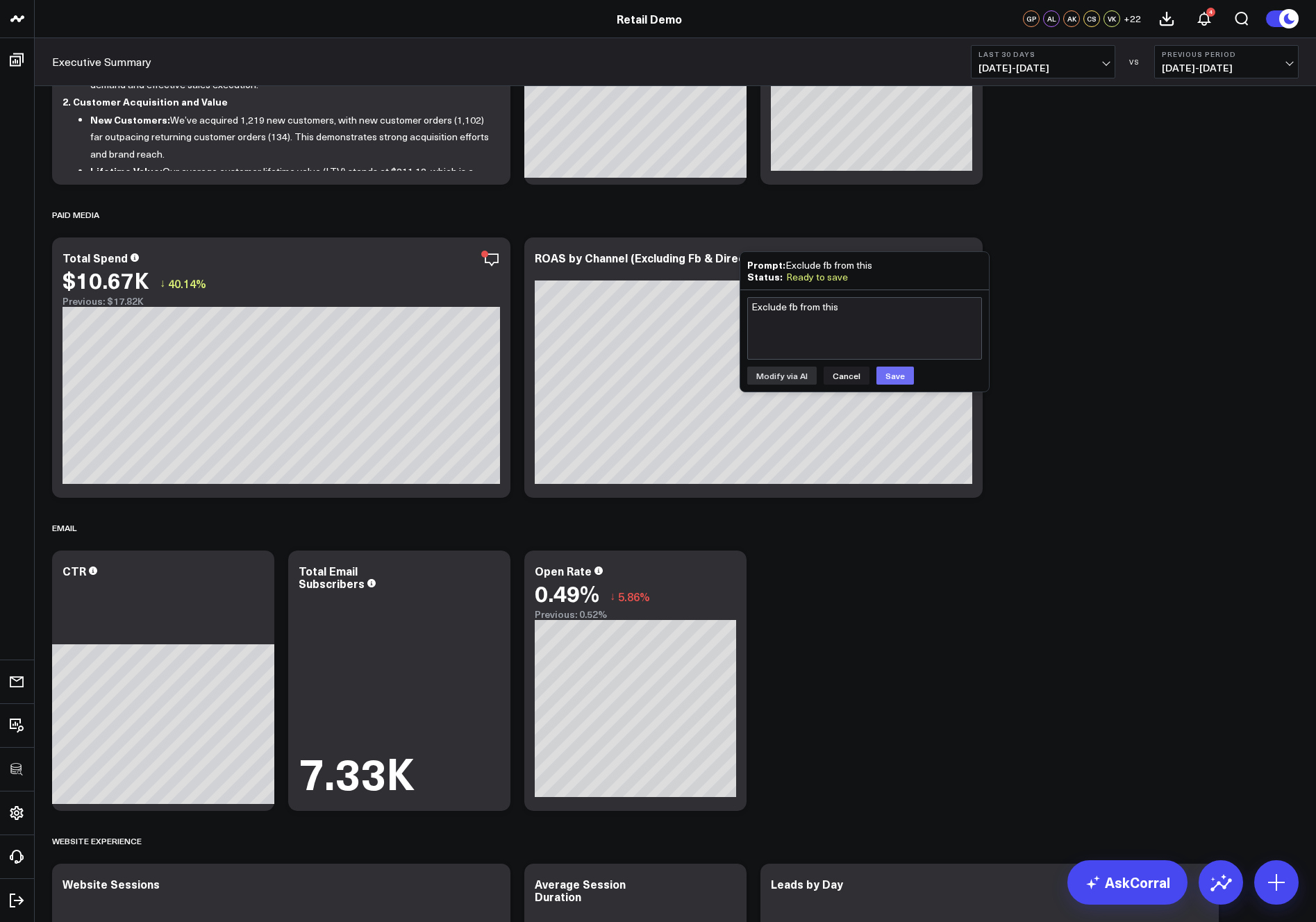
click at [891, 371] on button "Save" at bounding box center [895, 376] width 38 height 18
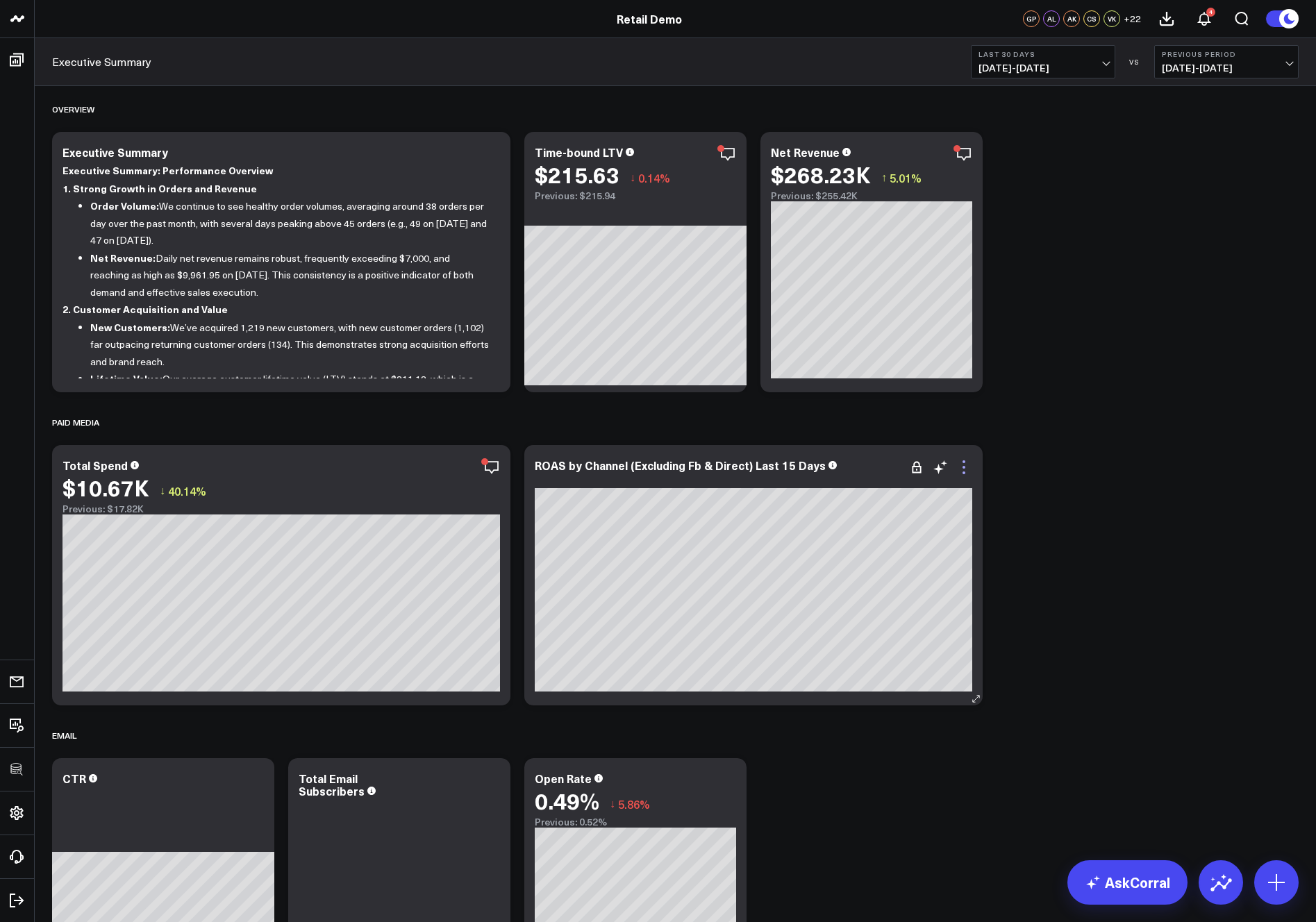
click at [962, 464] on icon at bounding box center [964, 467] width 17 height 17
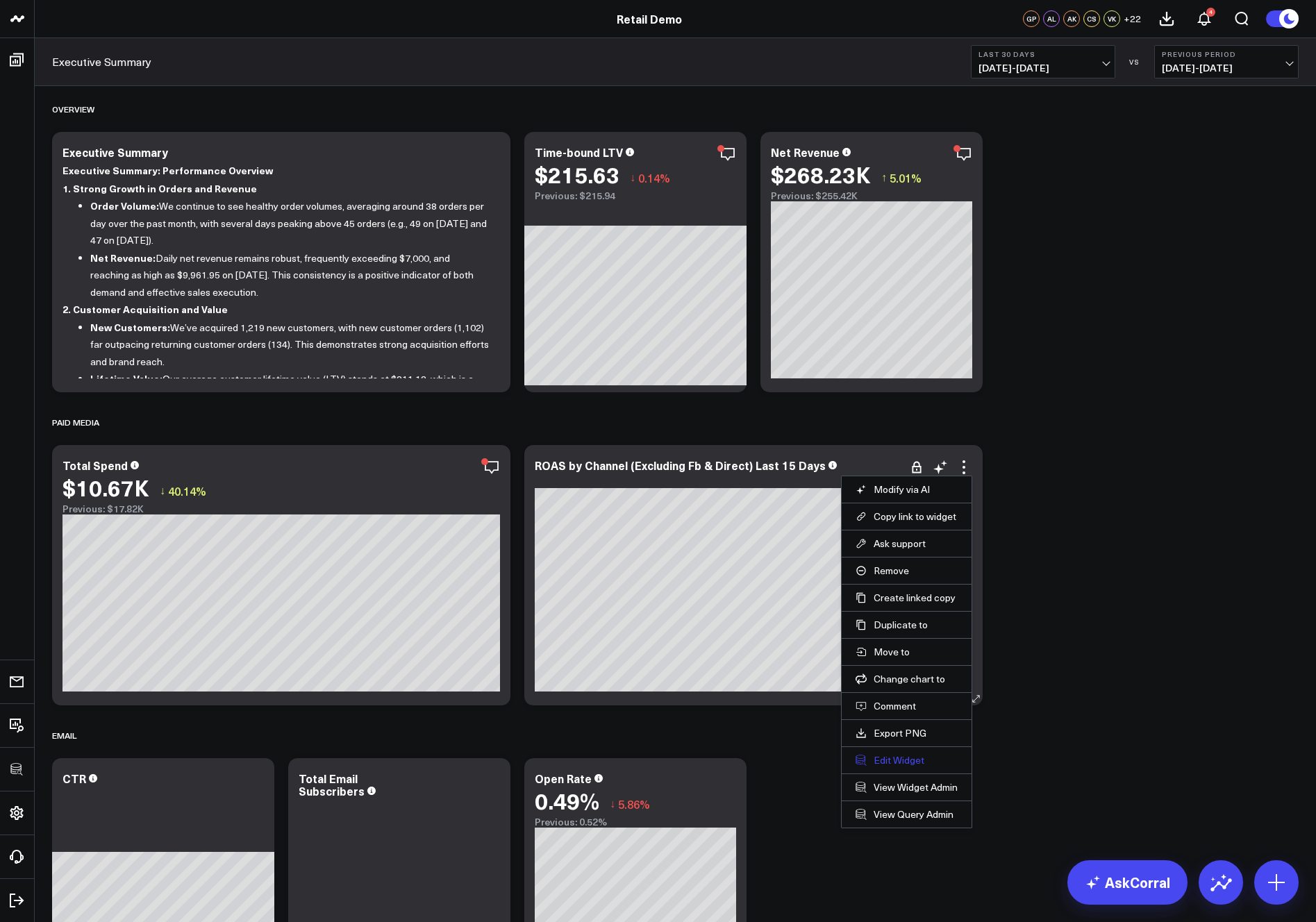
click at [893, 759] on button "Edit Widget" at bounding box center [906, 760] width 102 height 12
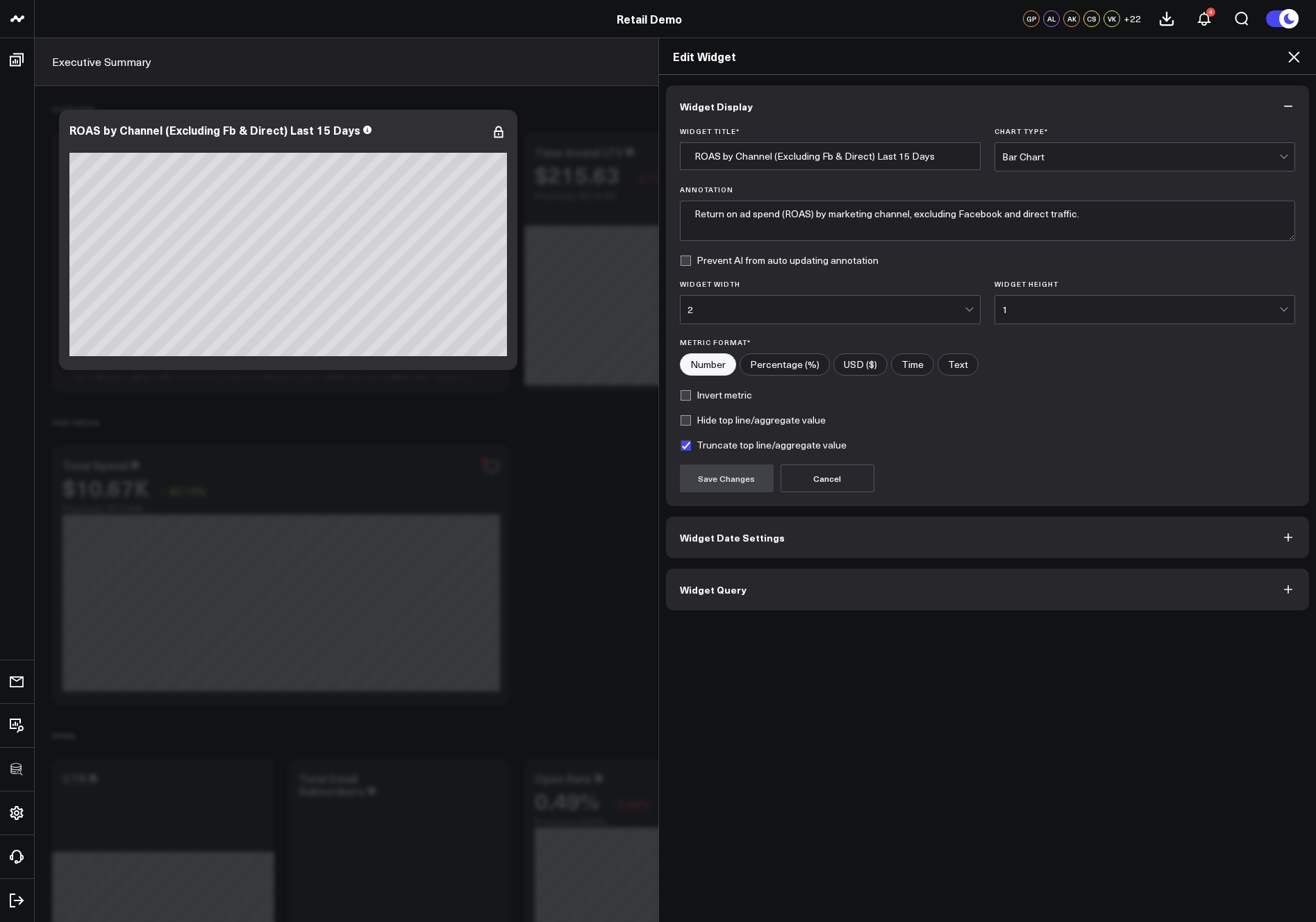
click at [815, 586] on button "Widget Query" at bounding box center [987, 589] width 643 height 41
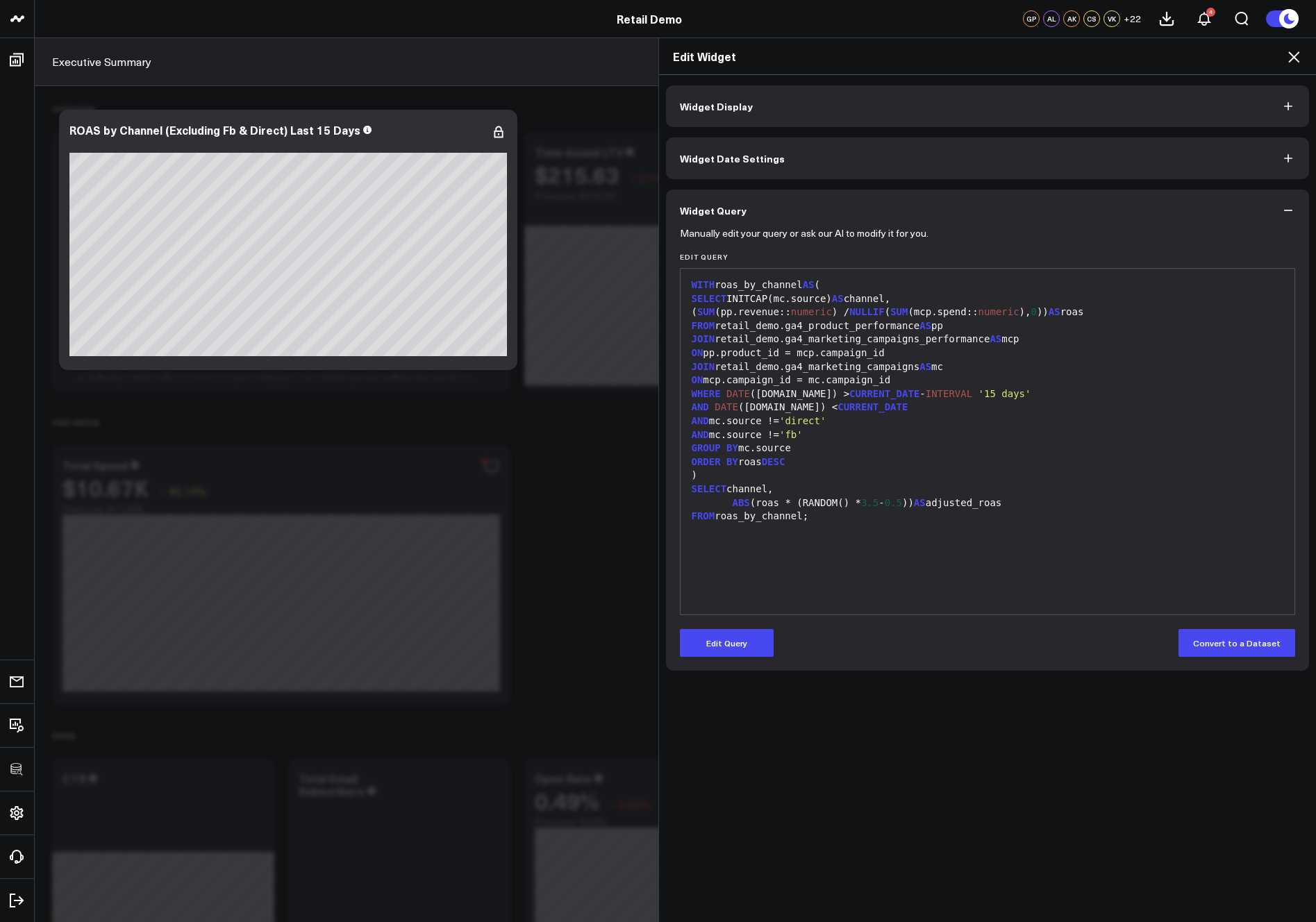
drag, startPoint x: 820, startPoint y: 436, endPoint x: 834, endPoint y: 431, distance: 14.9
click at [834, 431] on div "AND mc.source != 'fb'" at bounding box center [987, 435] width 601 height 14
click at [820, 121] on button "Widget Display" at bounding box center [987, 106] width 643 height 41
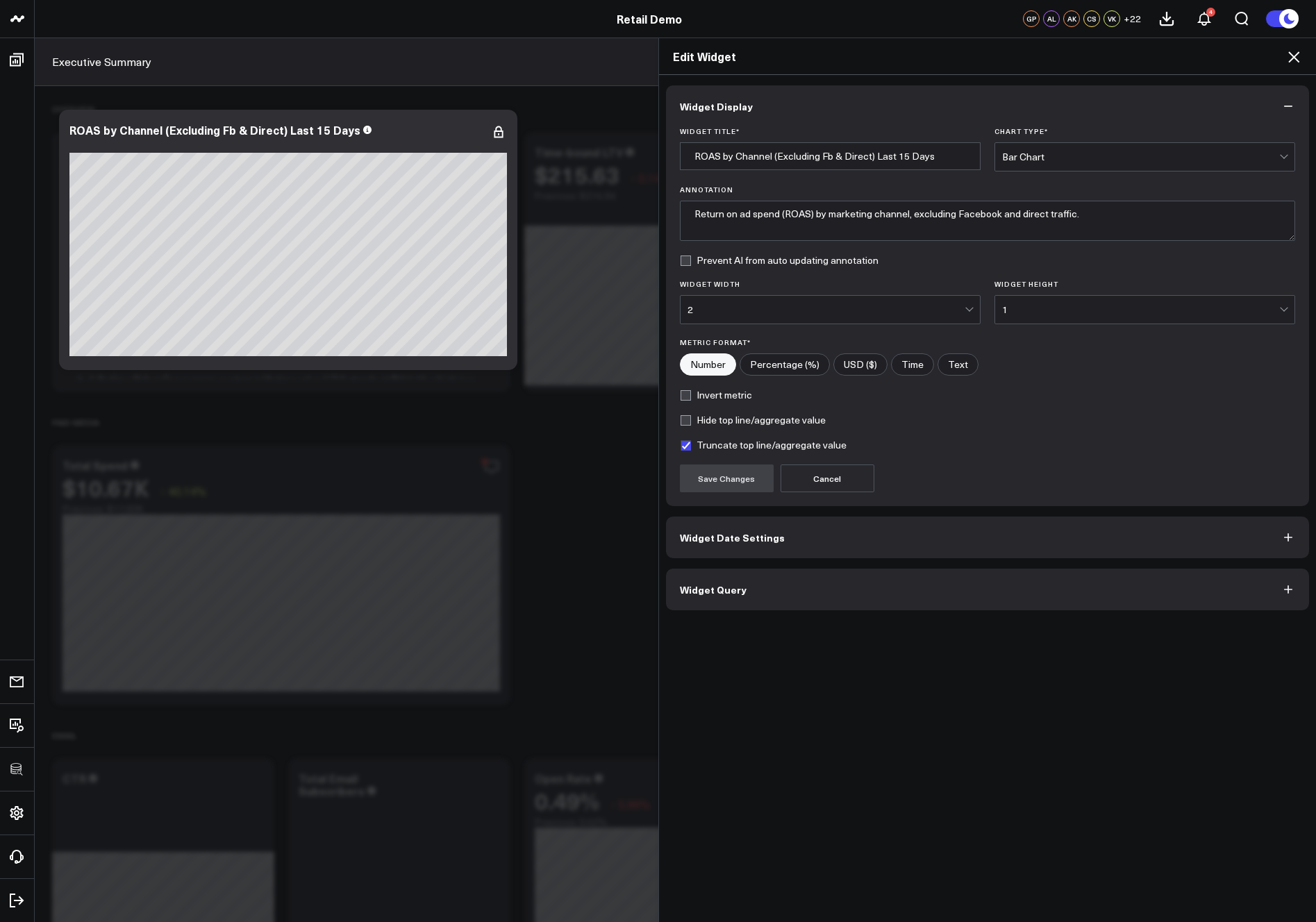
click at [842, 534] on button "Widget Date Settings" at bounding box center [987, 537] width 643 height 41
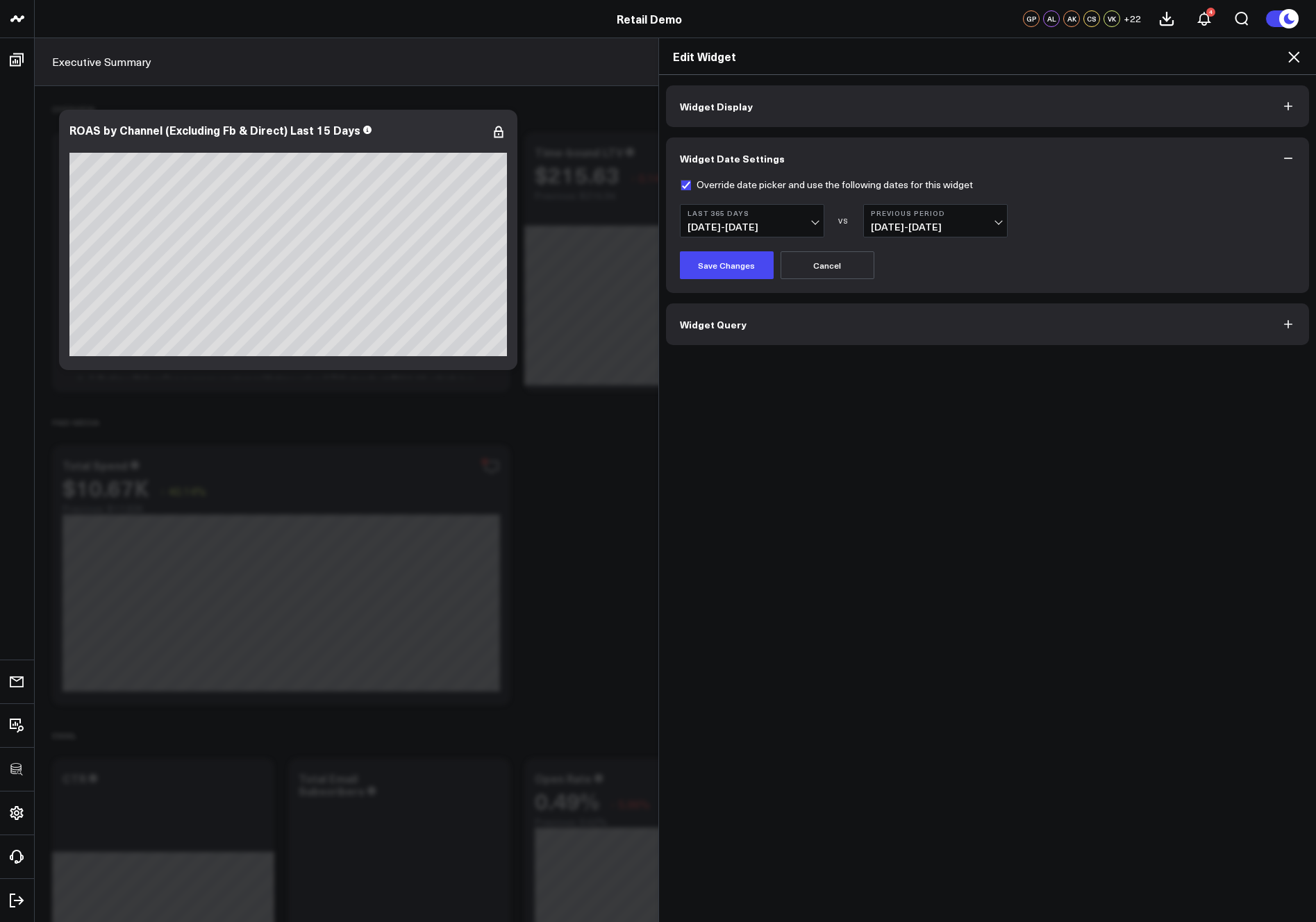
click at [1291, 56] on icon at bounding box center [1293, 57] width 11 height 11
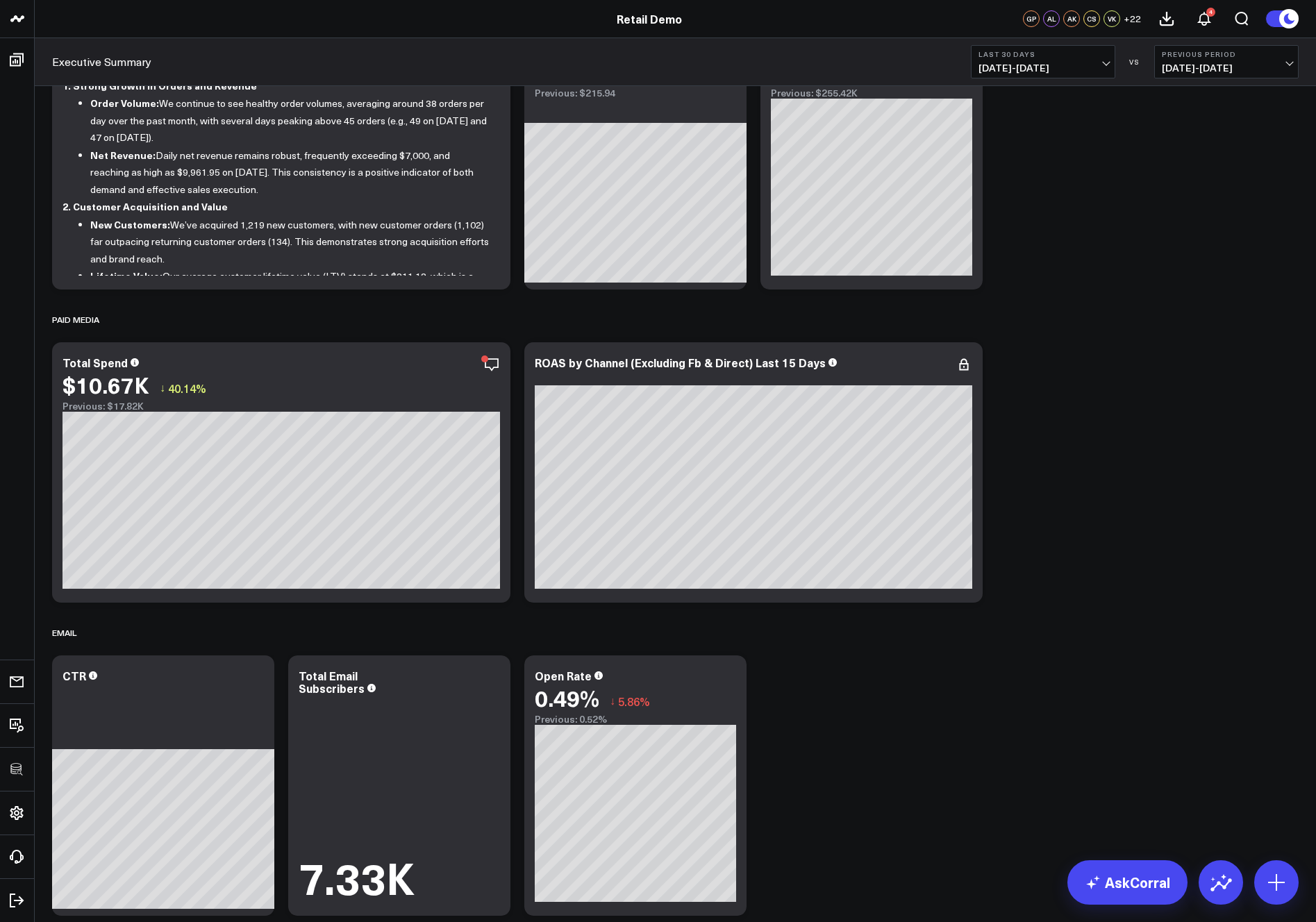
scroll to position [137, 0]
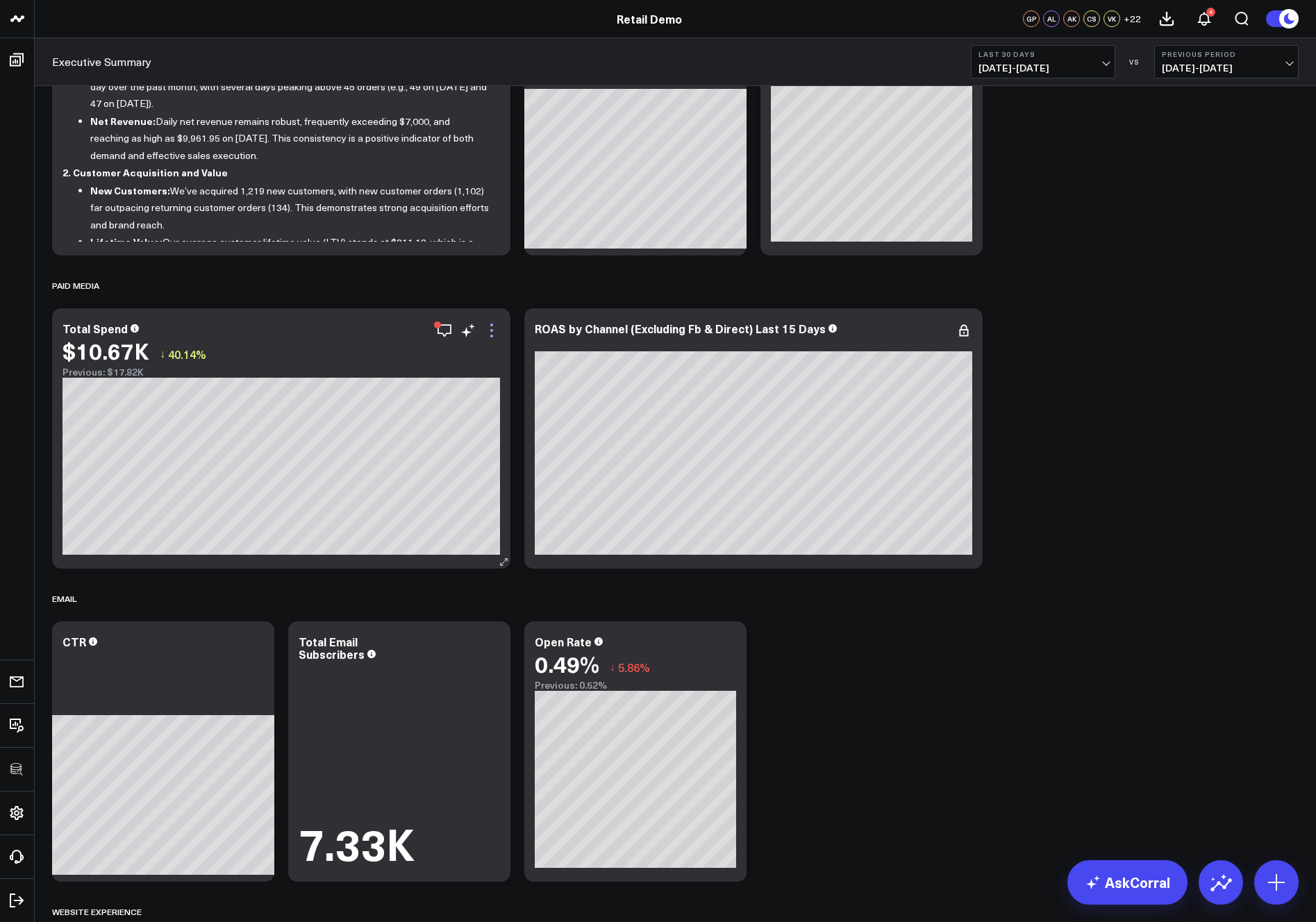
click at [493, 330] on icon at bounding box center [492, 331] width 17 height 17
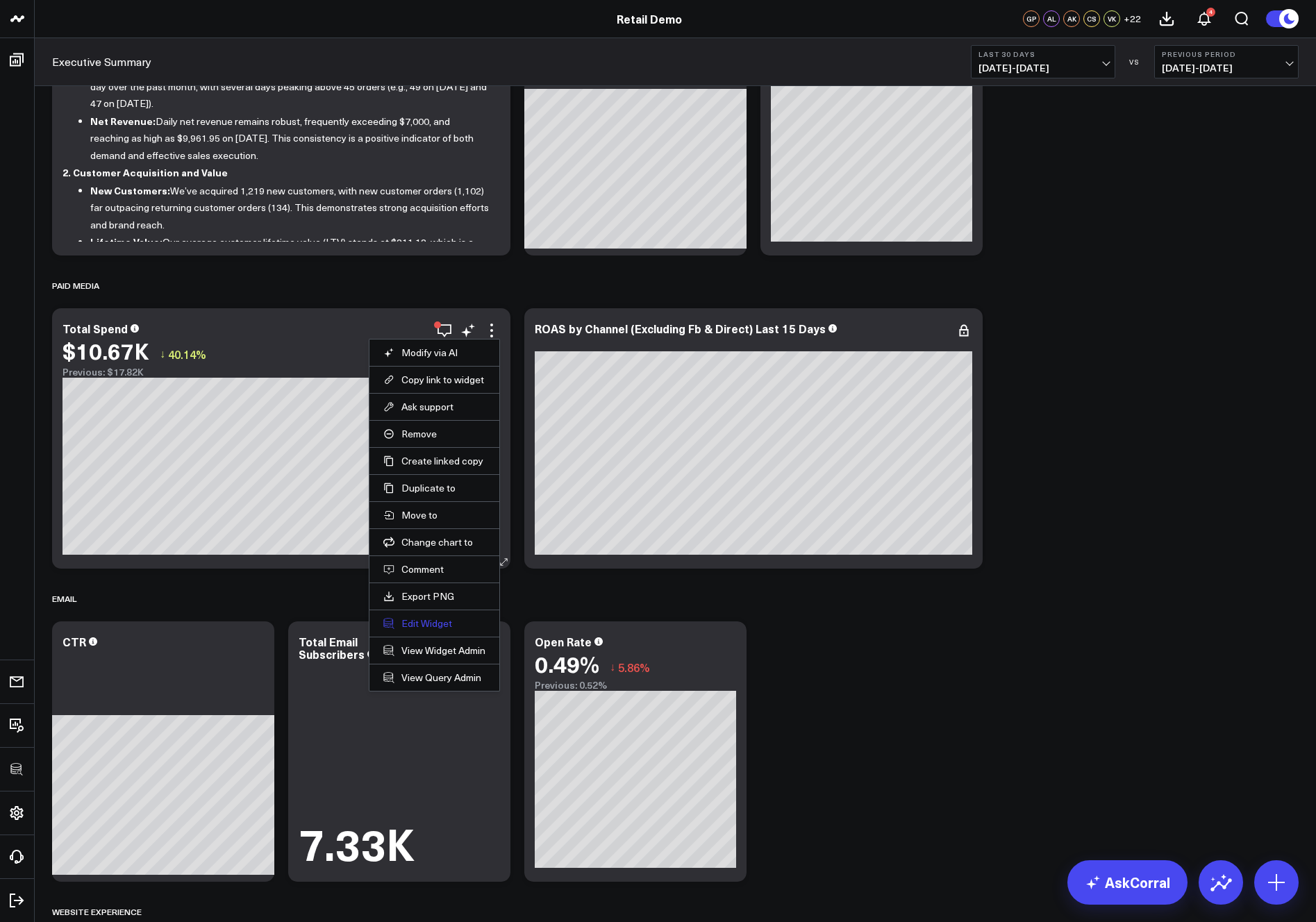
click at [424, 626] on button "Edit Widget" at bounding box center [434, 623] width 102 height 12
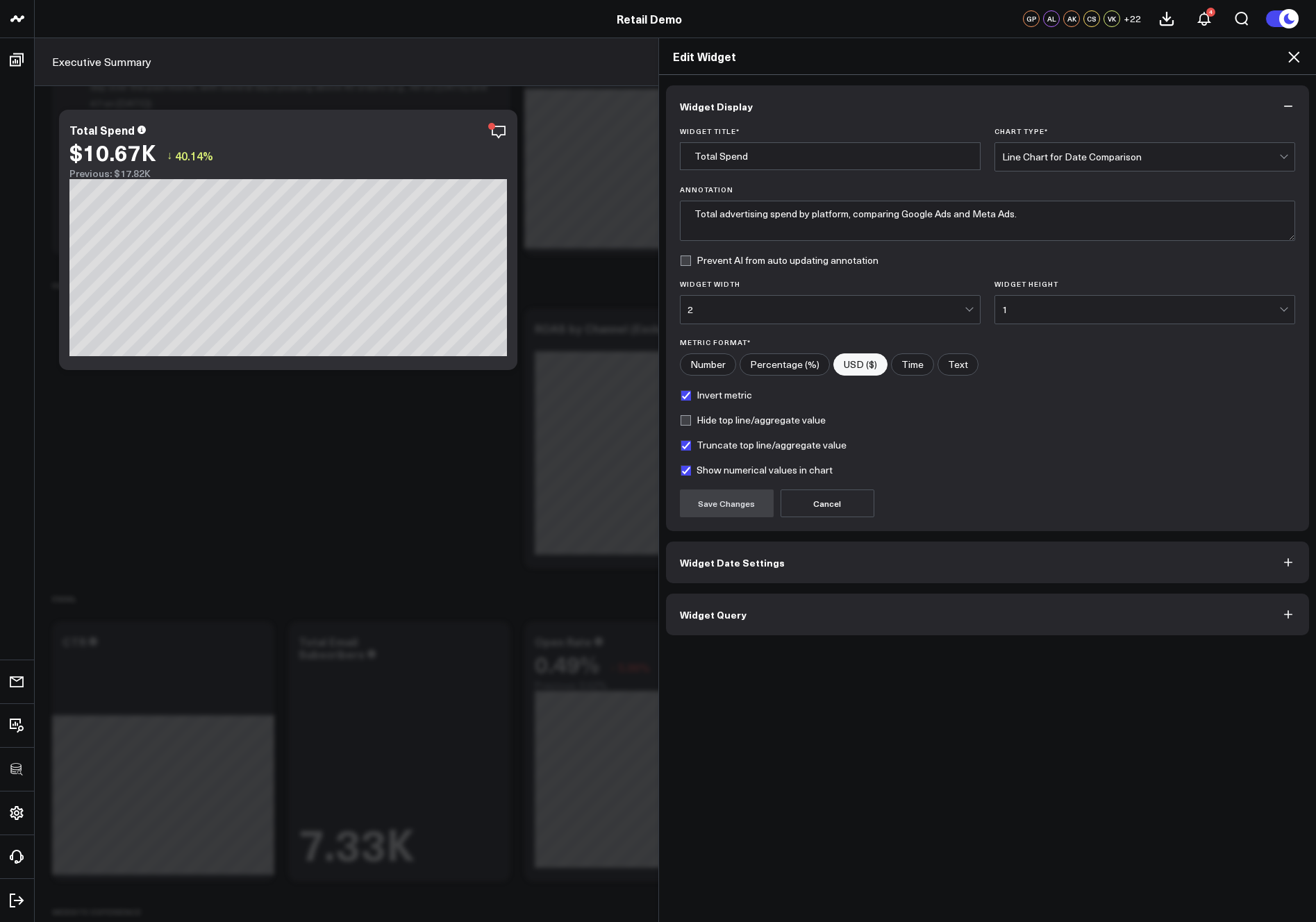
click at [1291, 53] on icon at bounding box center [1294, 57] width 17 height 17
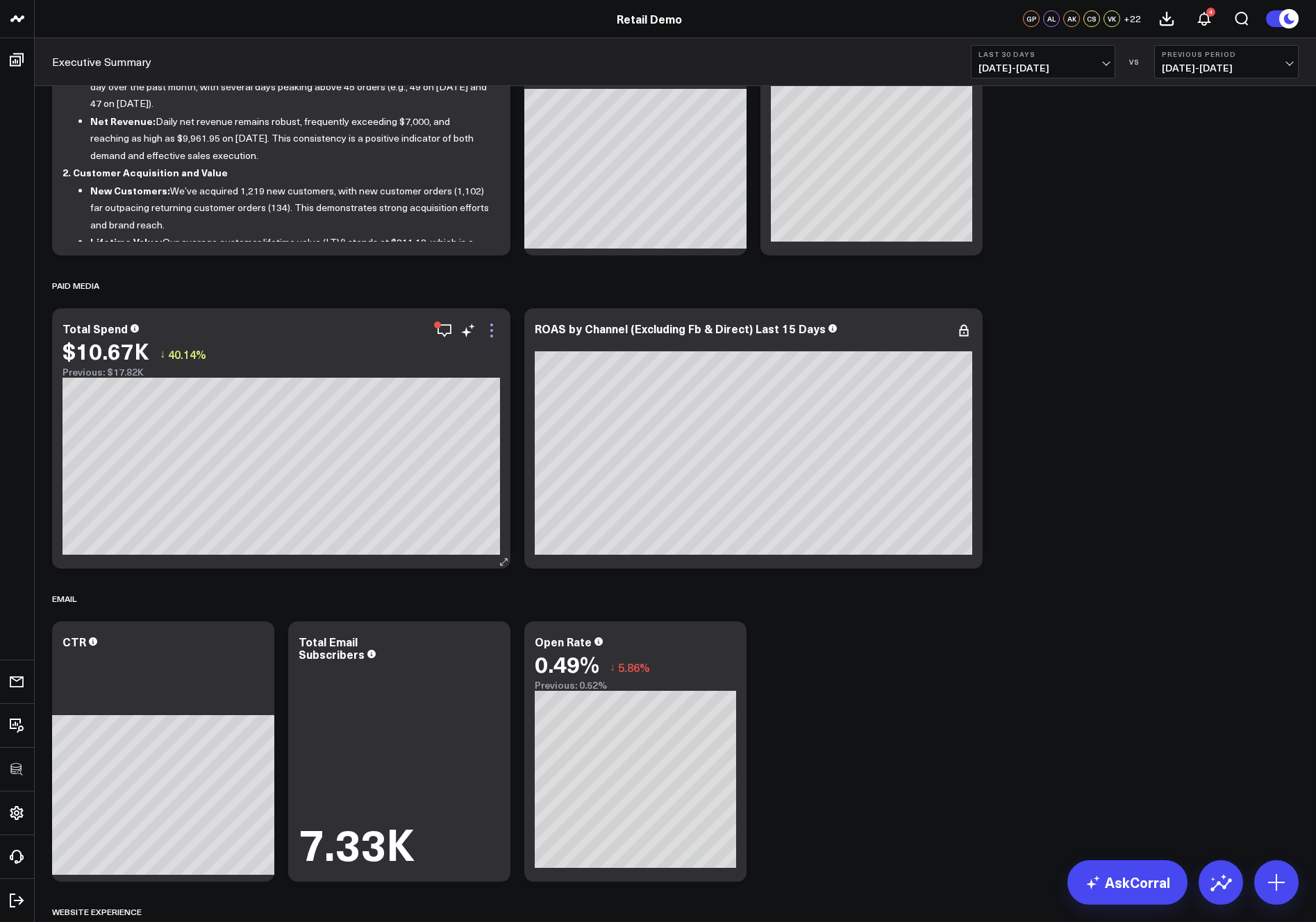
click at [491, 329] on icon at bounding box center [492, 331] width 17 height 17
click at [961, 330] on icon at bounding box center [964, 331] width 17 height 17
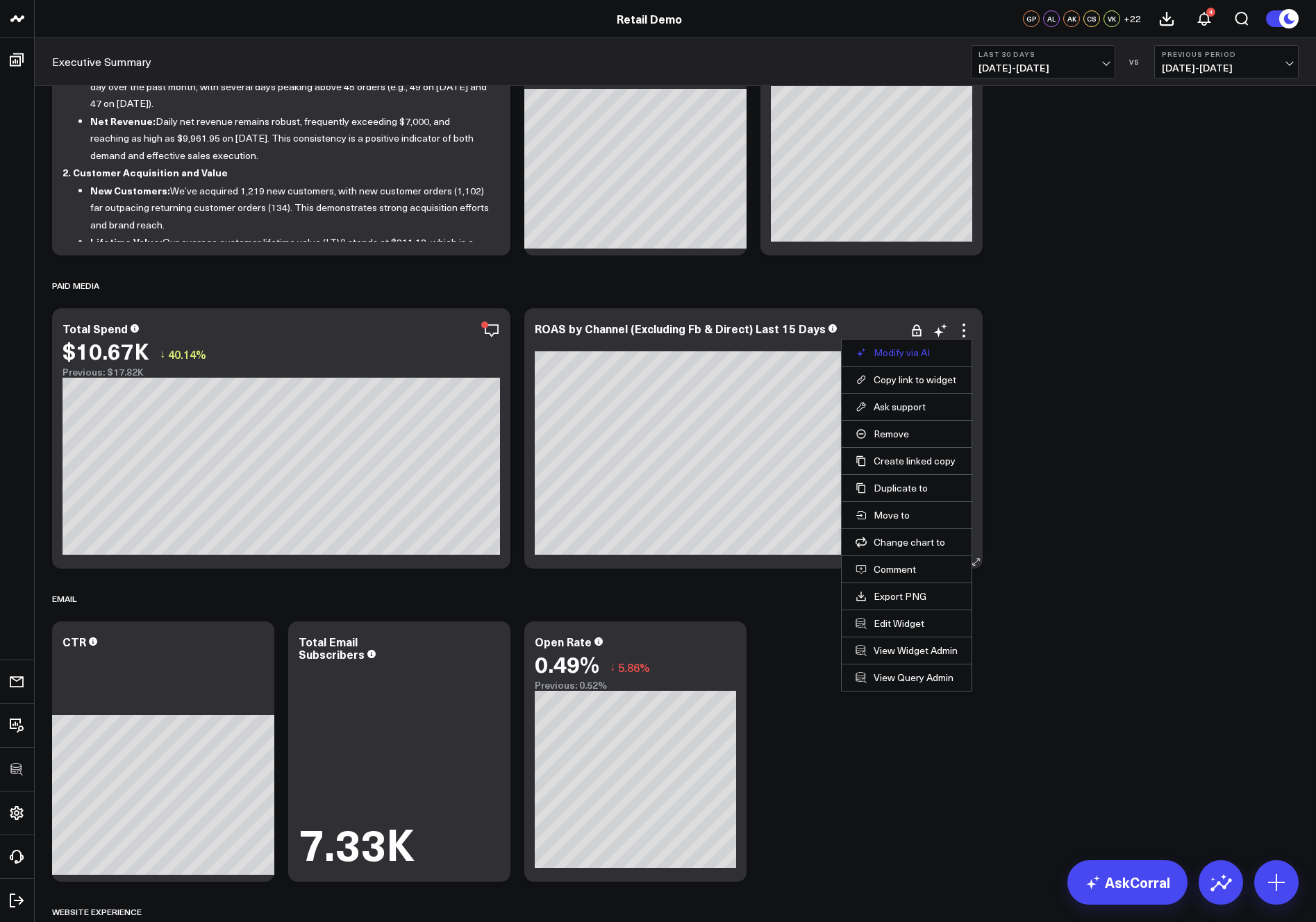
click at [917, 353] on button "Modify via AI" at bounding box center [906, 352] width 102 height 12
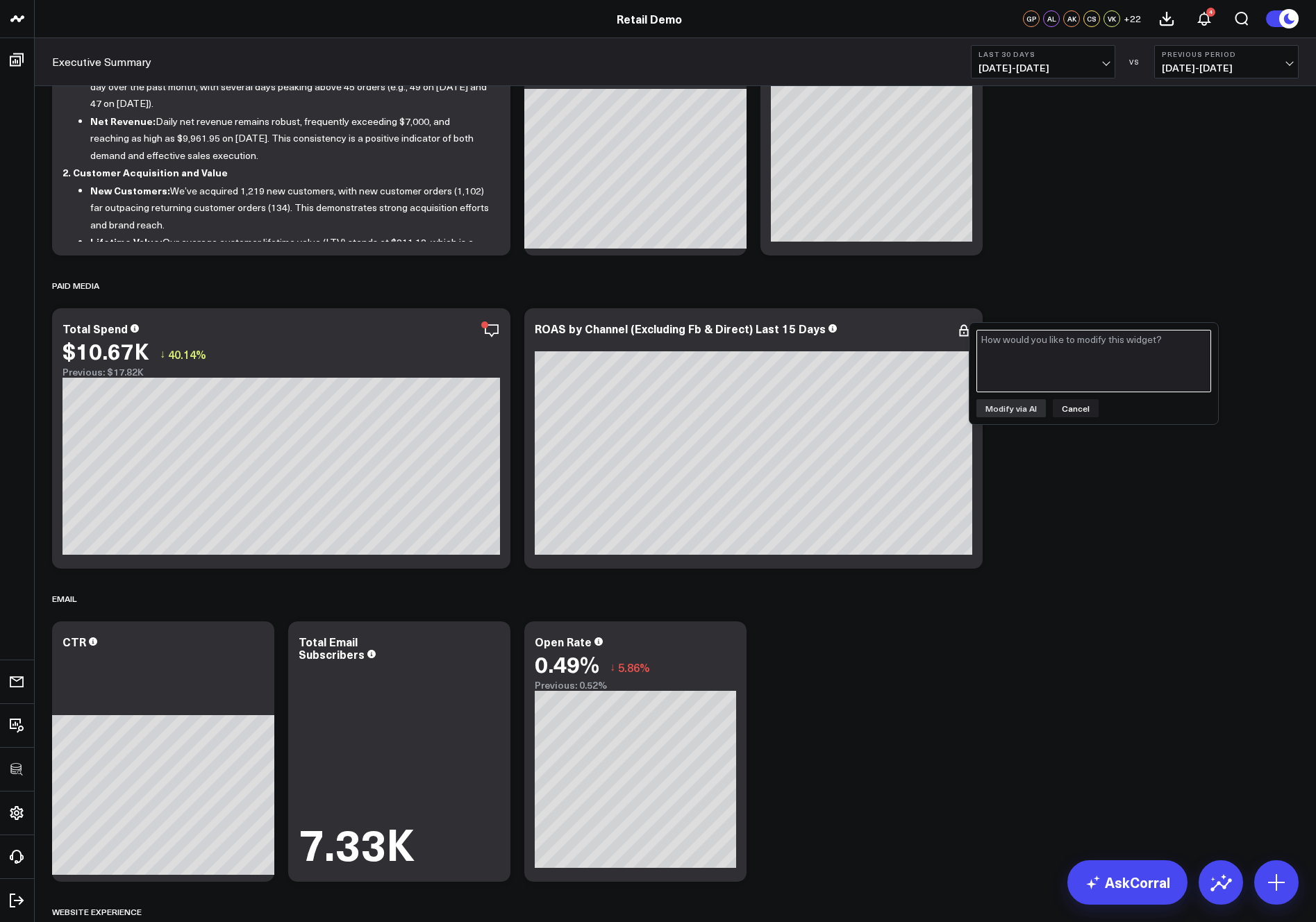
click at [1059, 361] on textarea at bounding box center [1093, 361] width 234 height 63
click at [1090, 349] on textarea at bounding box center [1093, 361] width 234 height 63
type textarea "Change to a wide bar chart"
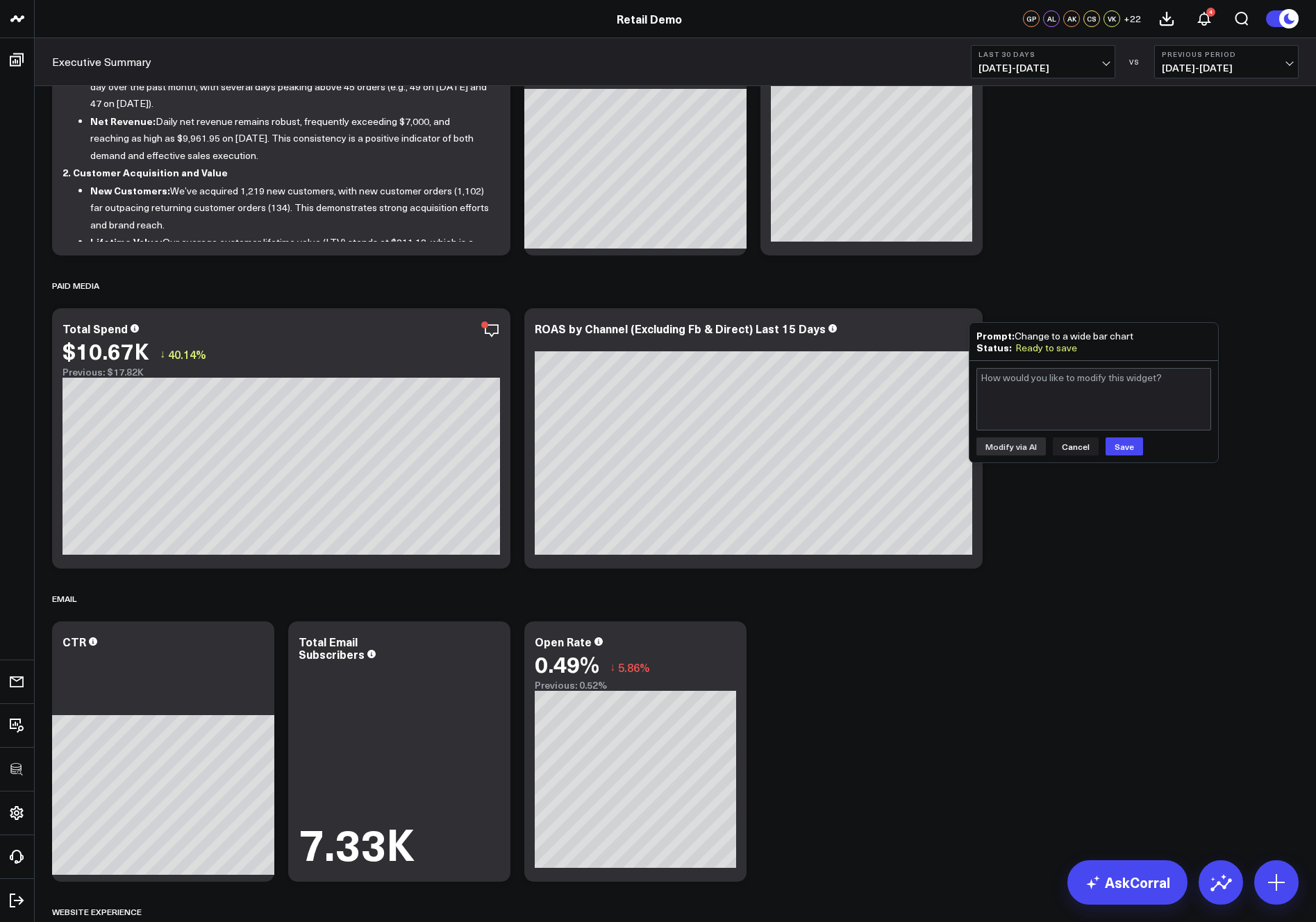
drag, startPoint x: 1071, startPoint y: 448, endPoint x: 1063, endPoint y: 447, distance: 8.1
click at [1071, 448] on button "Cancel" at bounding box center [1075, 446] width 46 height 18
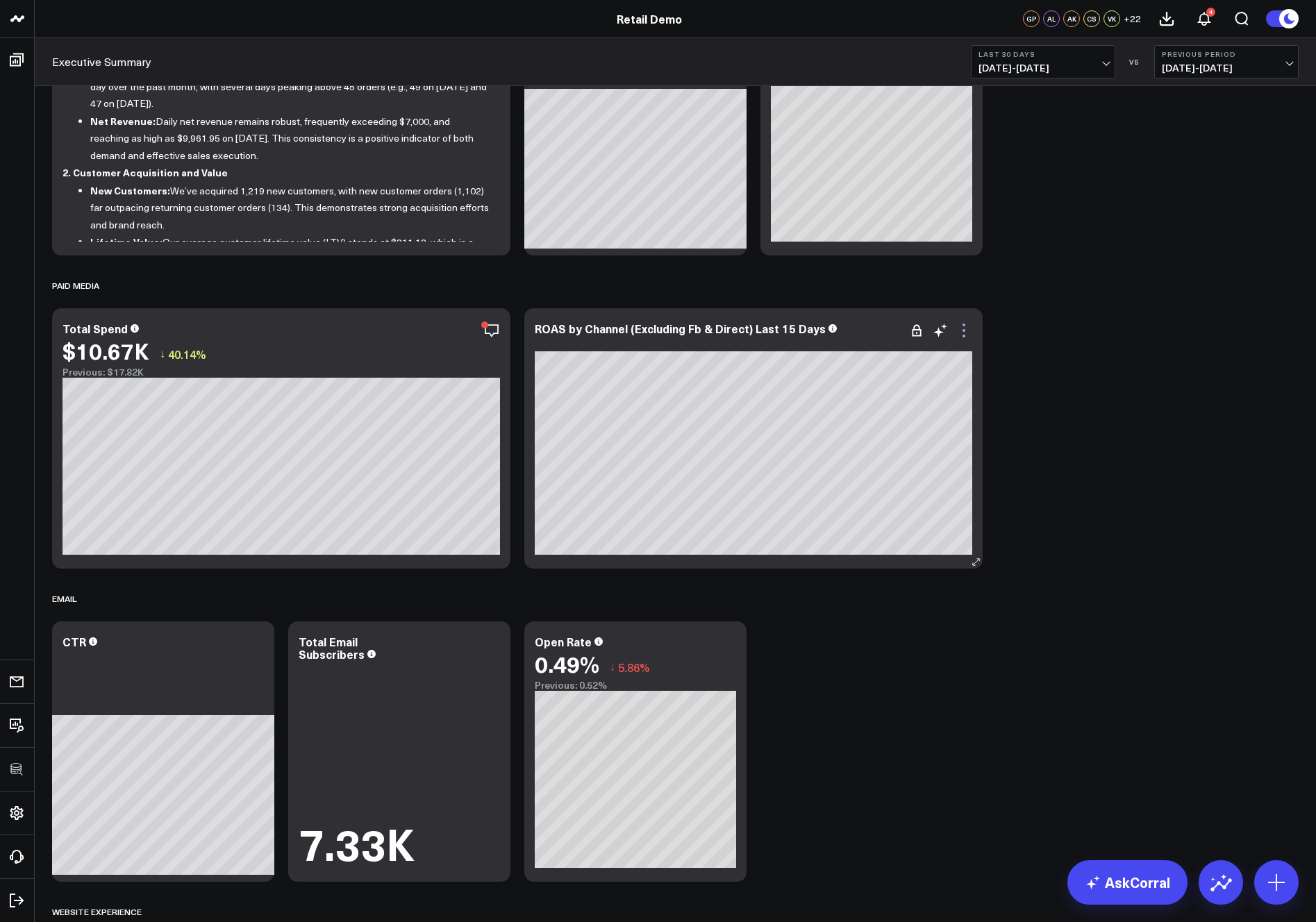
click at [961, 327] on icon at bounding box center [964, 331] width 17 height 17
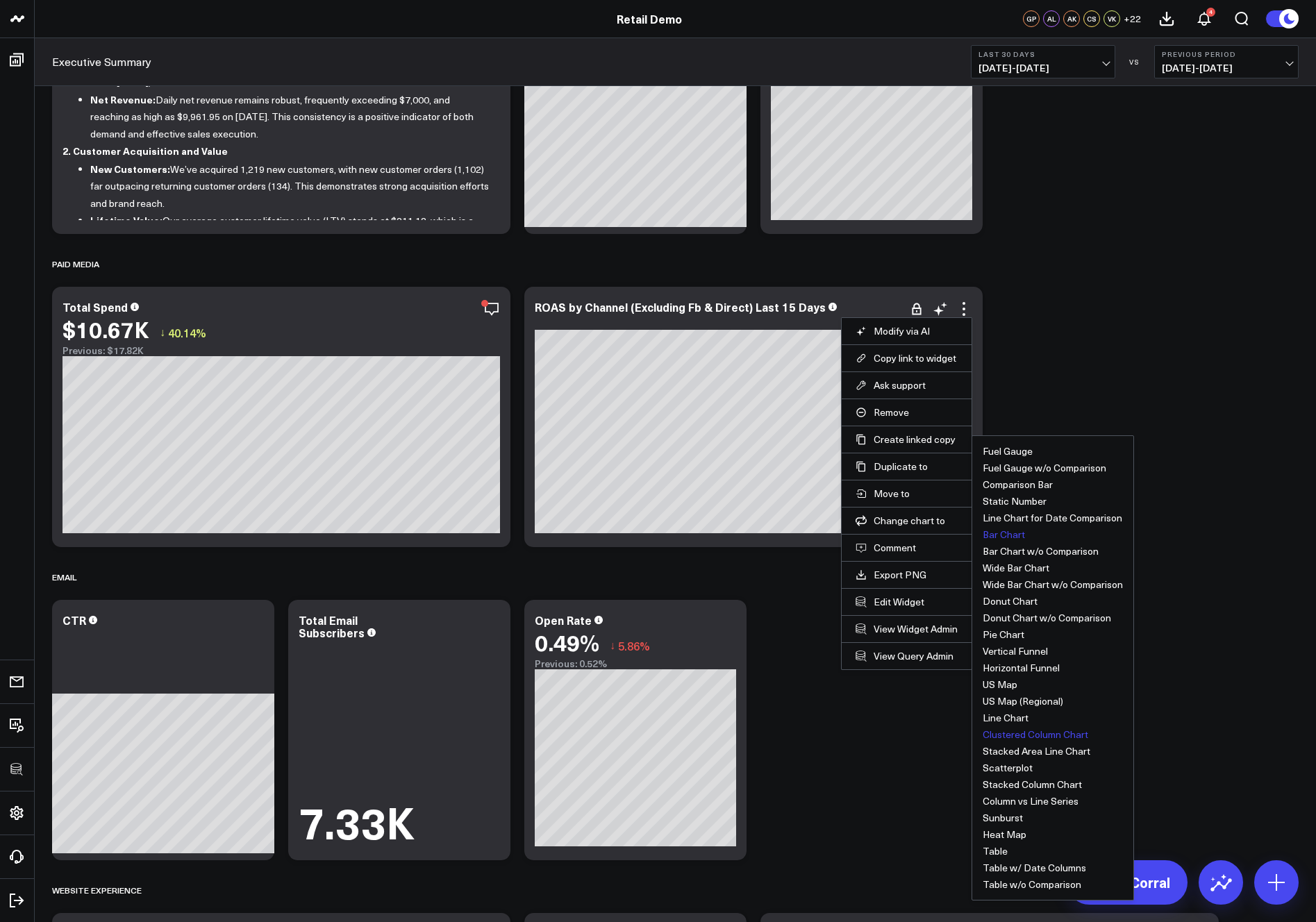
scroll to position [159, 0]
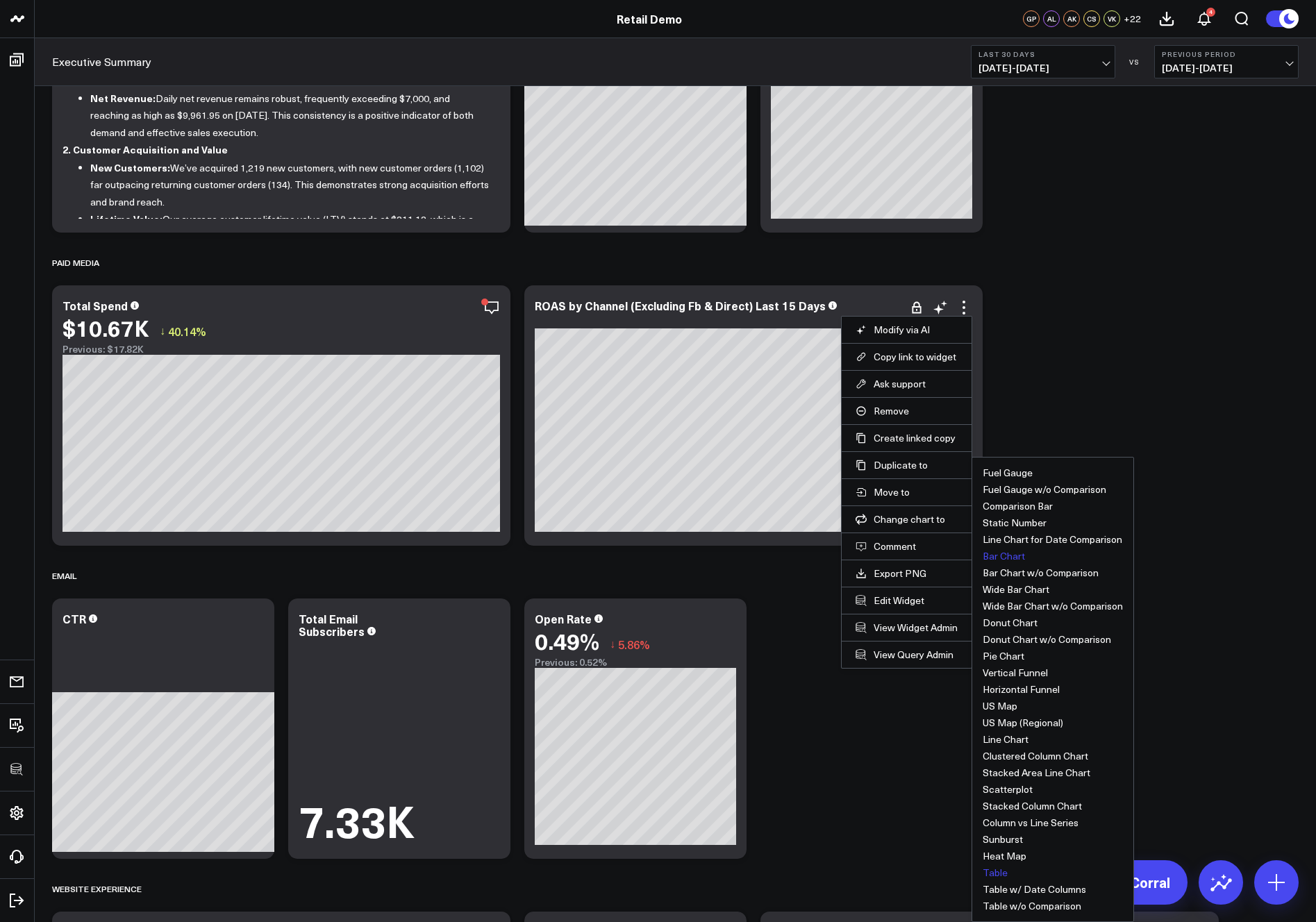
click at [996, 871] on button "Table" at bounding box center [995, 872] width 25 height 10
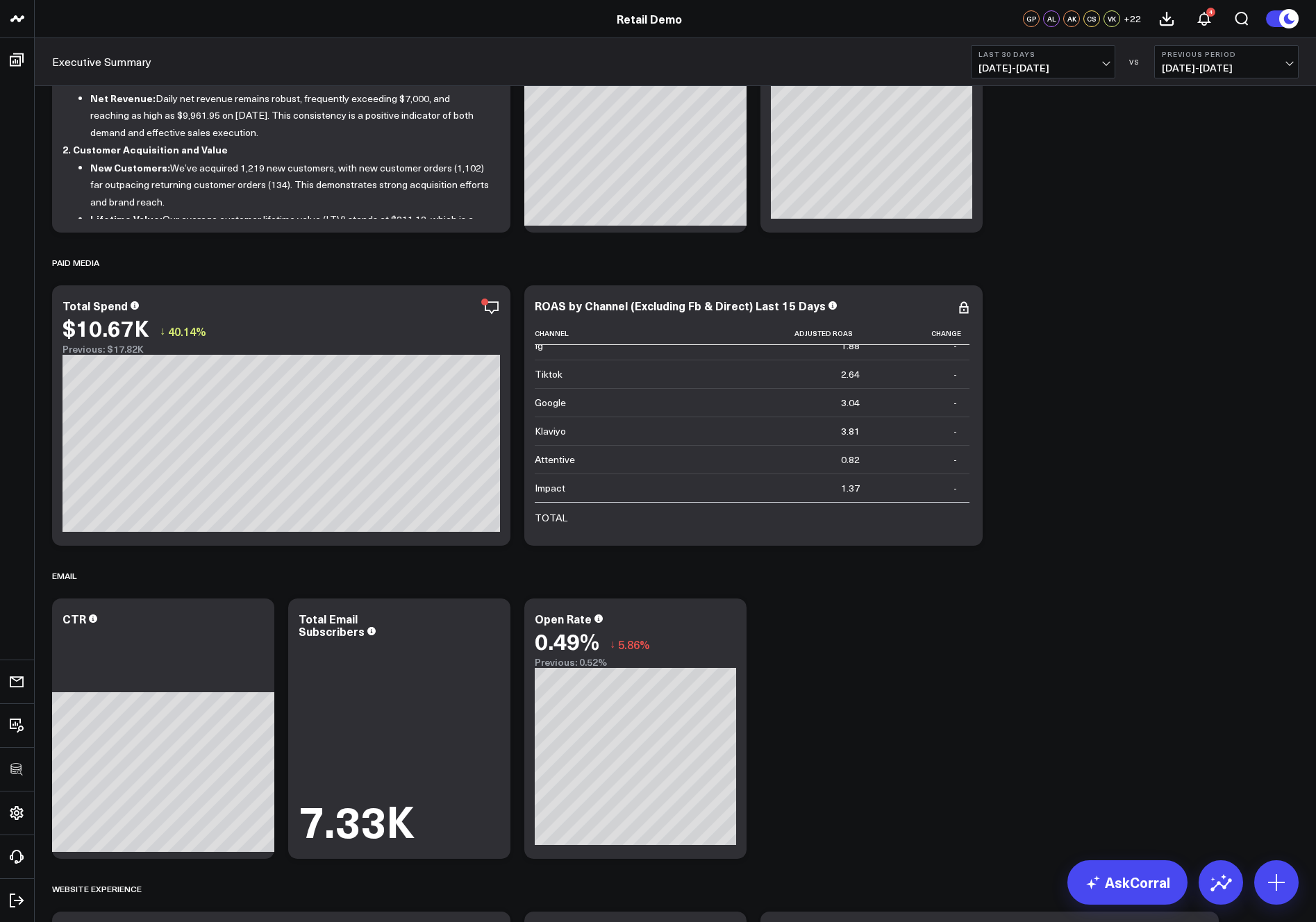
scroll to position [0, 0]
click at [964, 308] on icon at bounding box center [964, 308] width 17 height 17
drag, startPoint x: 1039, startPoint y: 904, endPoint x: 954, endPoint y: 577, distance: 337.9
click at [0, 0] on button "Table w/o Comparison" at bounding box center [0, 0] width 0 height 0
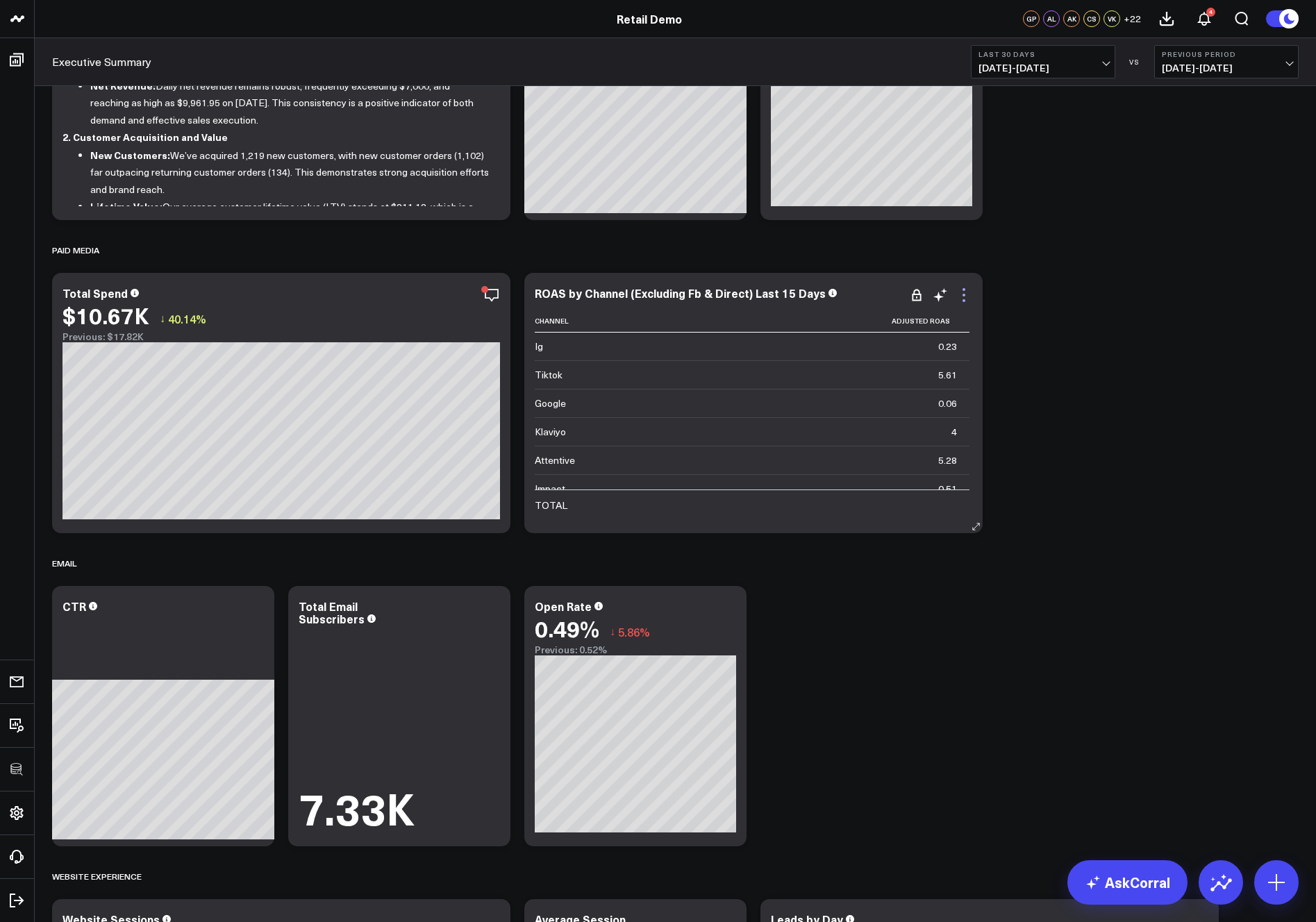
click at [963, 290] on icon at bounding box center [964, 289] width 3 height 3
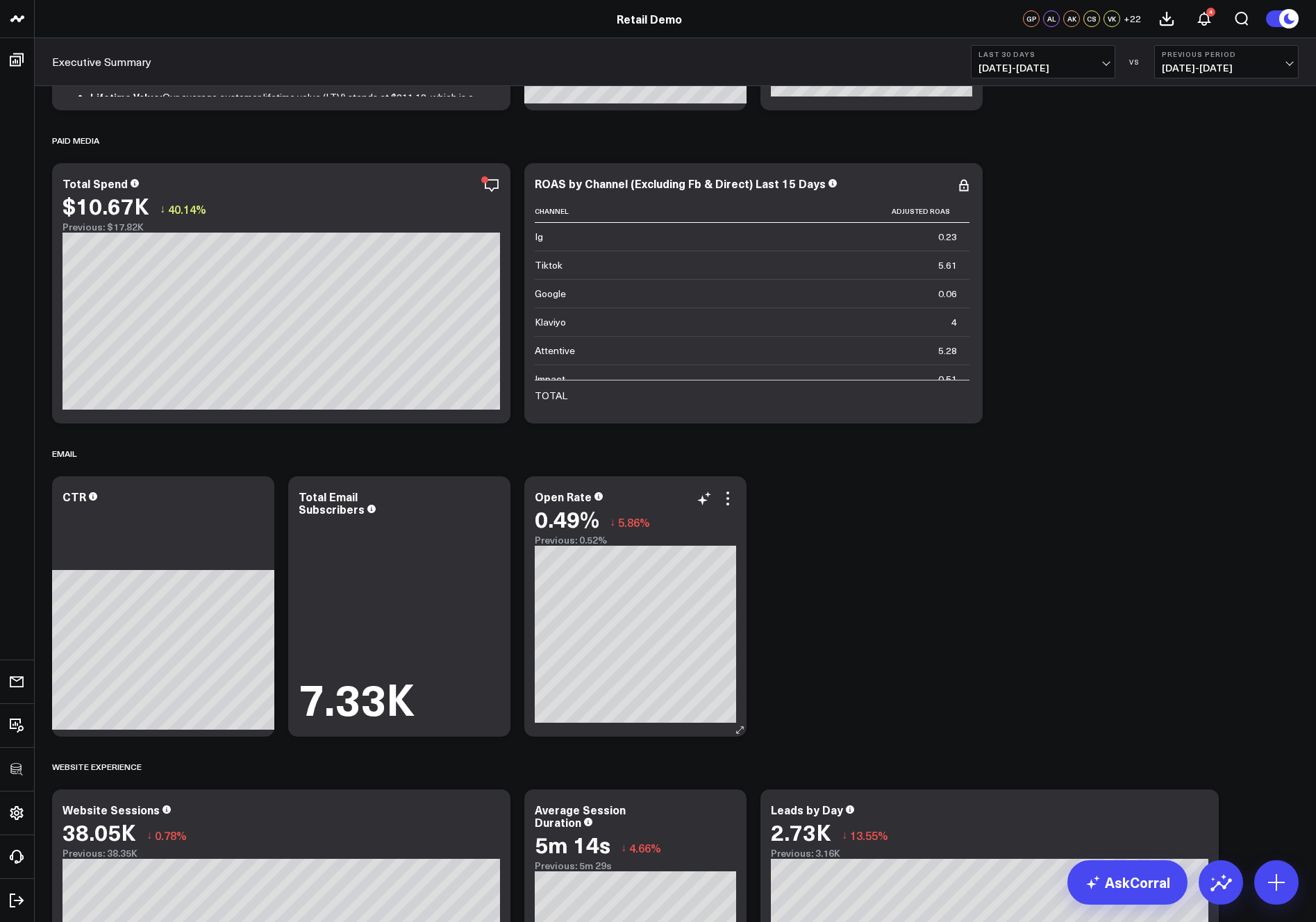
scroll to position [286, 0]
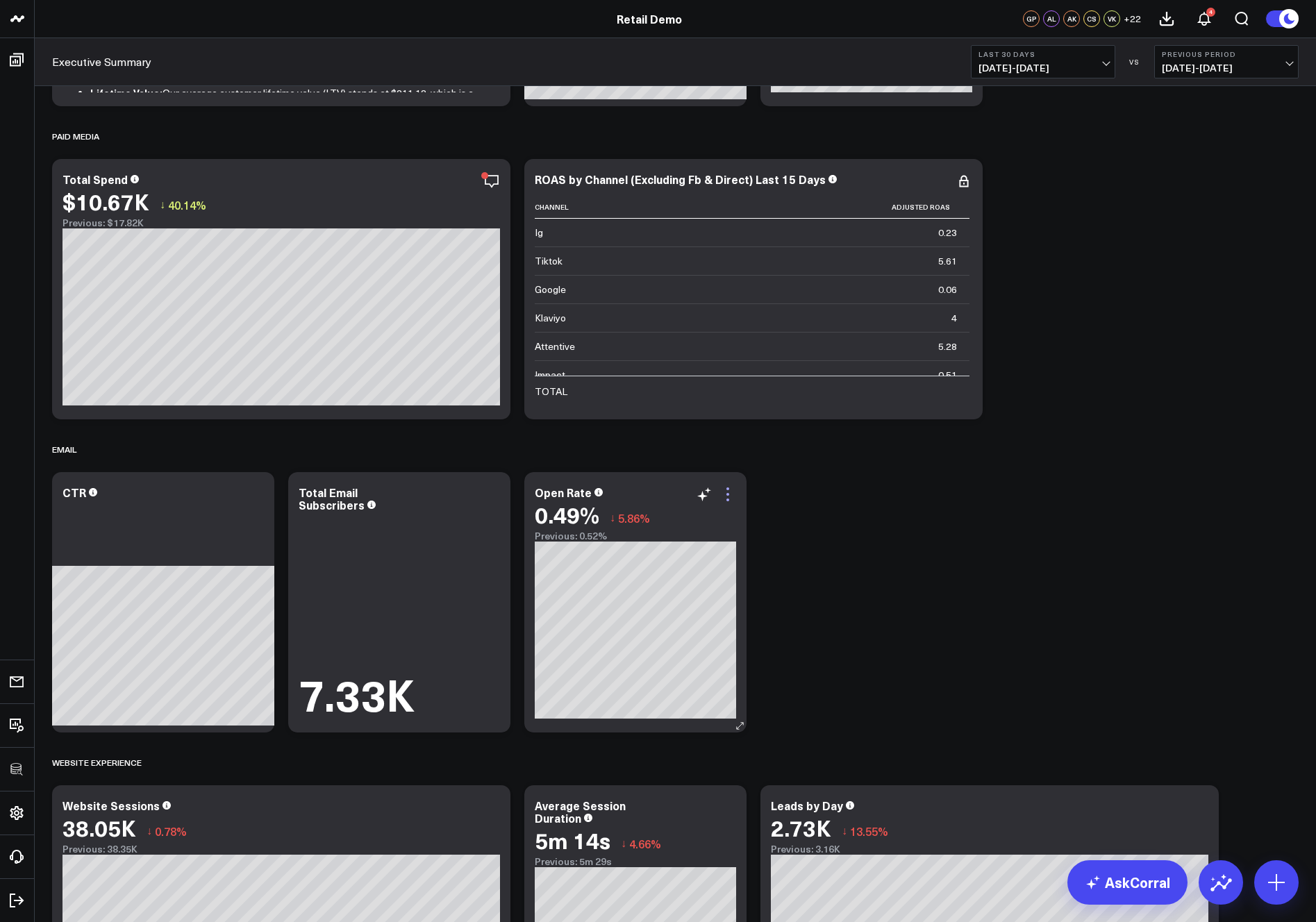
click at [726, 492] on icon at bounding box center [728, 494] width 17 height 17
click at [733, 493] on icon at bounding box center [728, 494] width 17 height 17
click at [1141, 886] on link "AskCorral" at bounding box center [1127, 882] width 120 height 44
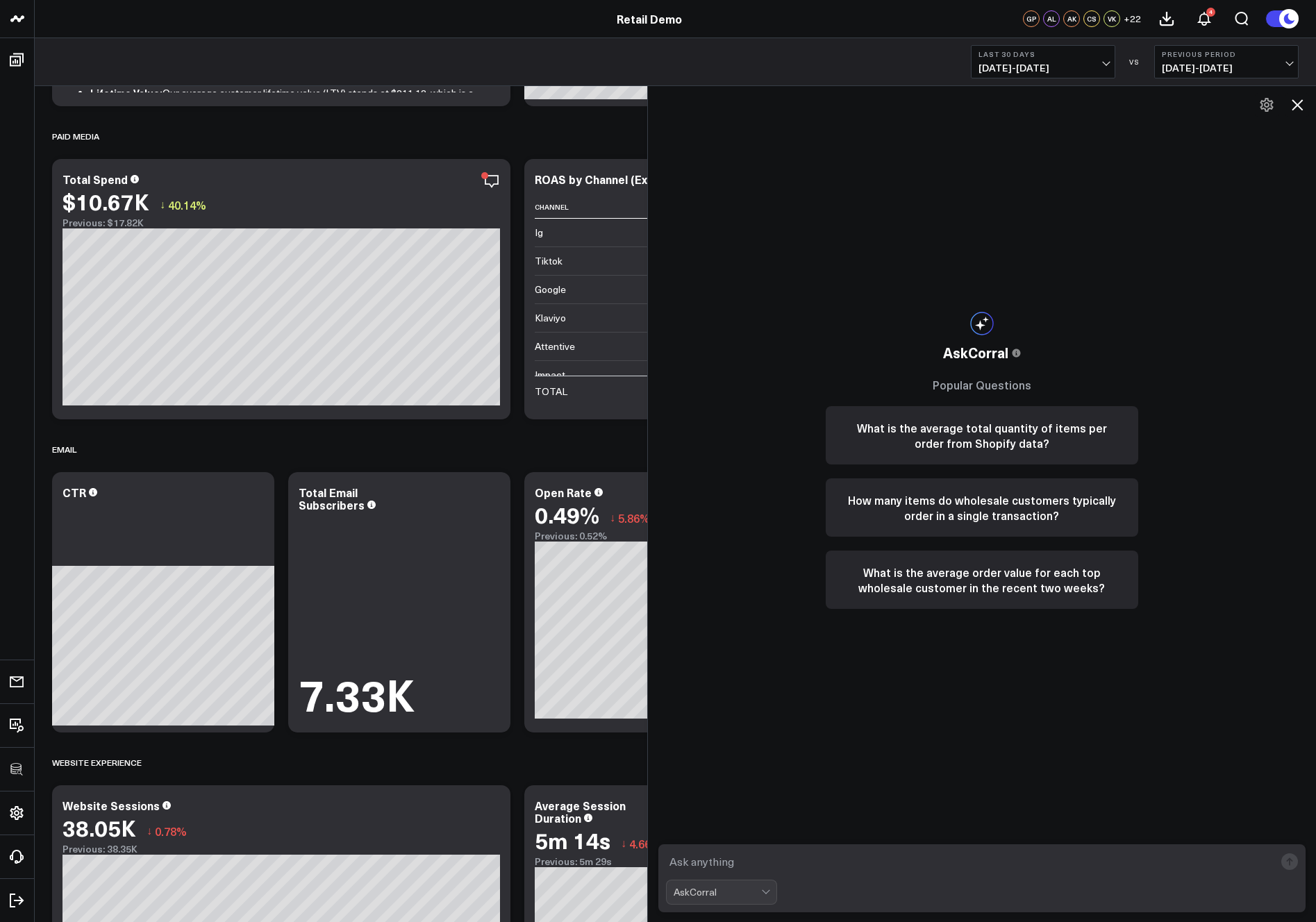
click at [597, 538] on div "Previous: 0.52%" at bounding box center [635, 535] width 201 height 11
click at [1298, 100] on icon at bounding box center [1297, 105] width 17 height 17
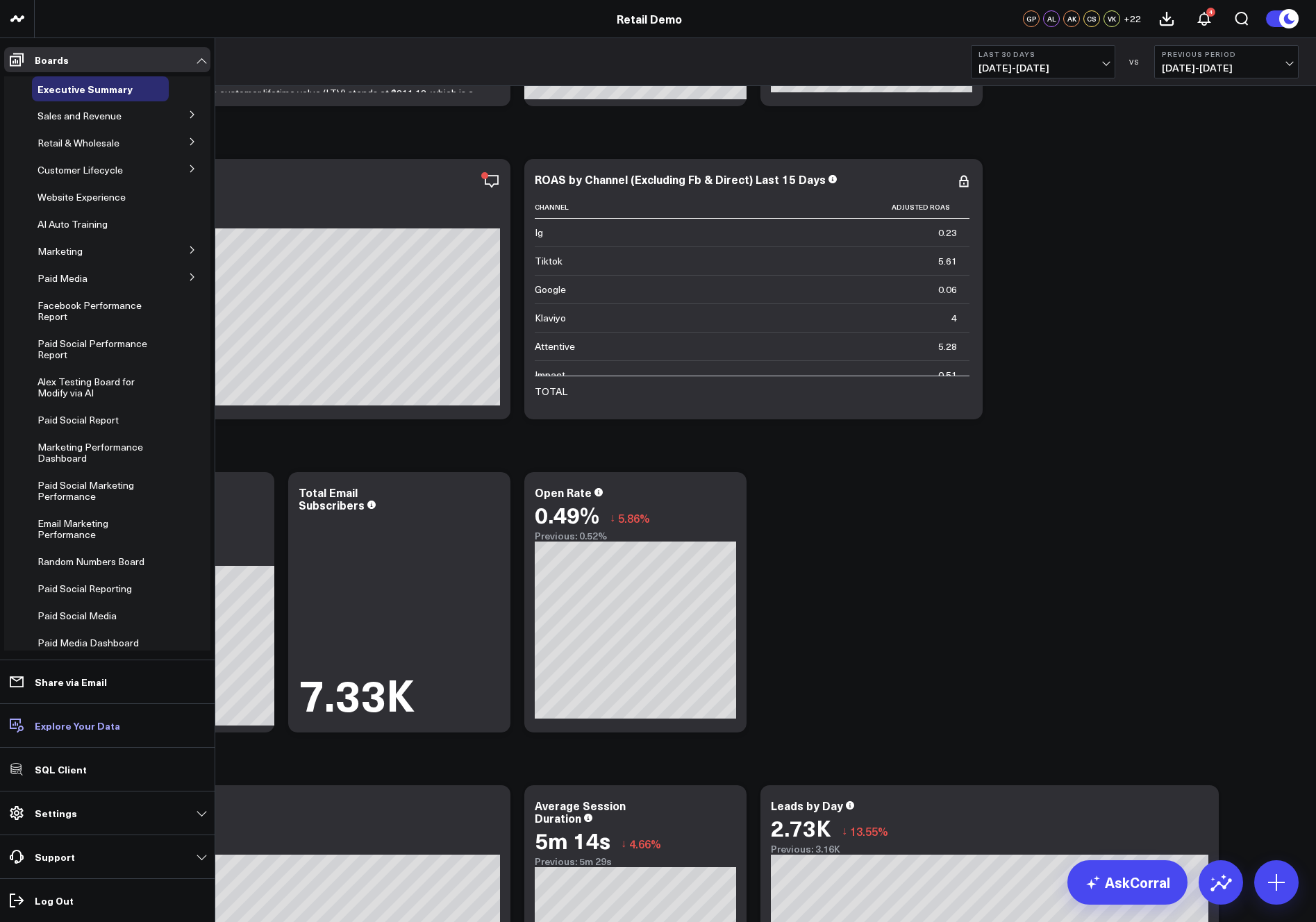
click at [80, 725] on p "Explore Your Data" at bounding box center [77, 725] width 85 height 11
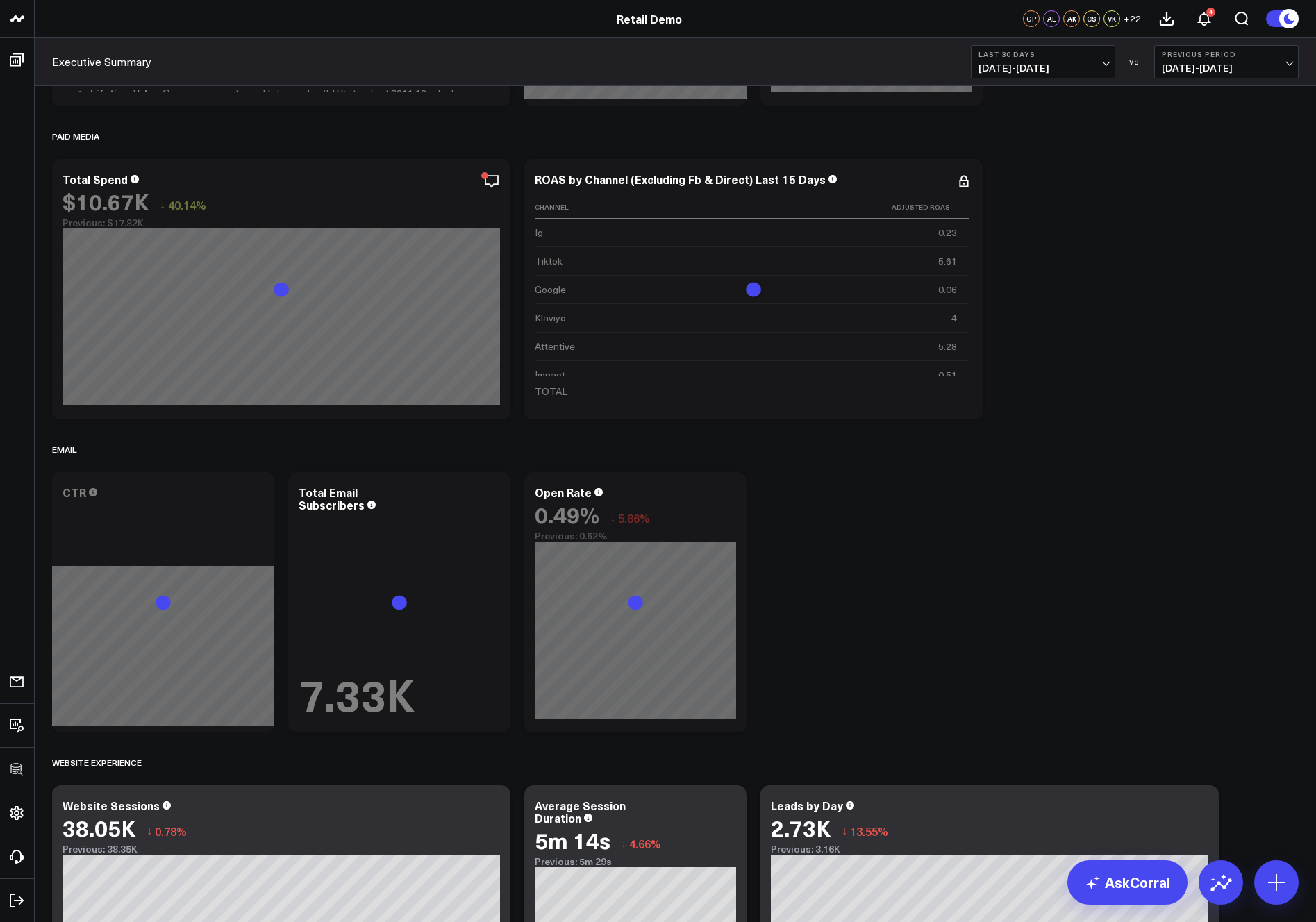
scroll to position [0, 0]
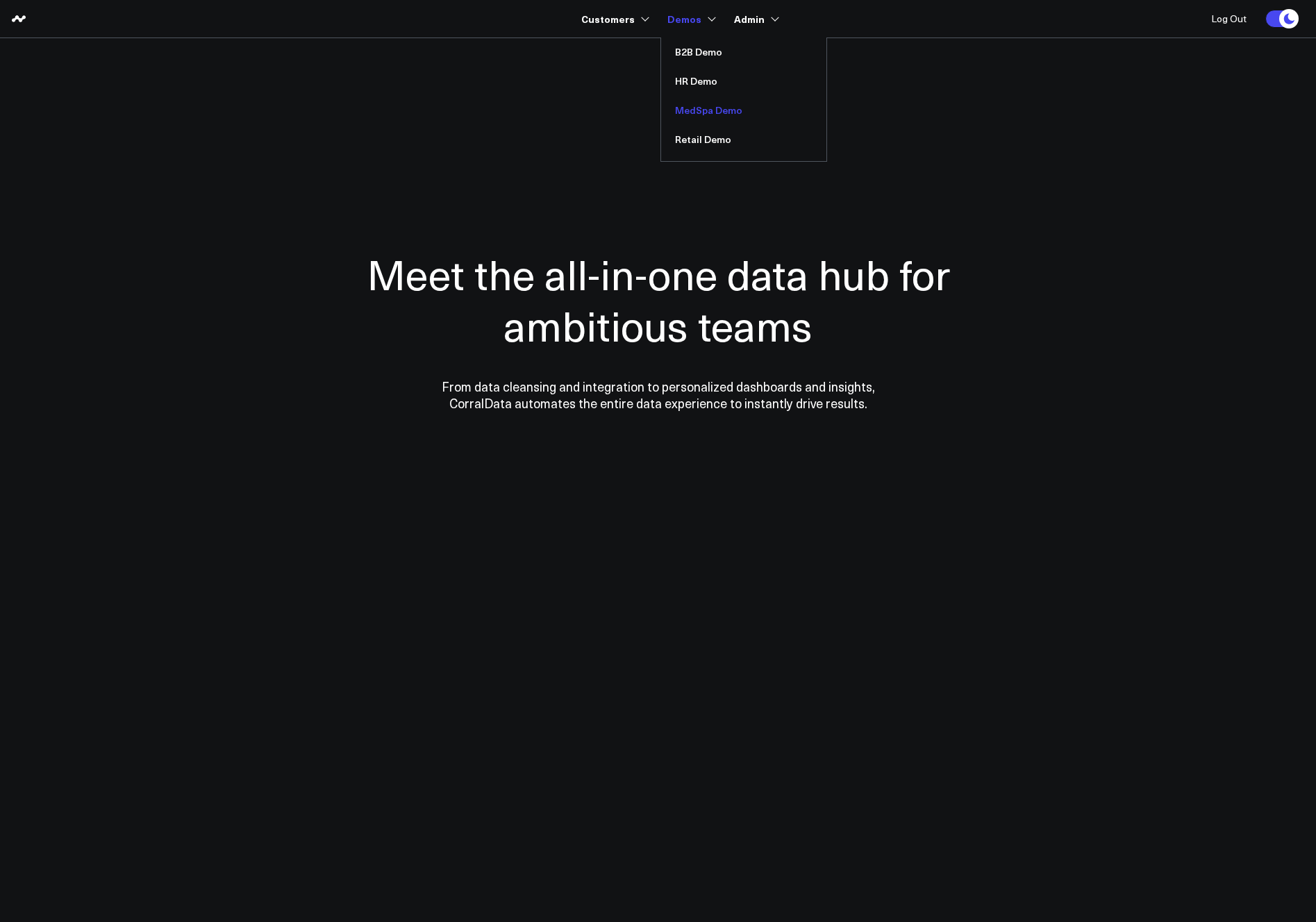
click at [715, 109] on link "MedSpa Demo" at bounding box center [744, 110] width 165 height 29
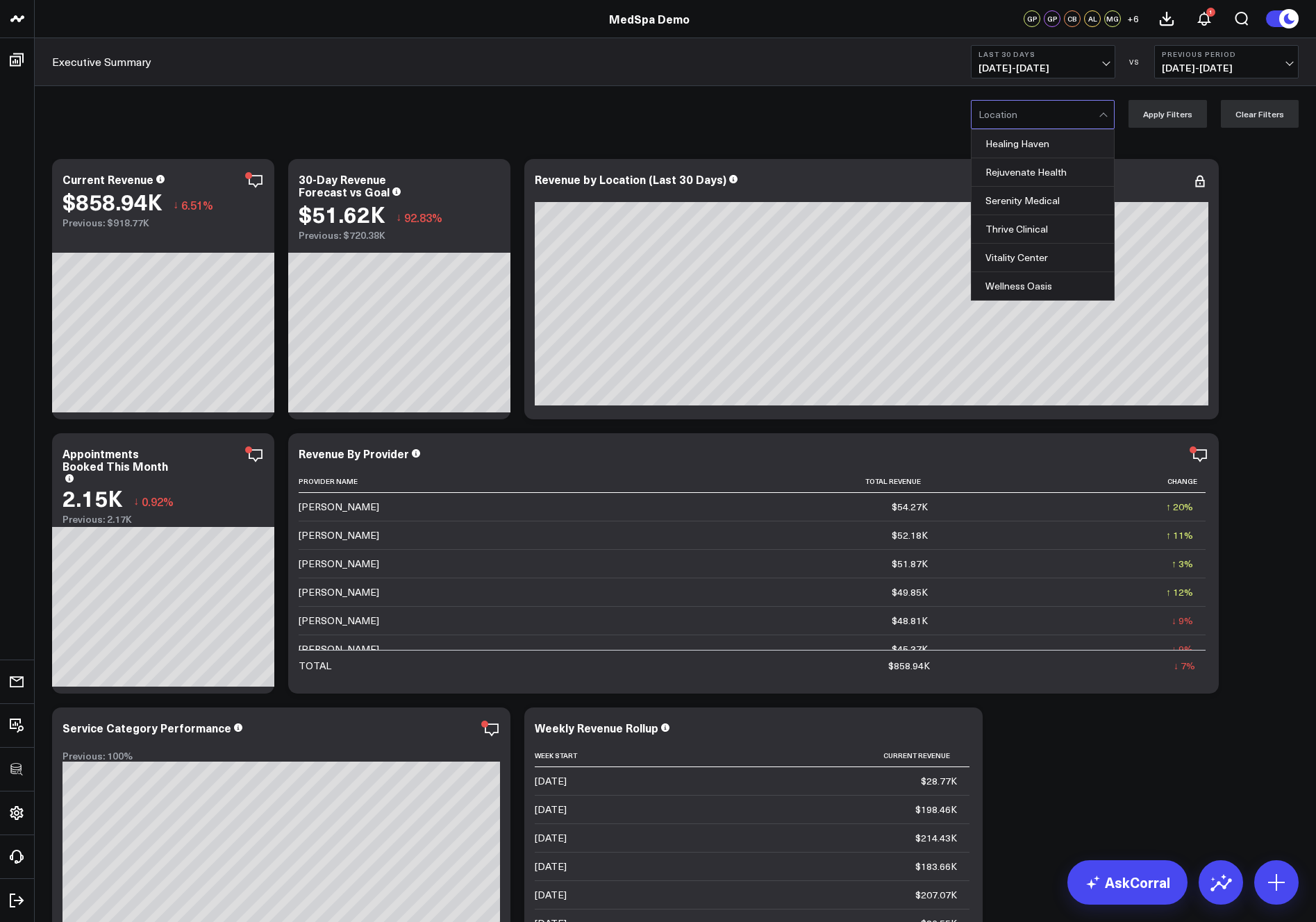
click at [1036, 107] on div at bounding box center [1038, 114] width 120 height 28
click at [1035, 173] on div "Rejuvenate Health" at bounding box center [1043, 172] width 142 height 28
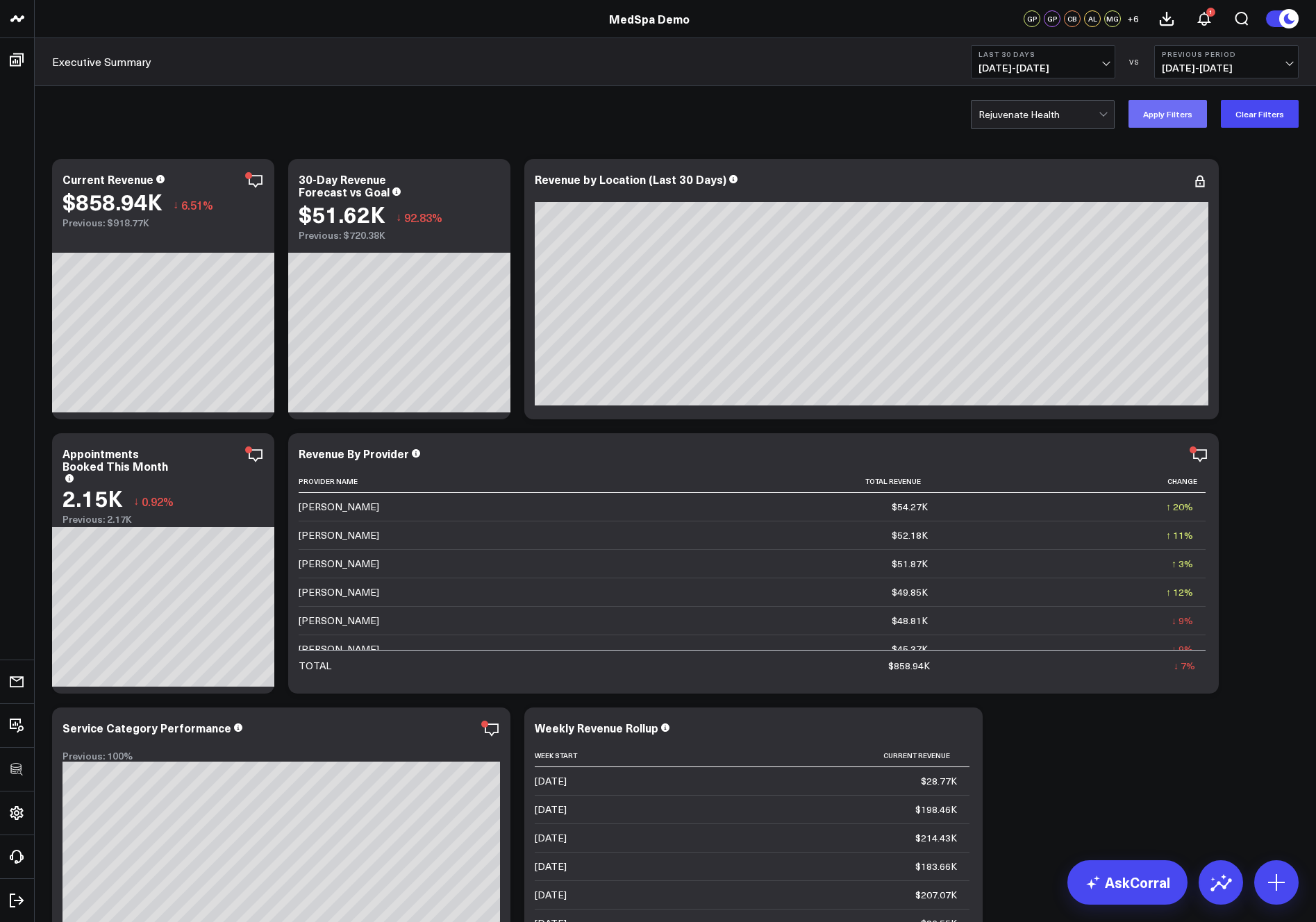
click at [1162, 123] on button "Apply Filters" at bounding box center [1167, 114] width 78 height 28
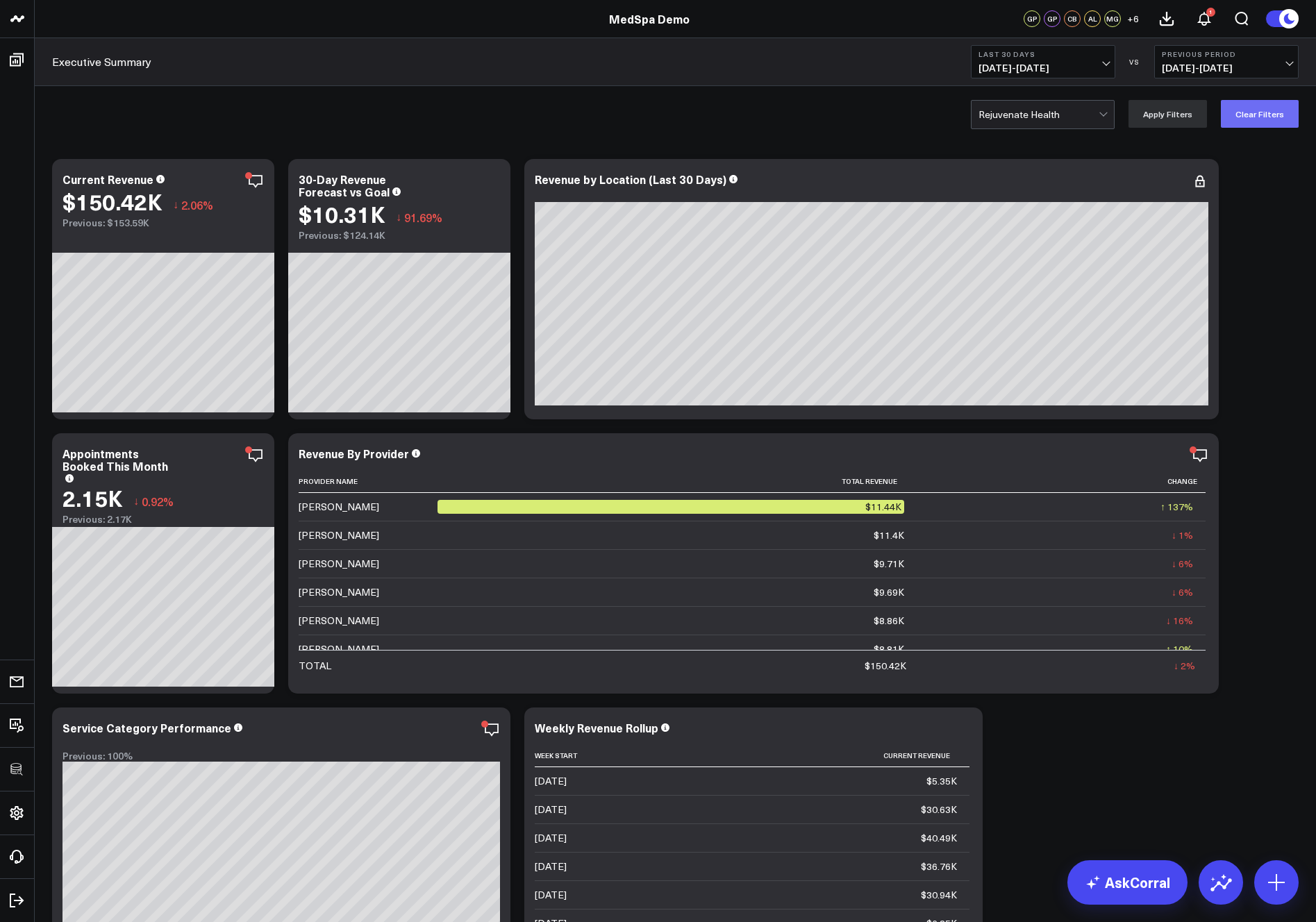
click at [1253, 123] on button "Clear Filters" at bounding box center [1259, 114] width 78 height 28
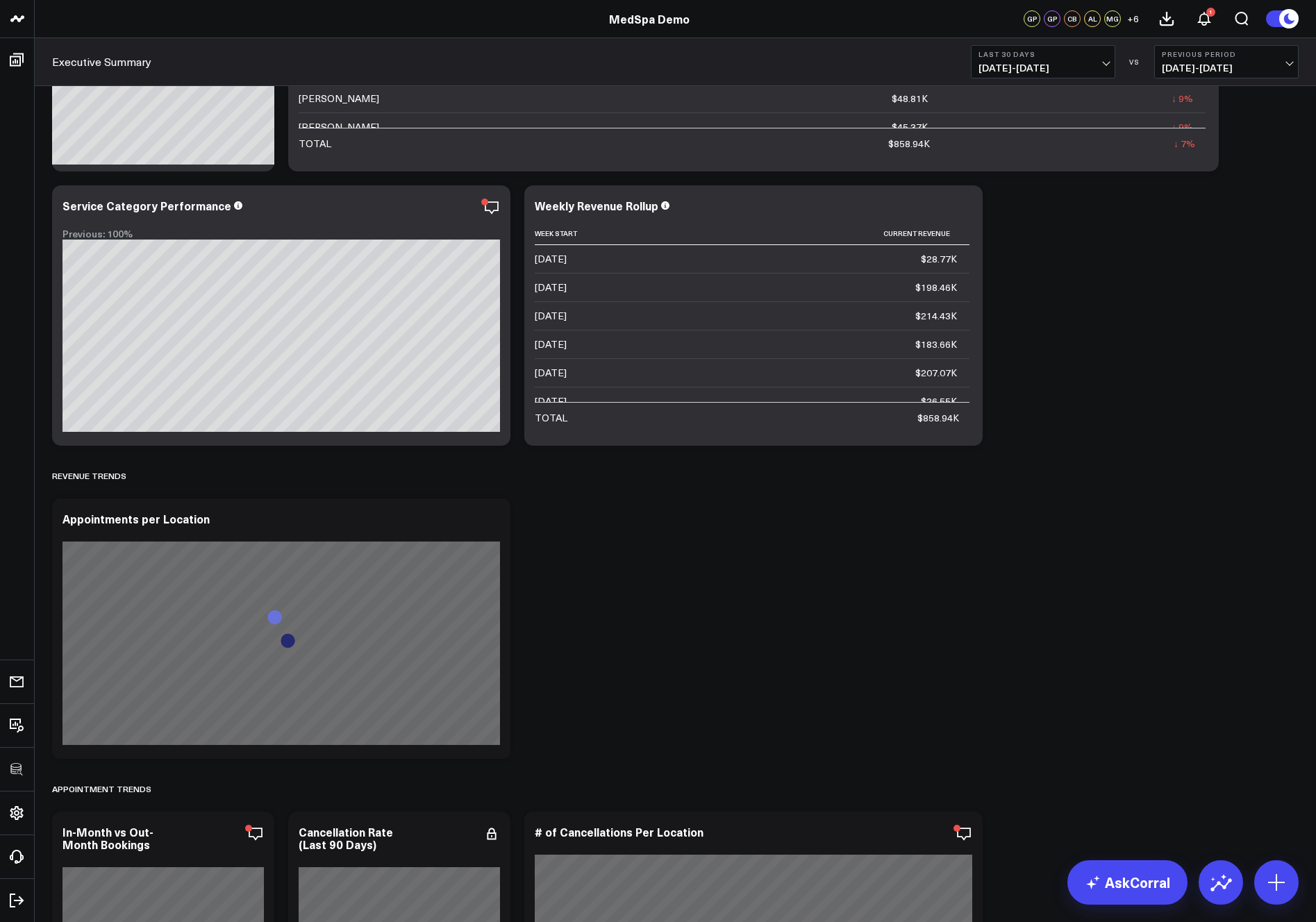
scroll to position [538, 0]
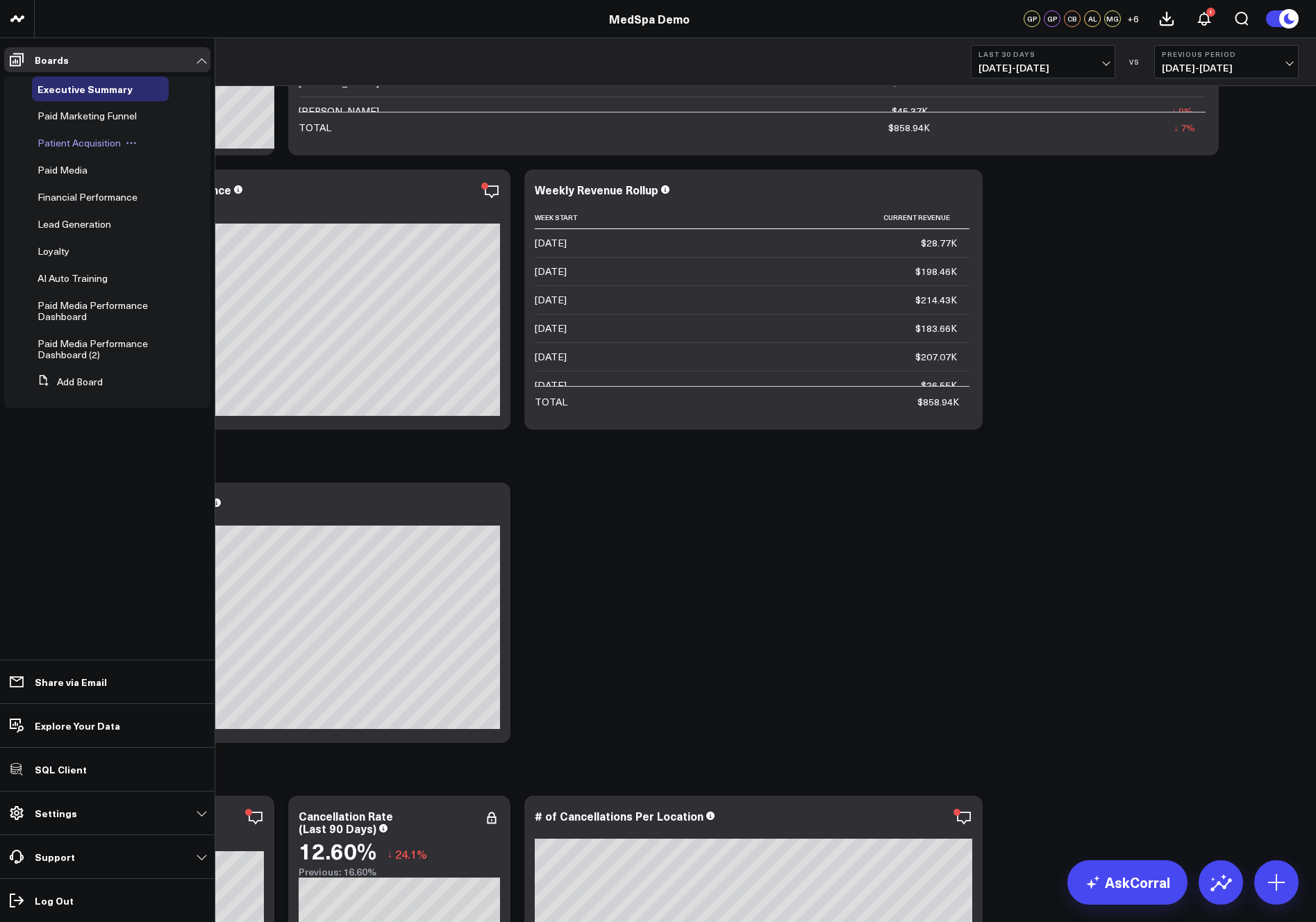
click at [70, 146] on span "Patient Acquisition" at bounding box center [79, 142] width 83 height 13
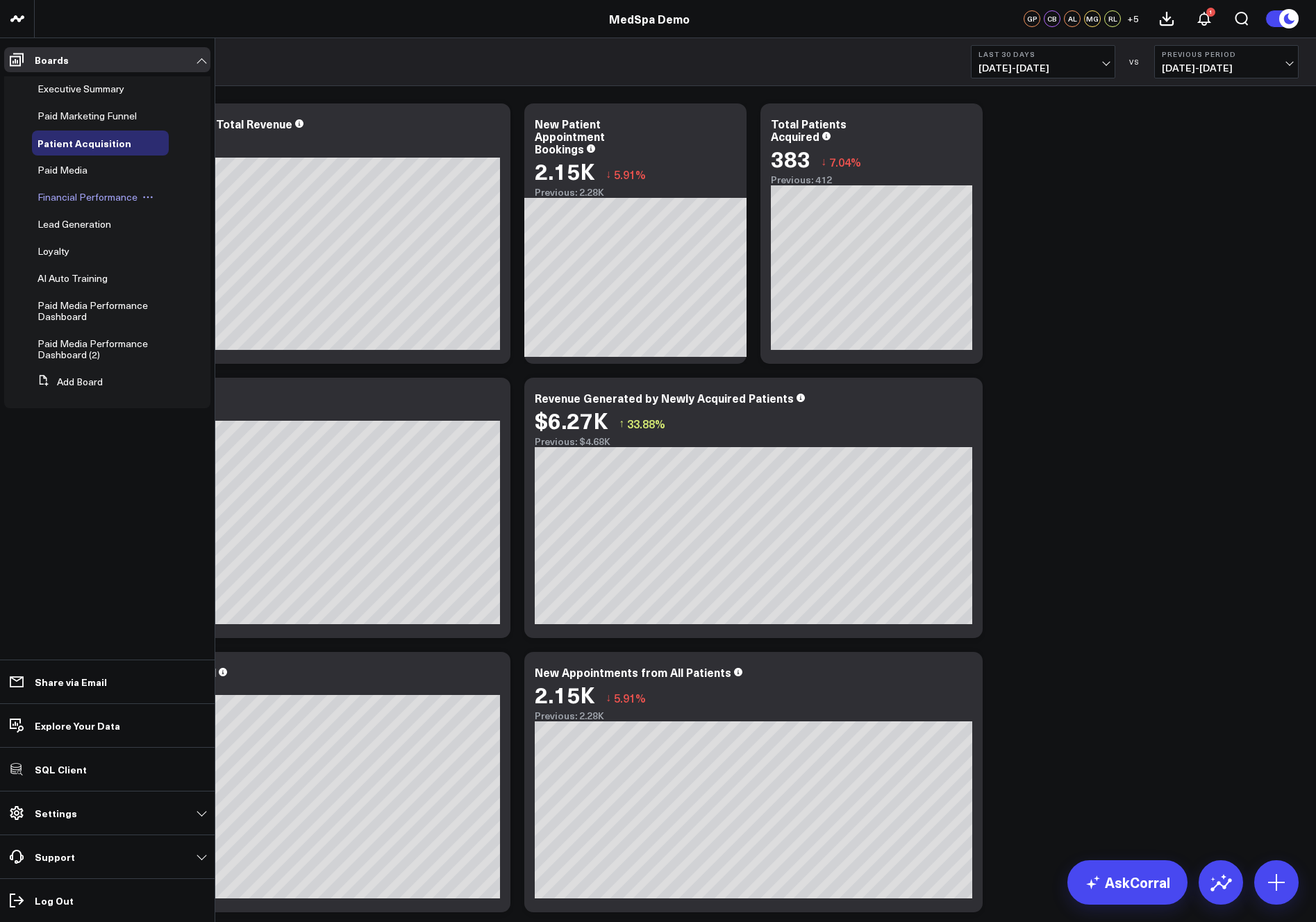
click at [64, 194] on span "Financial Performance" at bounding box center [87, 196] width 100 height 13
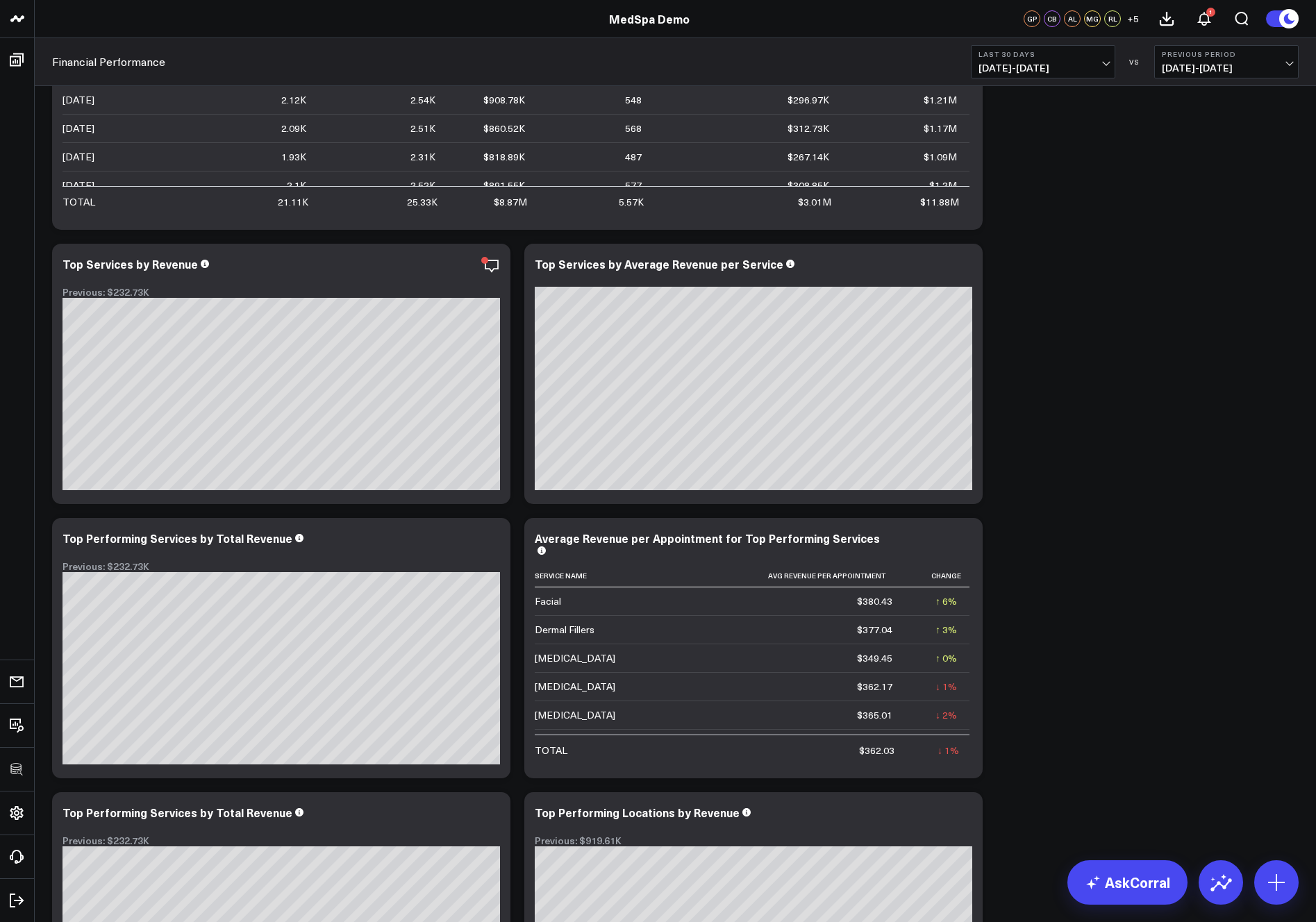
scroll to position [1417, 0]
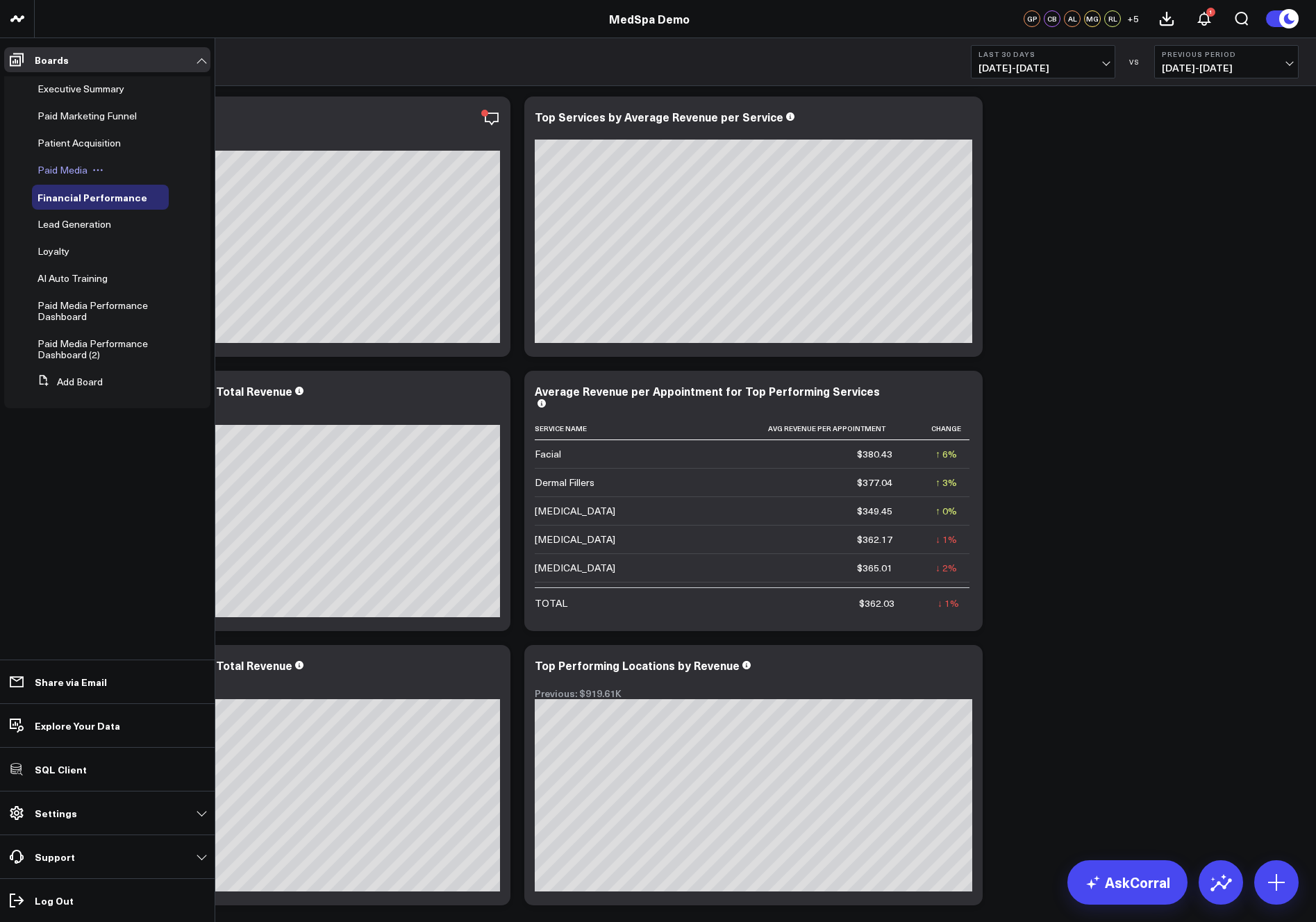
click at [66, 173] on span "Paid Media" at bounding box center [62, 169] width 50 height 13
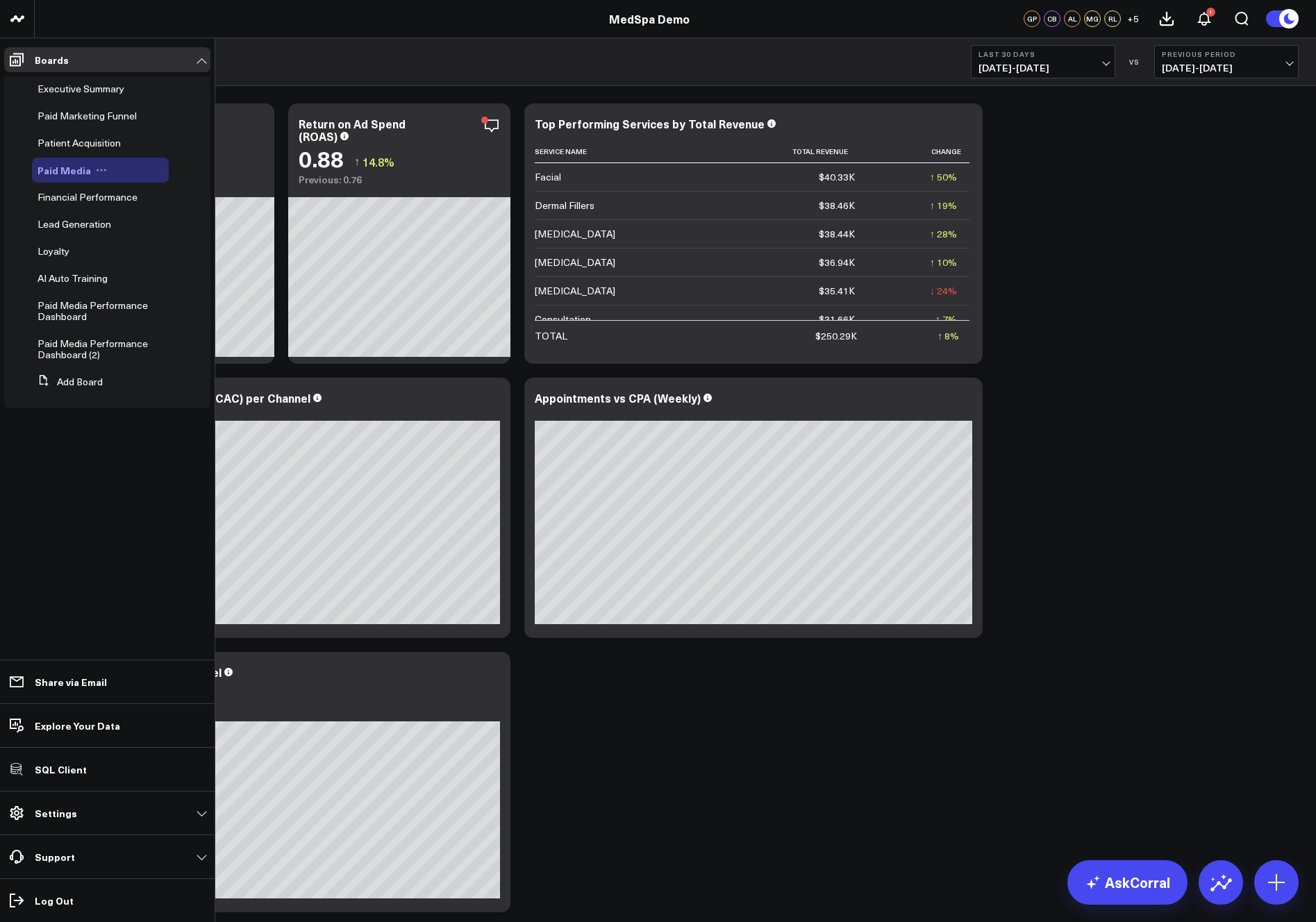
click at [101, 170] on icon at bounding box center [101, 170] width 11 height 11
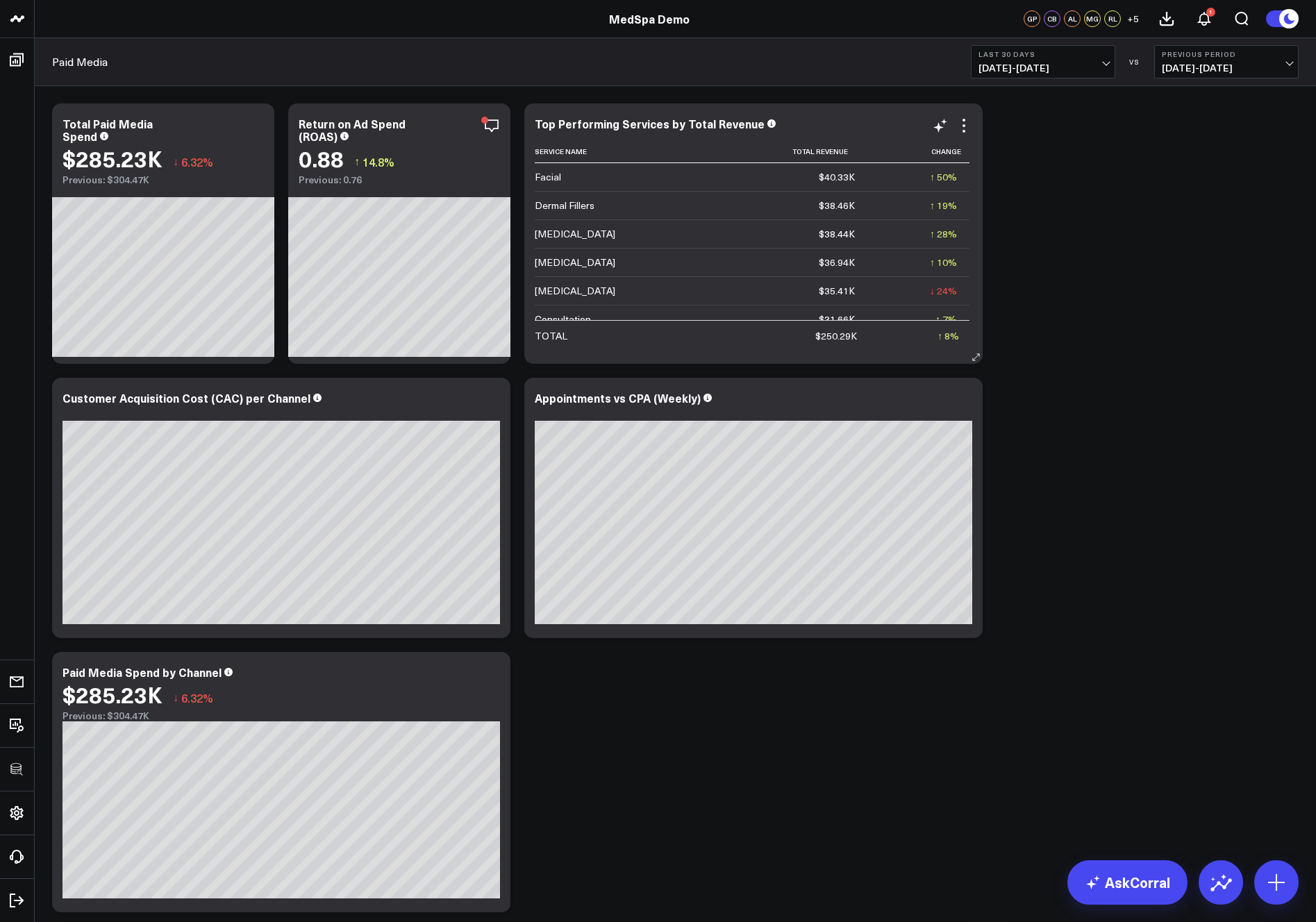
click at [864, 128] on div "Top Performing Services by Total Revenue" at bounding box center [753, 123] width 437 height 12
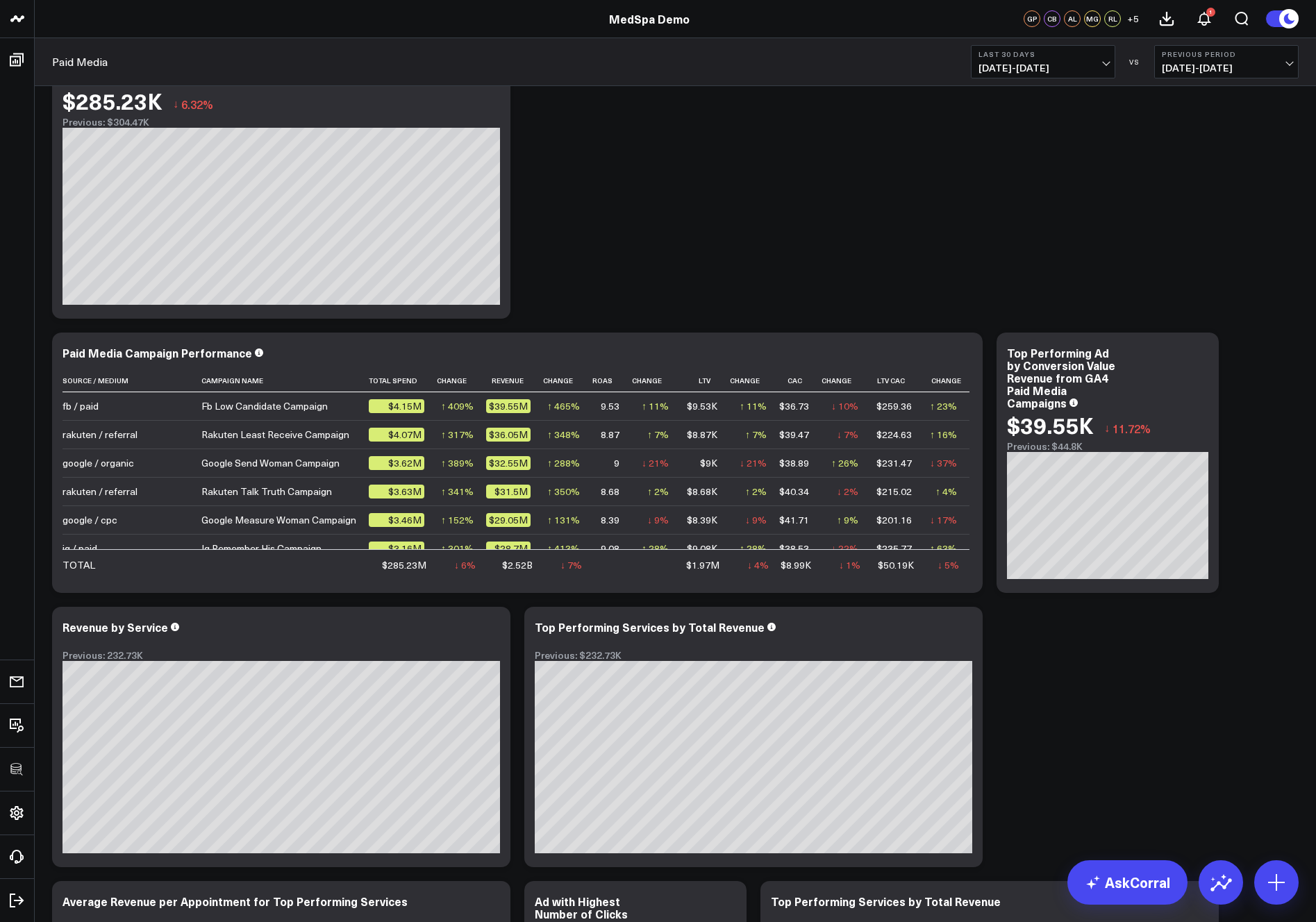
scroll to position [590, 0]
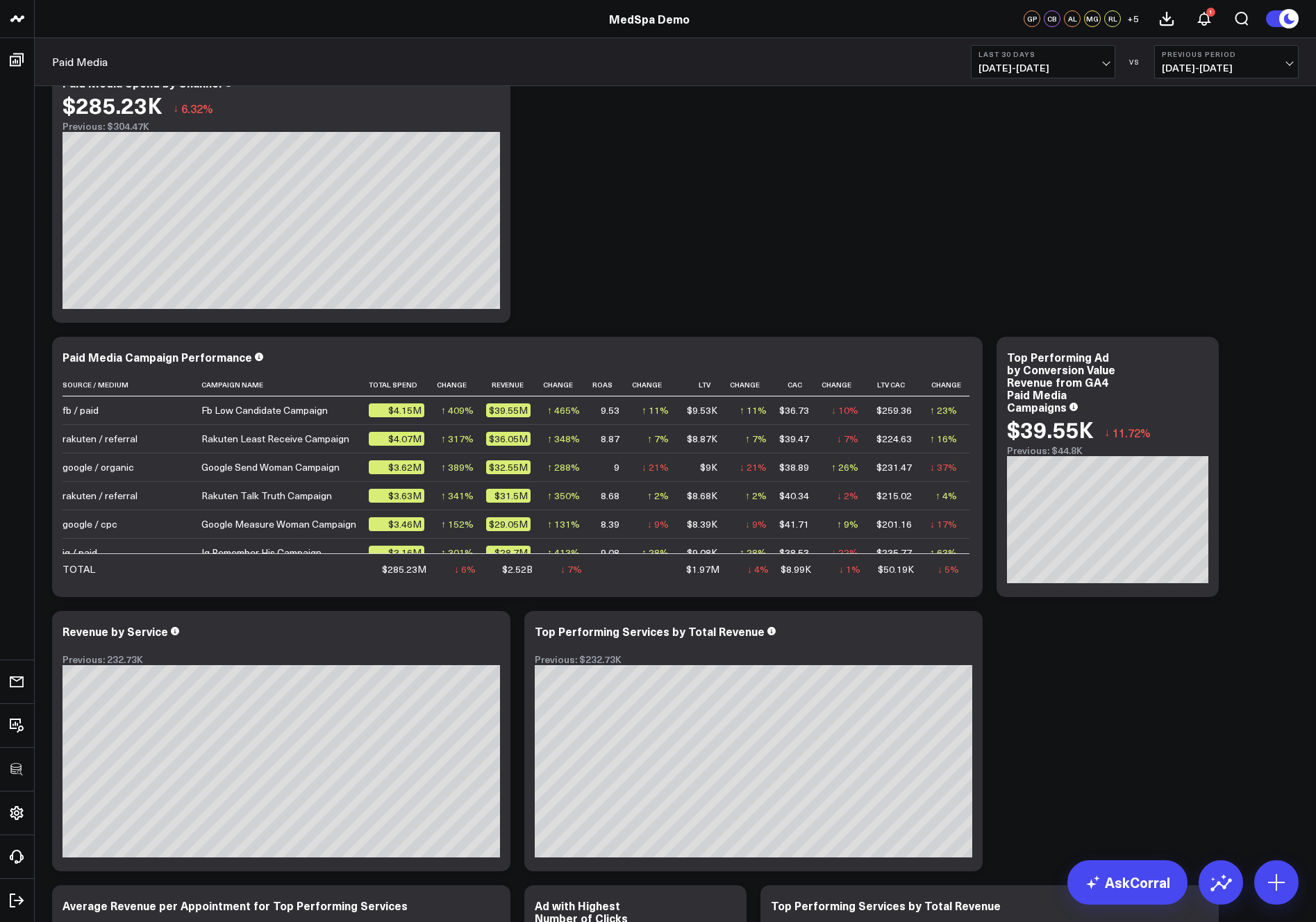
click at [1131, 18] on span "+ 5" at bounding box center [1132, 18] width 11 height 10
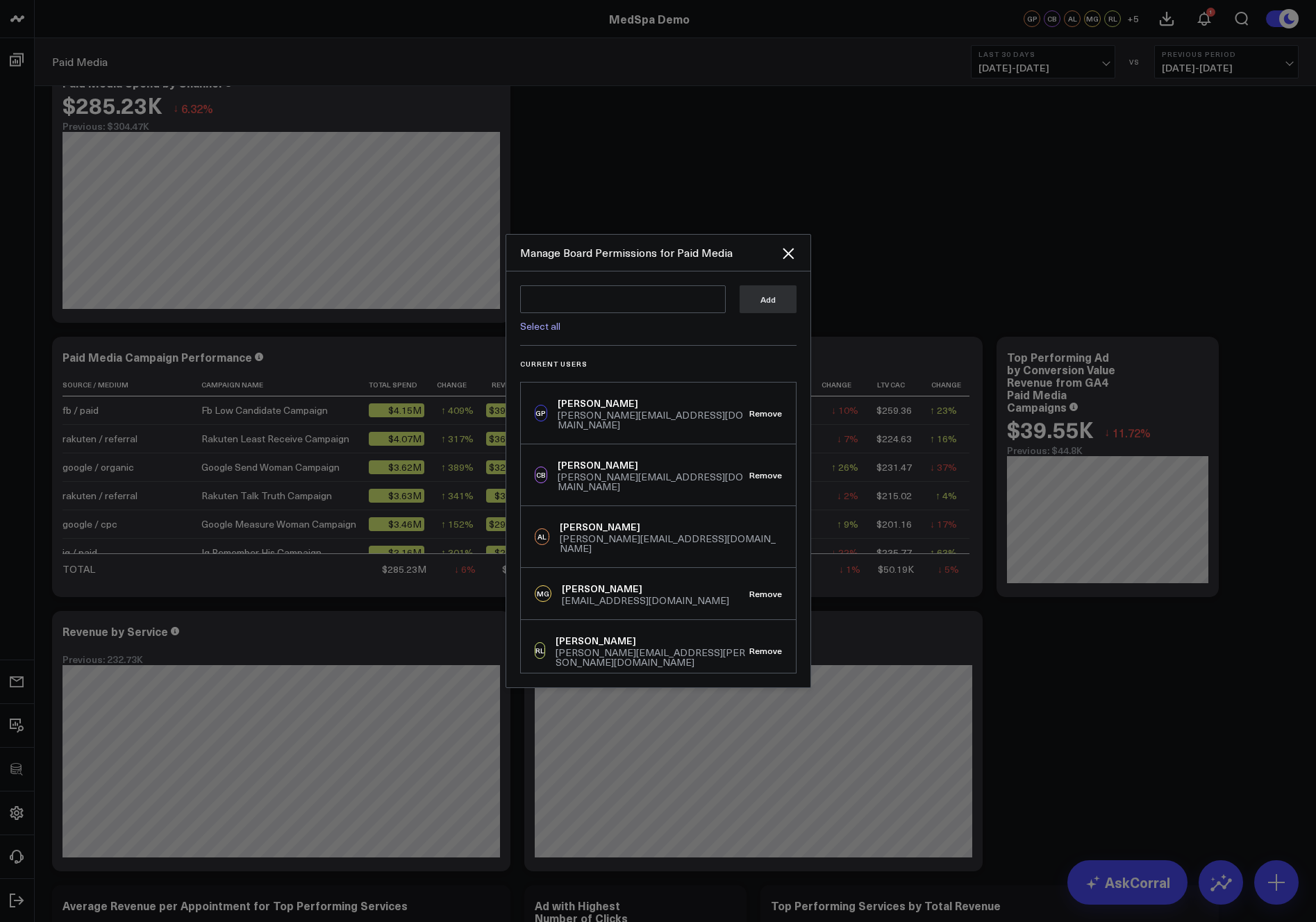
scroll to position [707, 0]
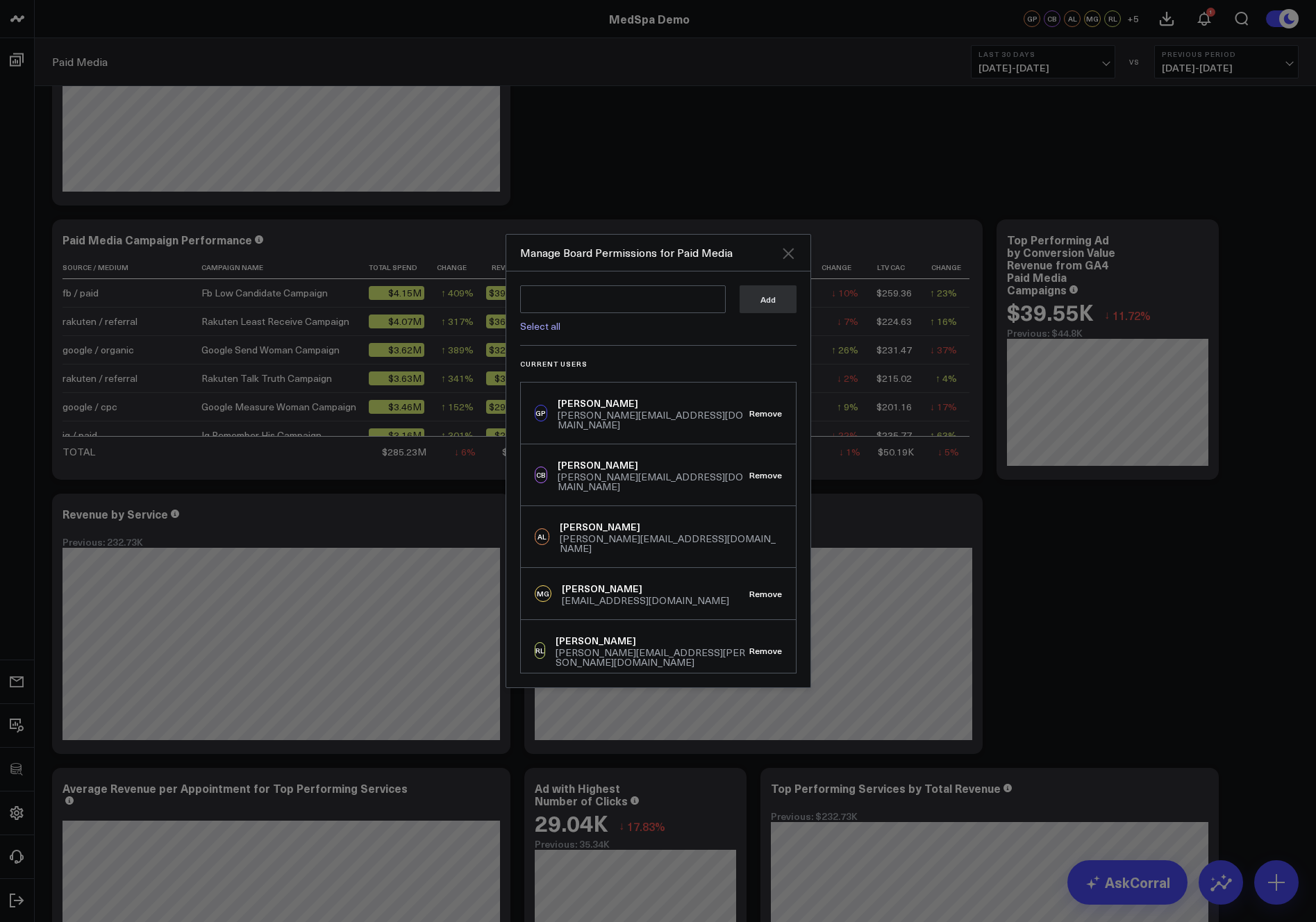
click at [784, 248] on icon "Close" at bounding box center [788, 253] width 17 height 17
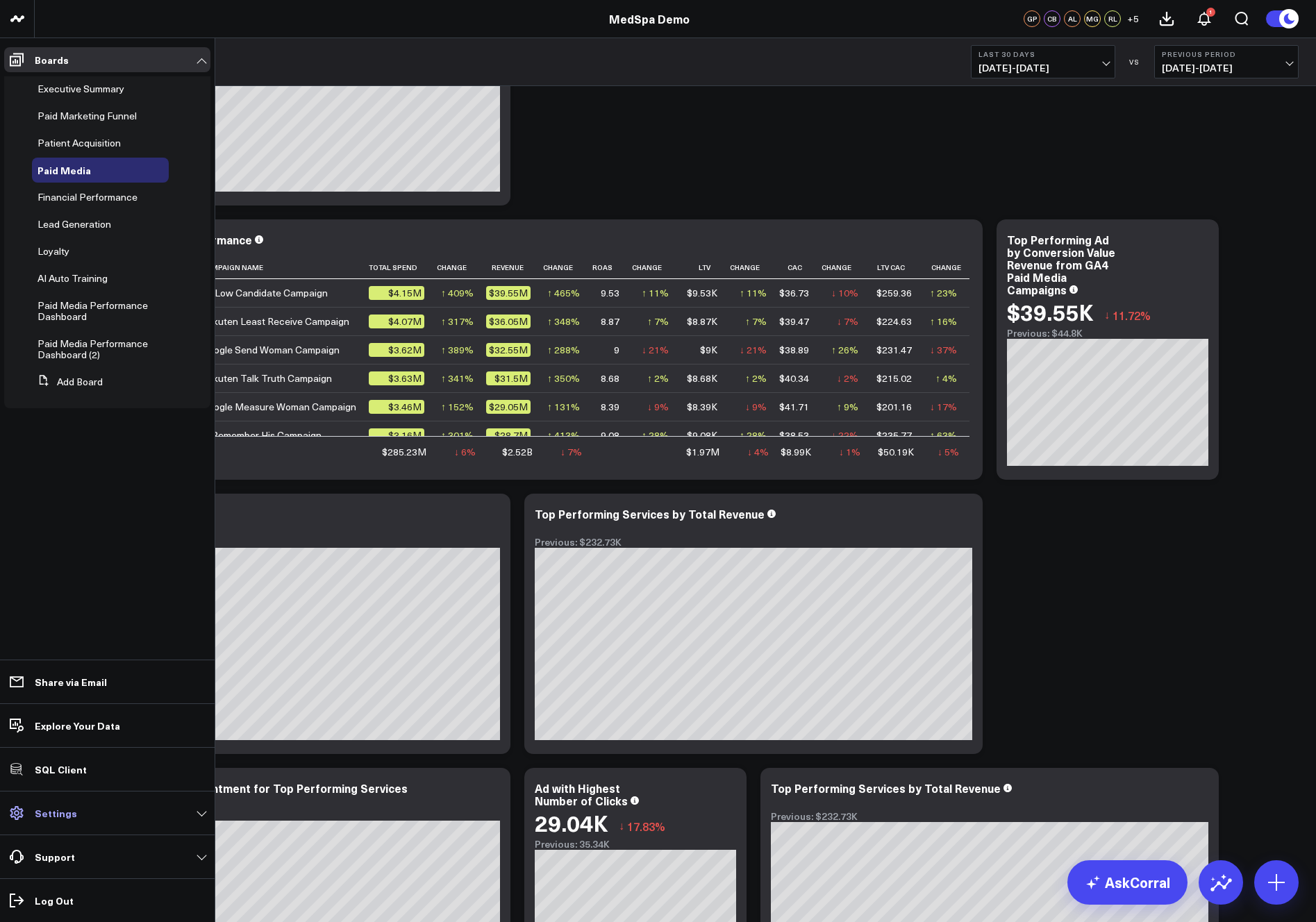
click at [58, 813] on p "Settings" at bounding box center [55, 812] width 42 height 11
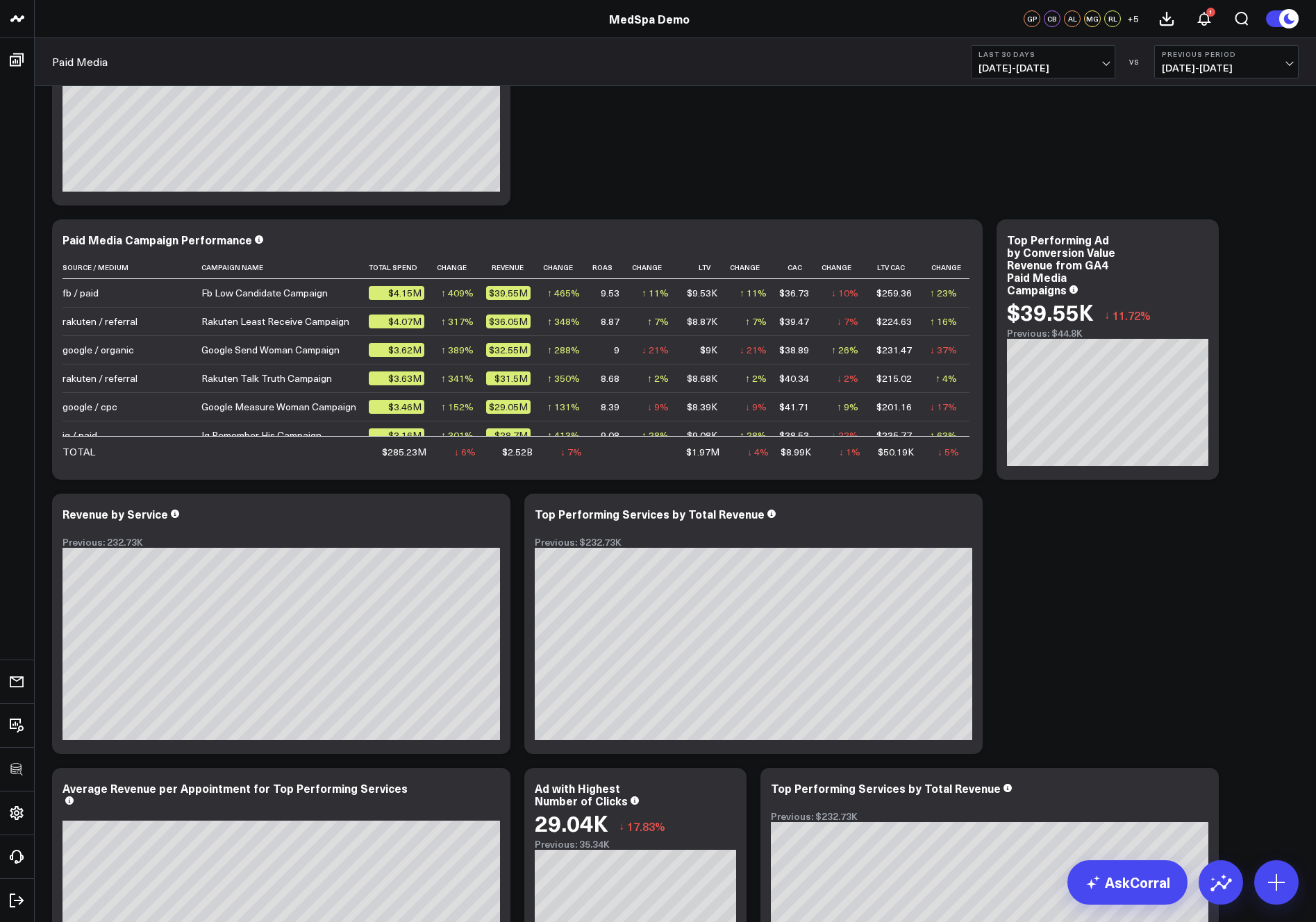
click at [1131, 21] on span "+ 5" at bounding box center [1132, 18] width 11 height 10
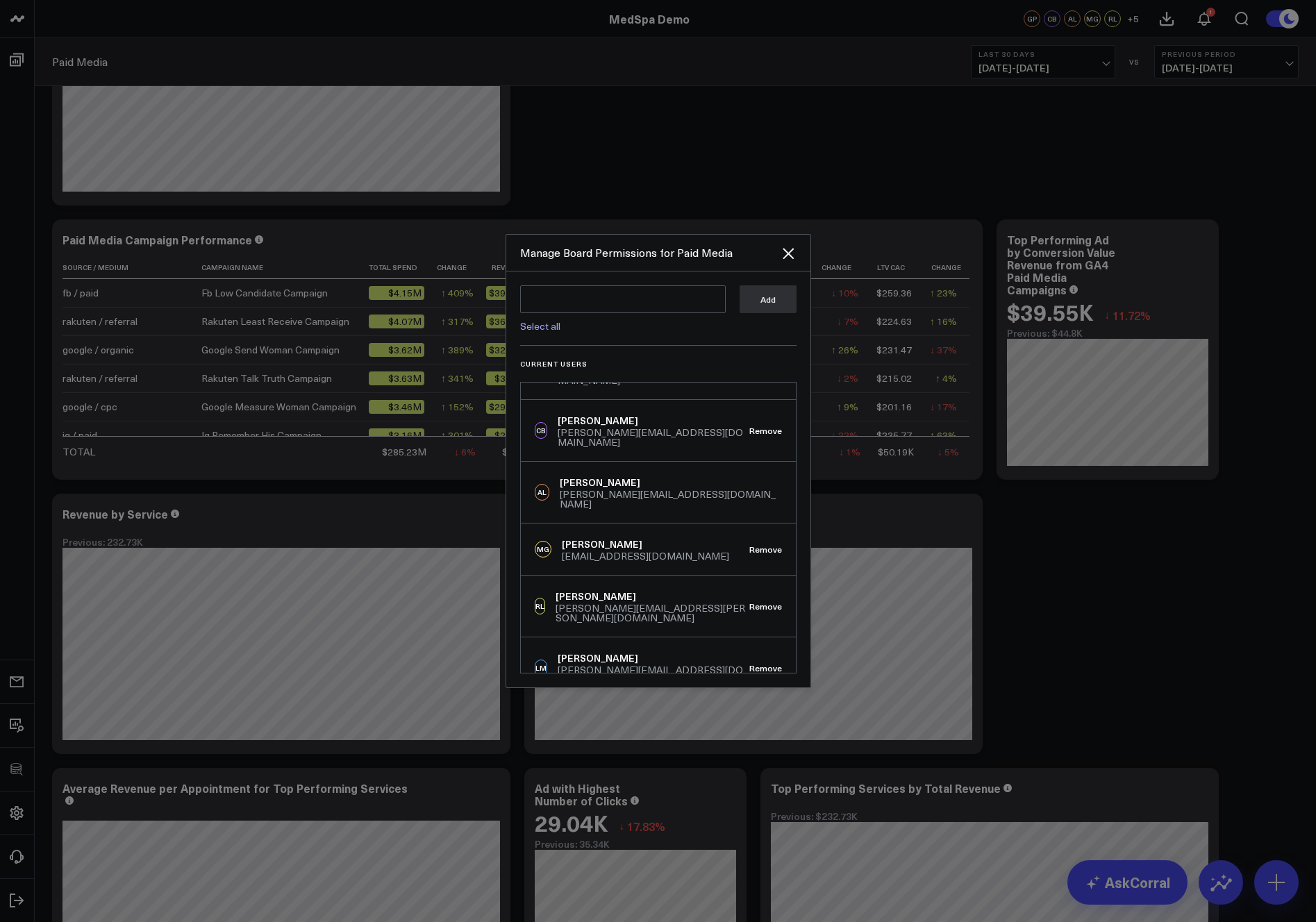
scroll to position [65, 0]
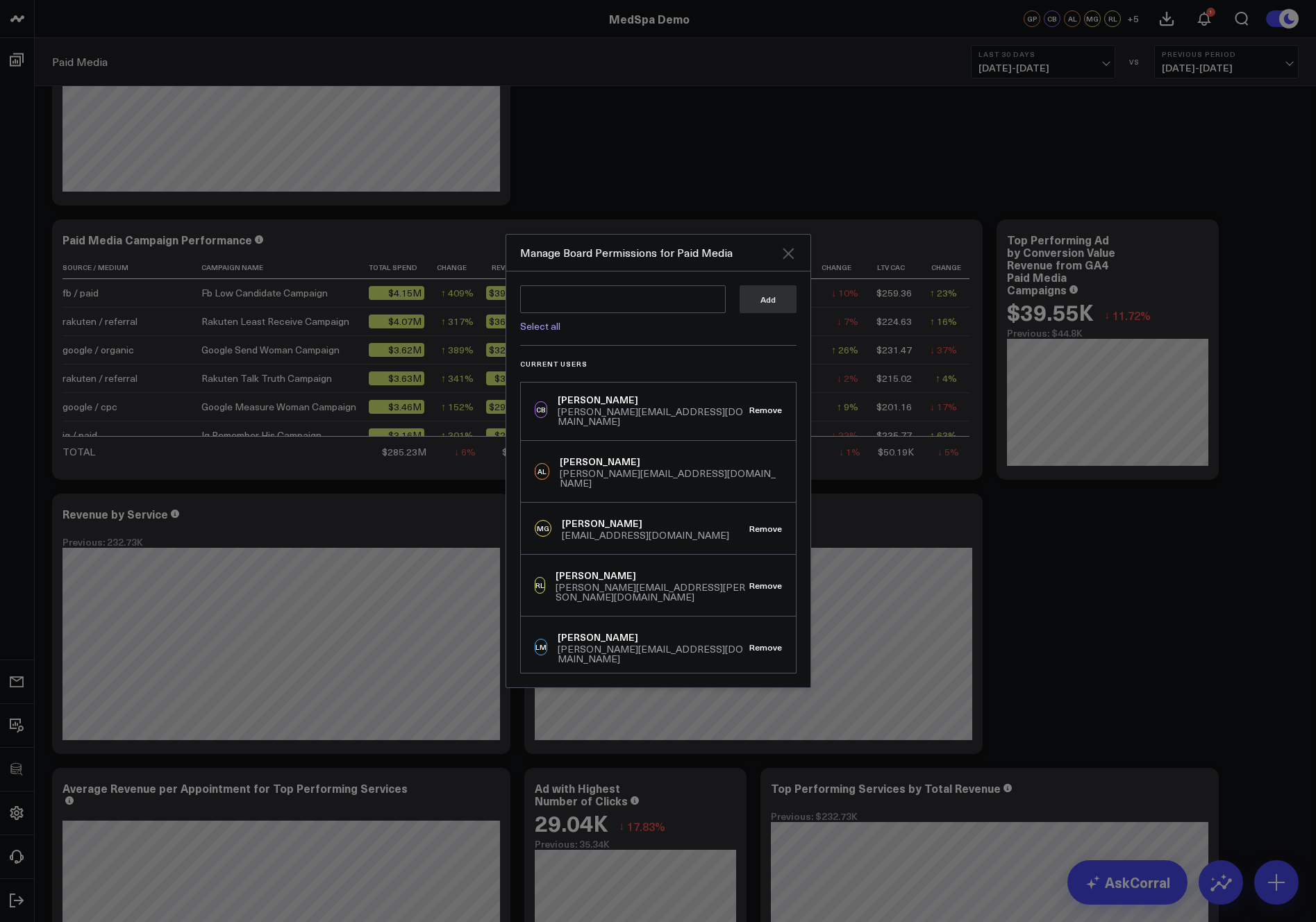
click at [788, 248] on icon "Close" at bounding box center [788, 253] width 17 height 17
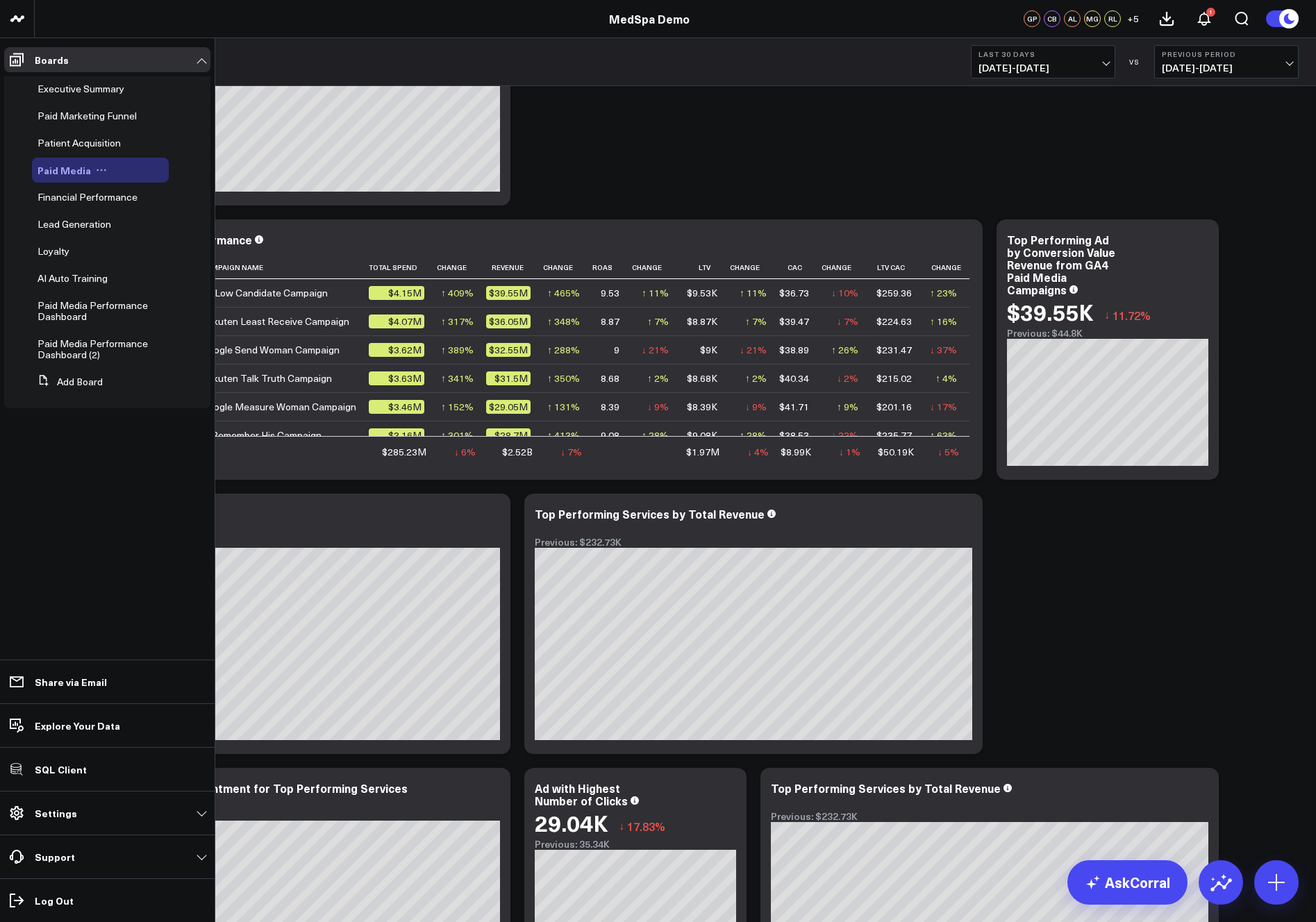
click at [103, 167] on icon at bounding box center [101, 170] width 11 height 11
click at [140, 211] on button "Edit Permissions" at bounding box center [163, 215] width 113 height 27
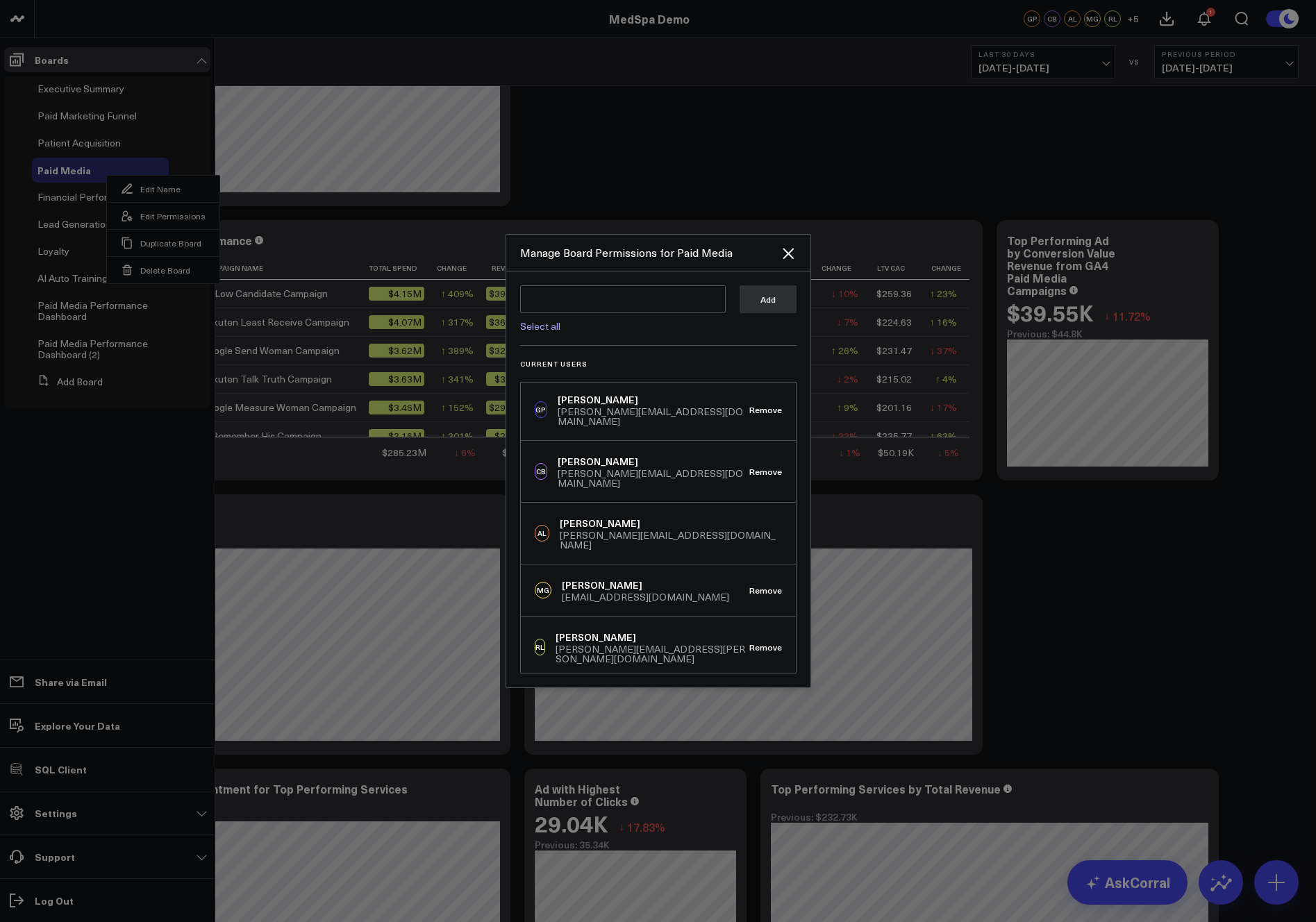
scroll to position [0, 0]
click at [787, 254] on icon "Close" at bounding box center [787, 253] width 11 height 11
